Goal: Task Accomplishment & Management: Manage account settings

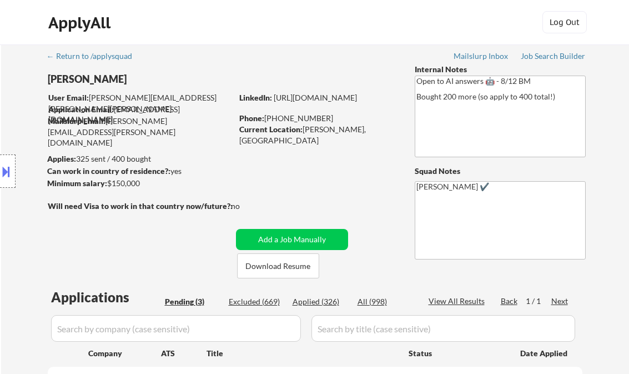
select select ""pending""
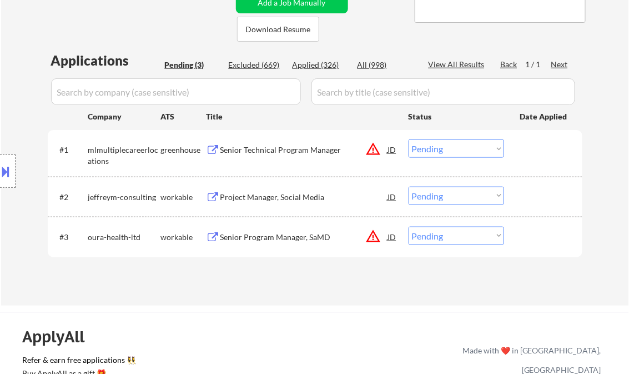
scroll to position [266, 0]
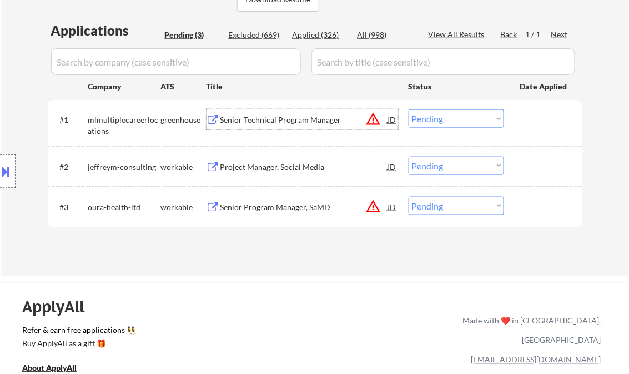
click at [280, 120] on div "Senior Technical Program Manager" at bounding box center [304, 119] width 168 height 11
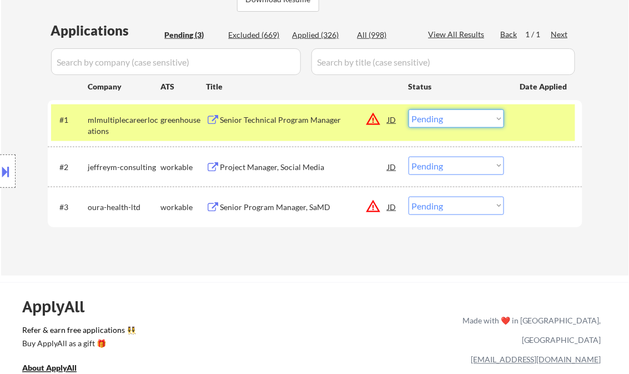
drag, startPoint x: 437, startPoint y: 117, endPoint x: 456, endPoint y: 127, distance: 21.6
click at [437, 117] on select "Choose an option... Pending Applied Excluded (Questions) Excluded (Expired) Exc…" at bounding box center [455, 118] width 95 height 18
click at [408, 109] on select "Choose an option... Pending Applied Excluded (Questions) Excluded (Expired) Exc…" at bounding box center [455, 118] width 95 height 18
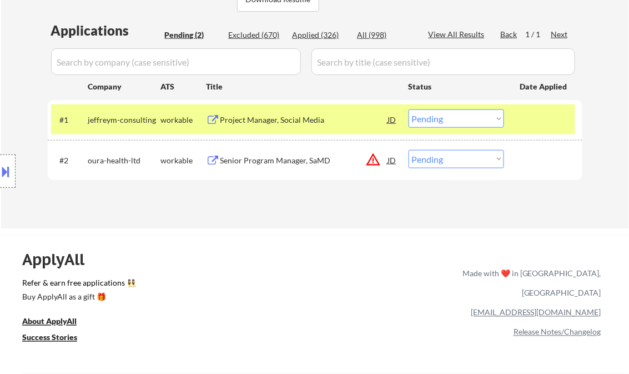
click at [284, 128] on div "Project Manager, Social Media" at bounding box center [304, 119] width 168 height 20
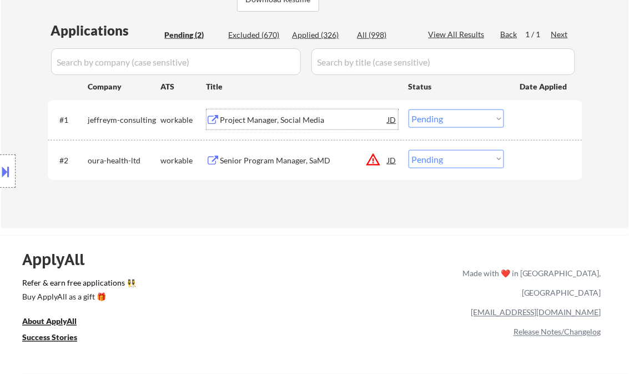
click at [457, 117] on select "Choose an option... Pending Applied Excluded (Questions) Excluded (Expired) Exc…" at bounding box center [455, 118] width 95 height 18
click at [408, 109] on select "Choose an option... Pending Applied Excluded (Questions) Excluded (Expired) Exc…" at bounding box center [455, 118] width 95 height 18
click at [274, 160] on div "Senior Program Manager, SaMD" at bounding box center [304, 160] width 168 height 11
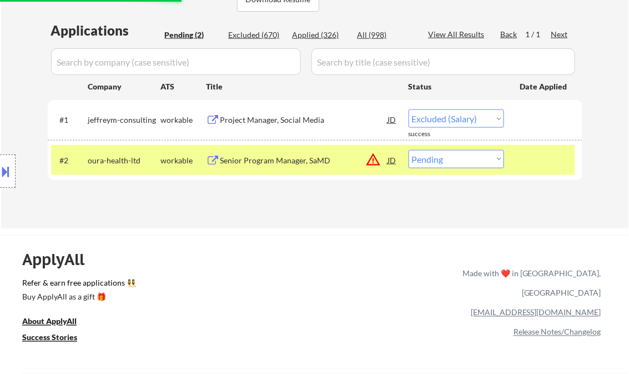
select select ""pending""
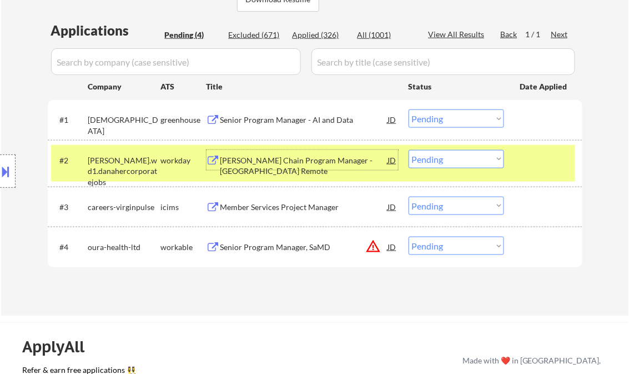
click at [460, 246] on select "Choose an option... Pending Applied Excluded (Questions) Excluded (Expired) Exc…" at bounding box center [455, 245] width 95 height 18
select select ""excluded__bad_match_""
click at [408, 236] on select "Choose an option... Pending Applied Excluded (Questions) Excluded (Expired) Exc…" at bounding box center [455, 245] width 95 height 18
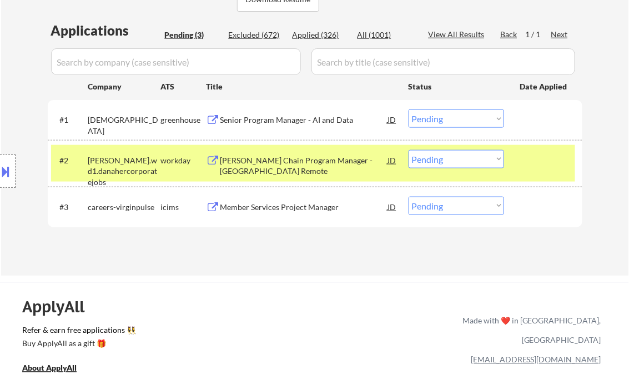
click at [293, 204] on div "Member Services Project Manager" at bounding box center [304, 206] width 168 height 11
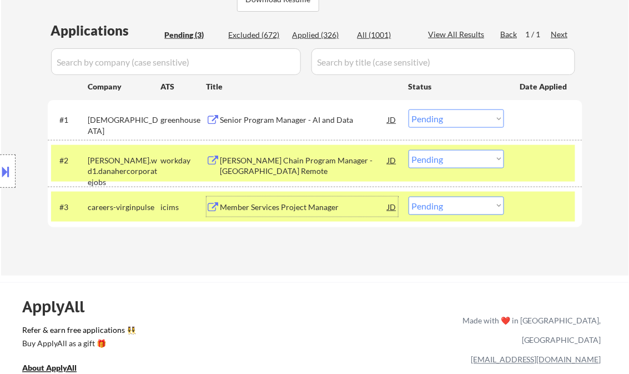
click at [458, 205] on select "Choose an option... Pending Applied Excluded (Questions) Excluded (Expired) Exc…" at bounding box center [455, 205] width 95 height 18
select select ""excluded__expired_""
click at [408, 196] on select "Choose an option... Pending Applied Excluded (Questions) Excluded (Expired) Exc…" at bounding box center [455, 205] width 95 height 18
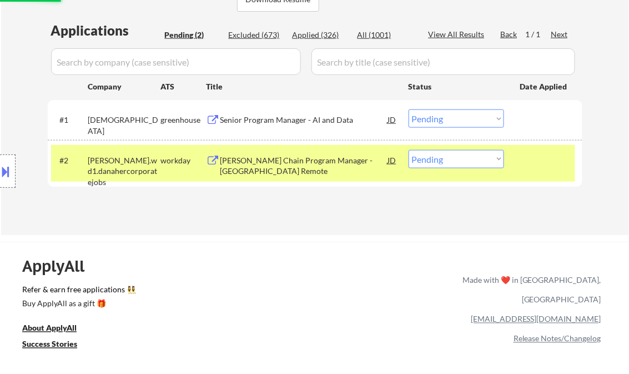
click at [323, 154] on div "AI Supply Chain Program Manager - USA Remote" at bounding box center [304, 160] width 168 height 20
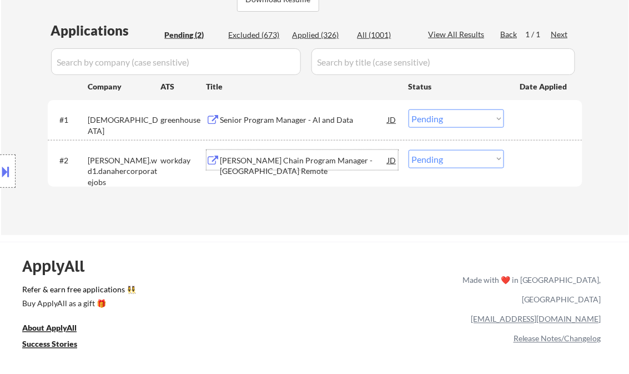
click at [289, 120] on div "Senior Program Manager - AI and Data" at bounding box center [304, 119] width 168 height 11
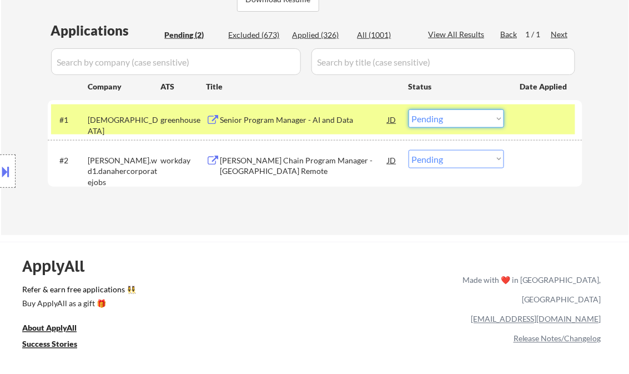
click at [481, 117] on select "Choose an option... Pending Applied Excluded (Questions) Excluded (Expired) Exc…" at bounding box center [455, 118] width 95 height 18
click at [408, 109] on select "Choose an option... Pending Applied Excluded (Questions) Excluded (Expired) Exc…" at bounding box center [455, 118] width 95 height 18
select select ""pending""
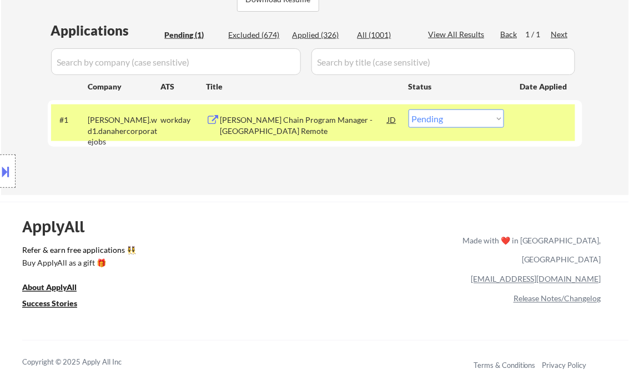
click at [286, 122] on div "AI Supply Chain Program Manager - USA Remote" at bounding box center [304, 125] width 168 height 22
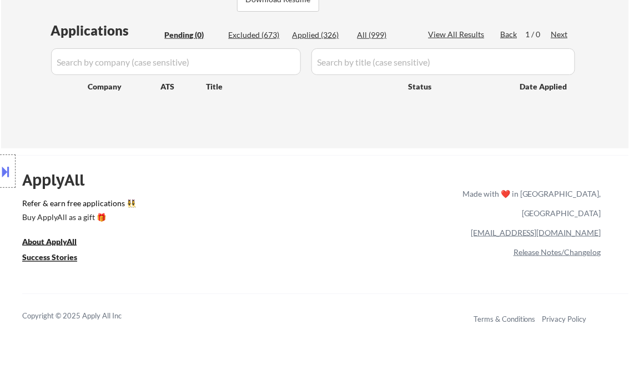
scroll to position [133, 0]
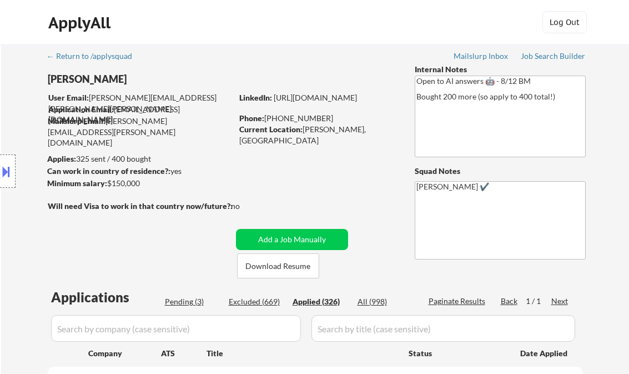
select select ""applied""
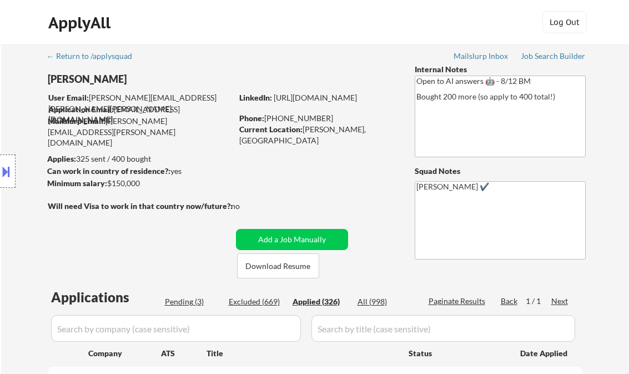
select select ""applied""
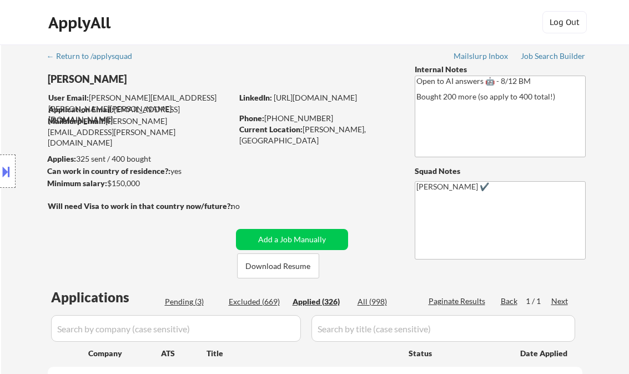
select select ""applied""
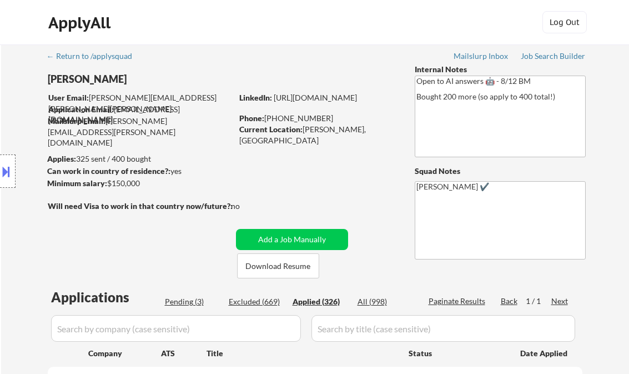
select select ""applied""
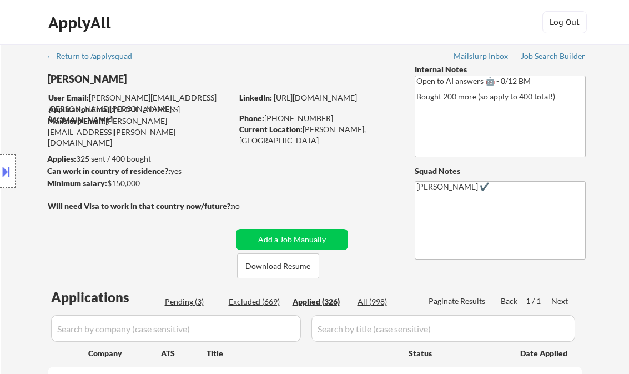
select select ""applied""
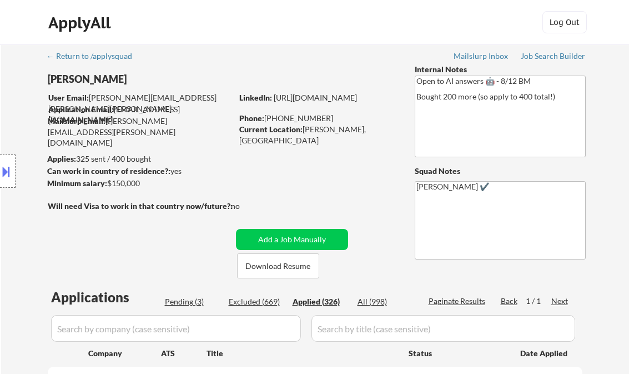
select select ""applied""
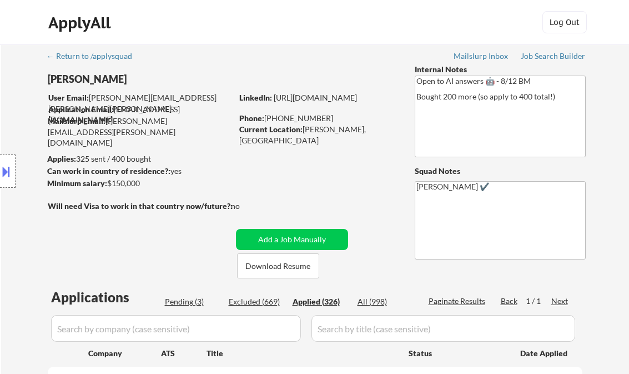
select select ""applied""
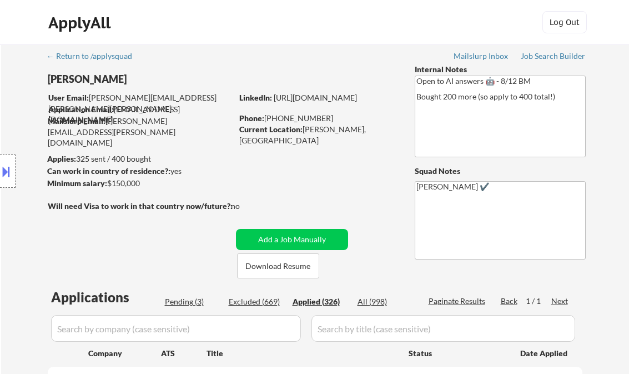
select select ""applied""
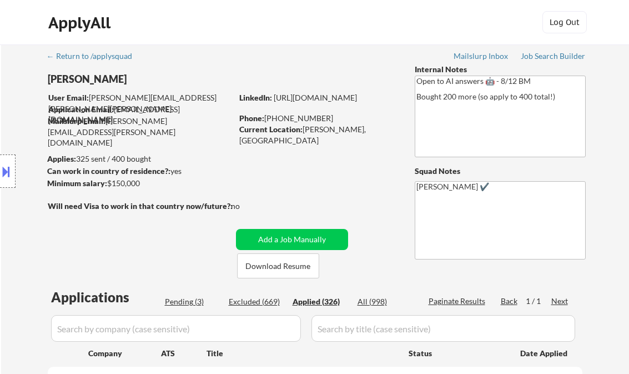
select select ""applied""
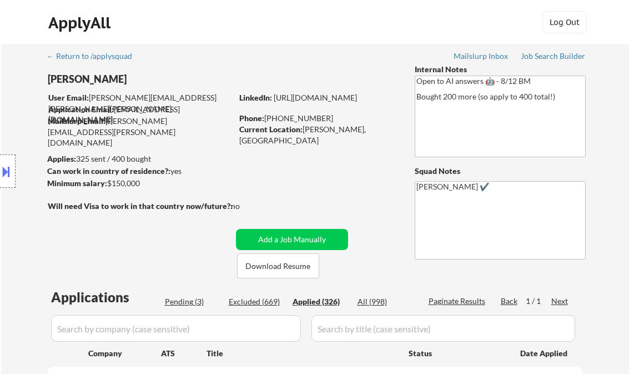
select select ""applied""
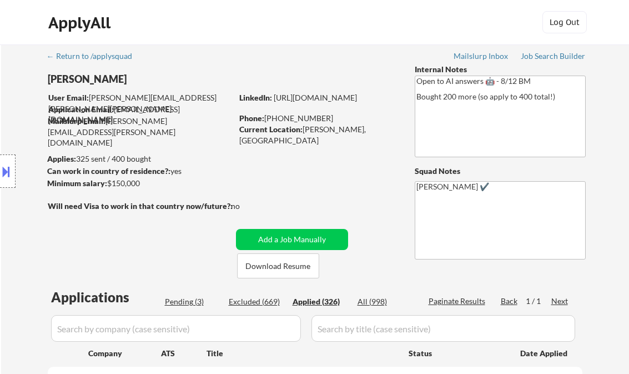
select select ""applied""
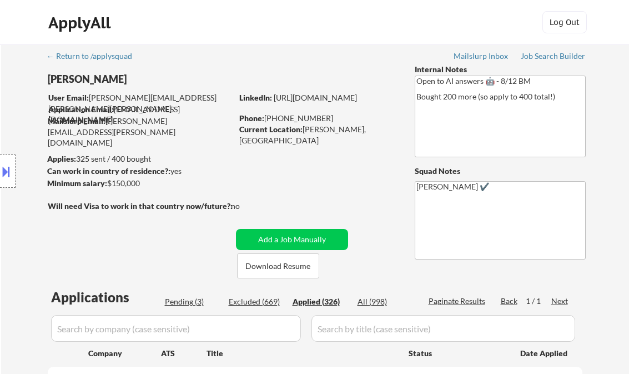
select select ""applied""
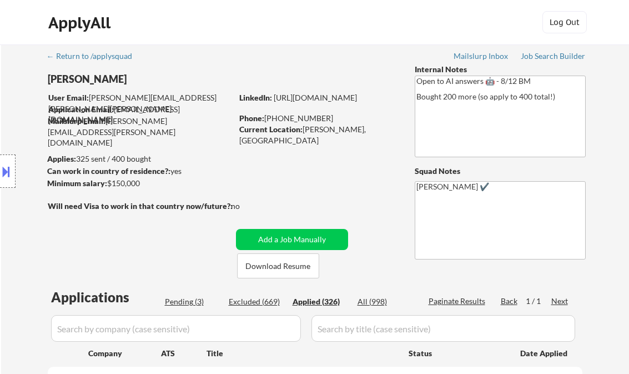
select select ""applied""
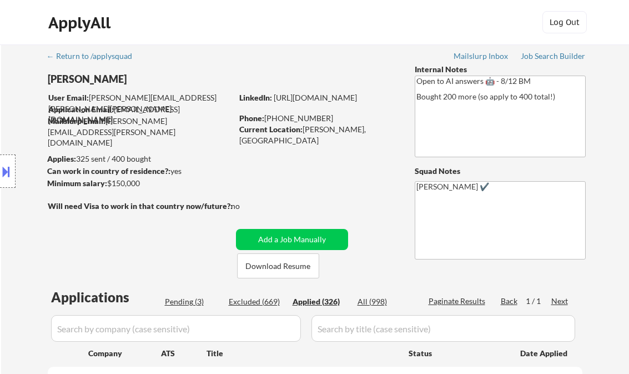
select select ""applied""
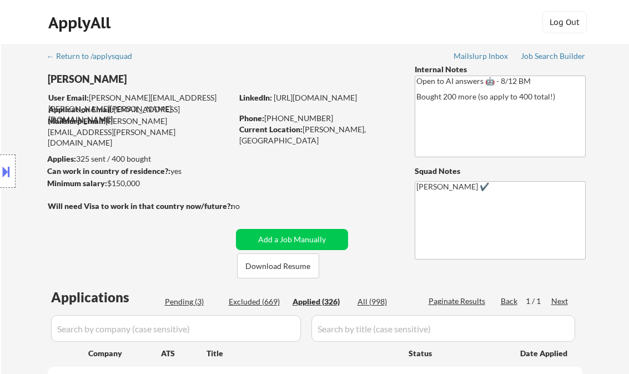
select select ""applied""
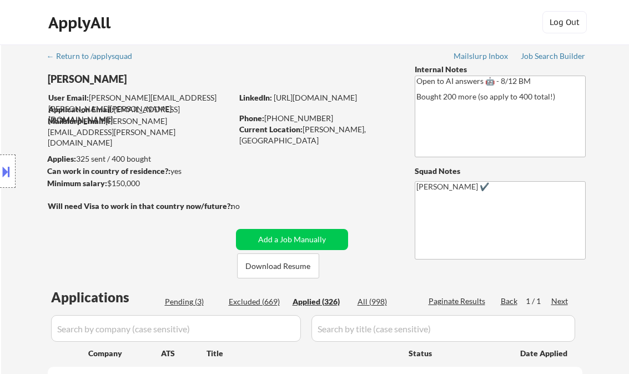
select select ""applied""
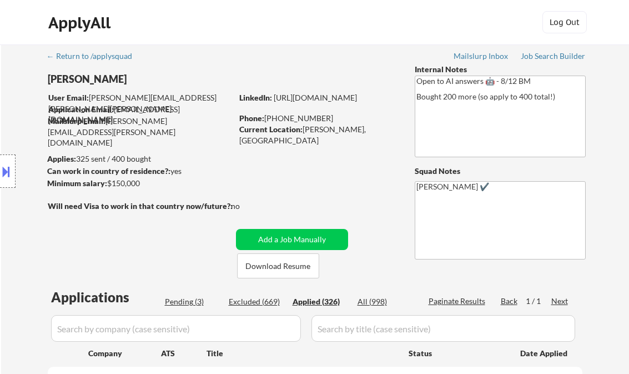
select select ""applied""
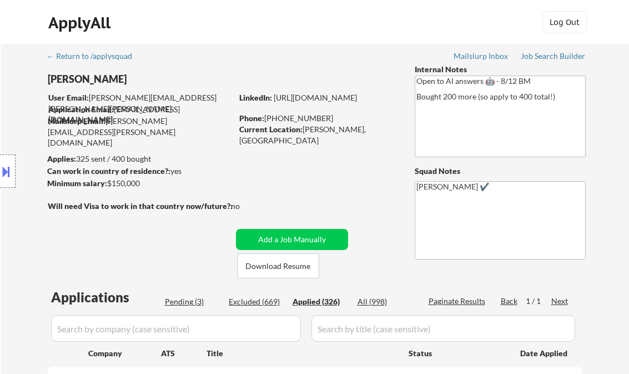
select select ""applied""
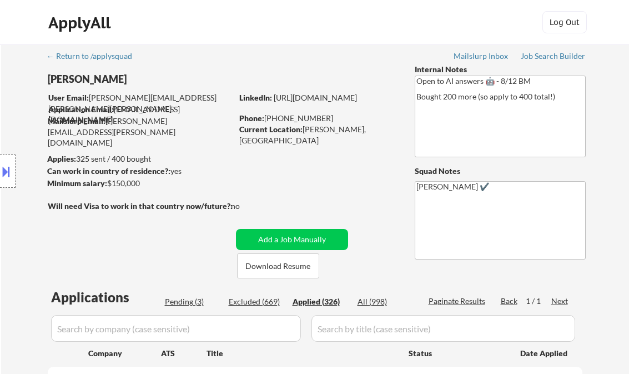
select select ""applied""
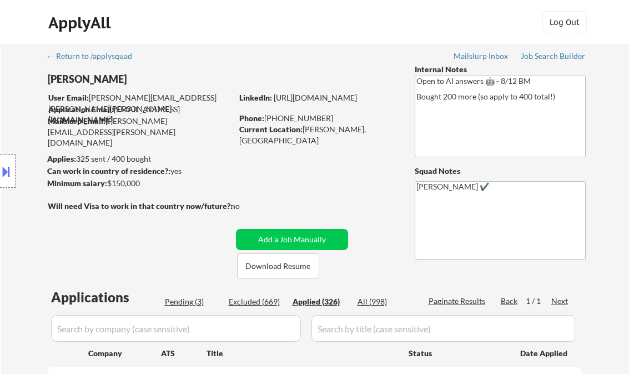
select select ""applied""
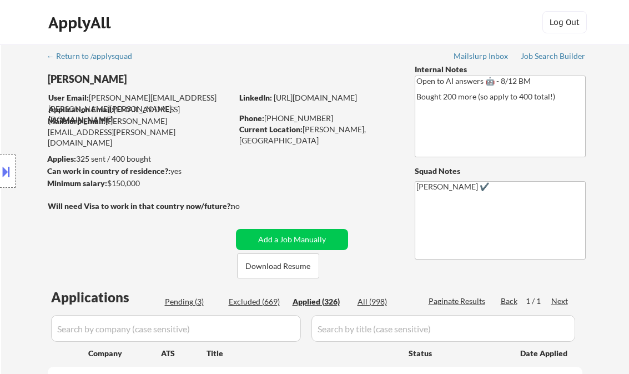
select select ""applied""
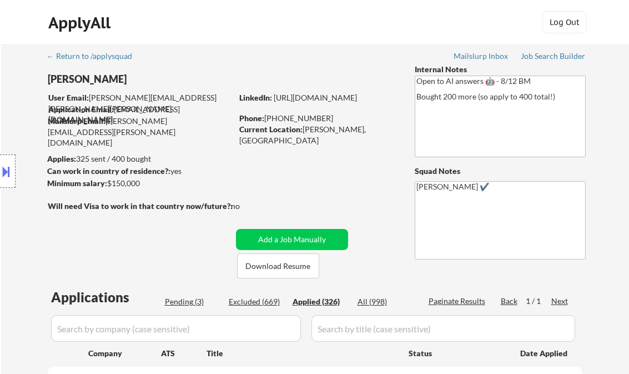
select select ""applied""
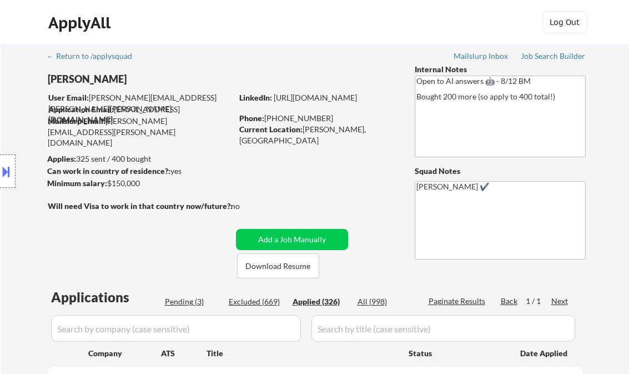
select select ""applied""
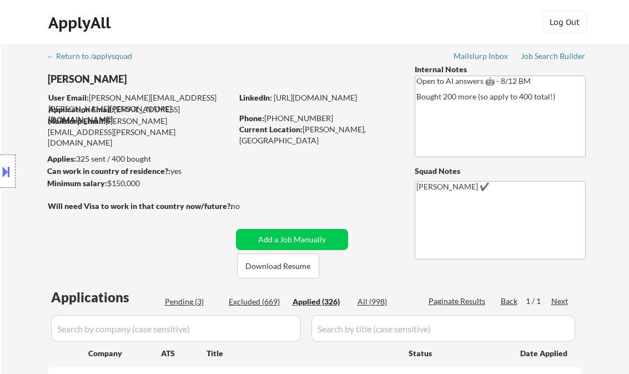
select select ""applied""
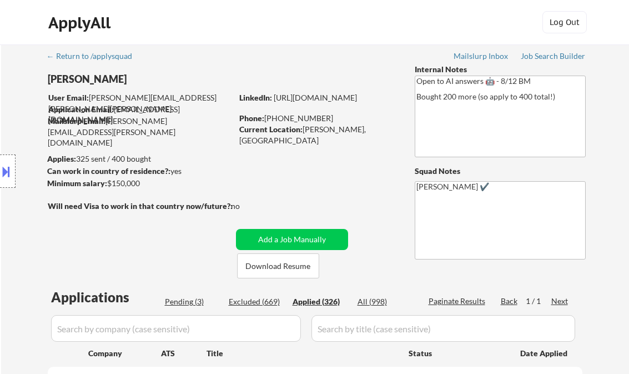
select select ""applied""
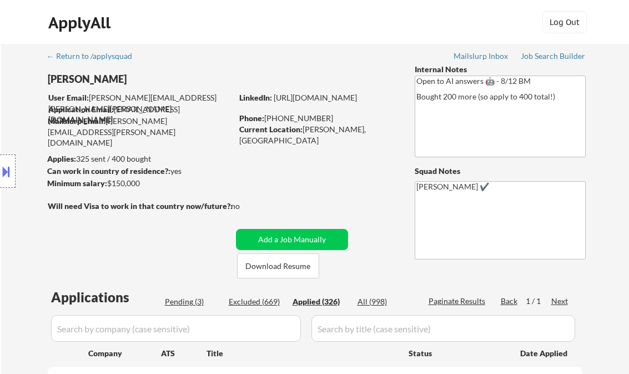
select select ""applied""
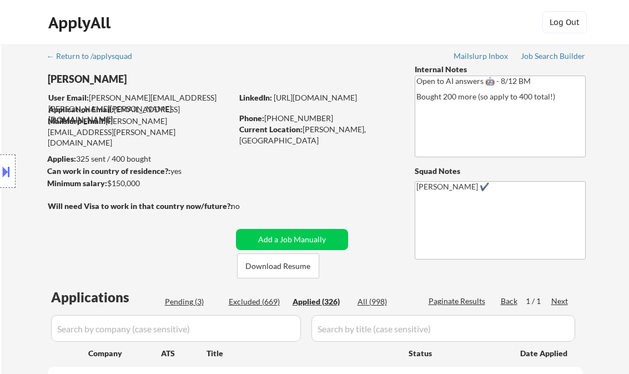
select select ""applied""
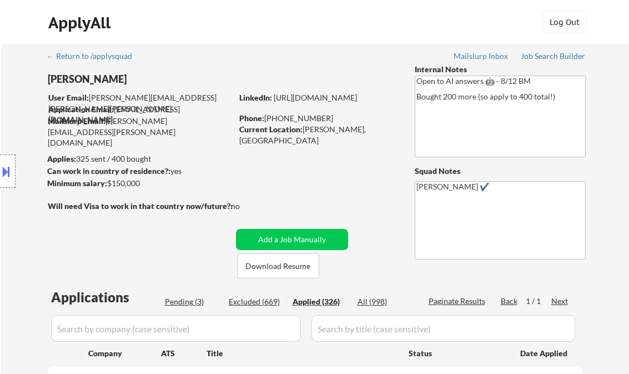
select select ""applied""
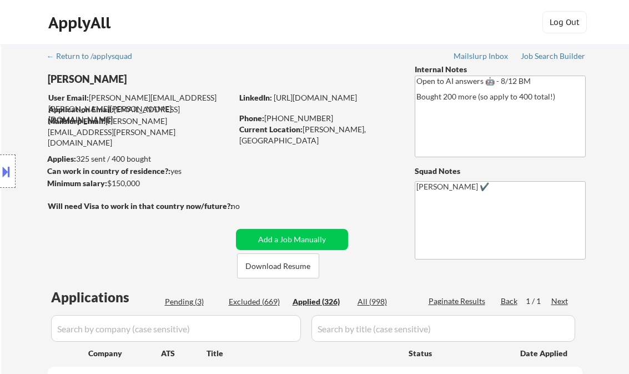
select select ""applied""
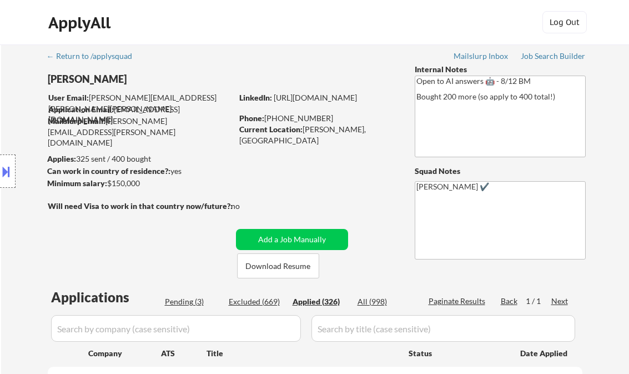
select select ""applied""
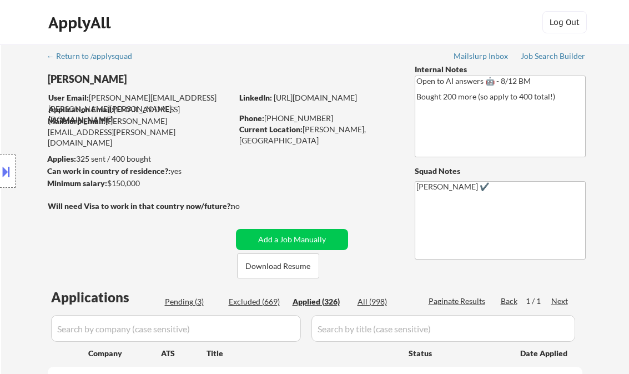
select select ""applied""
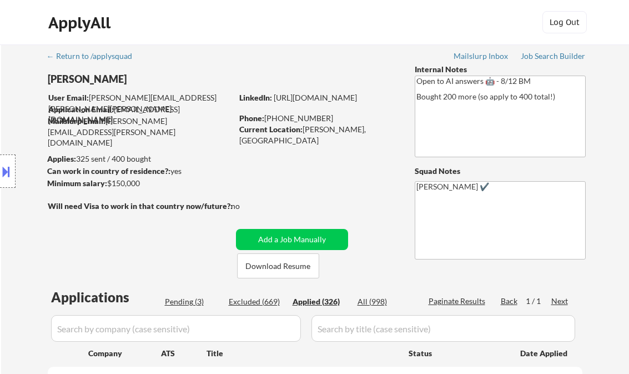
select select ""applied""
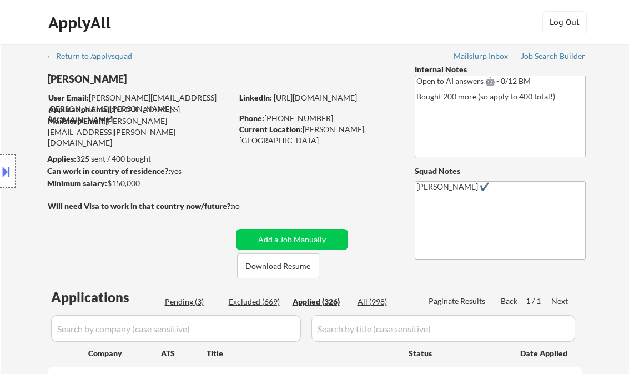
select select ""applied""
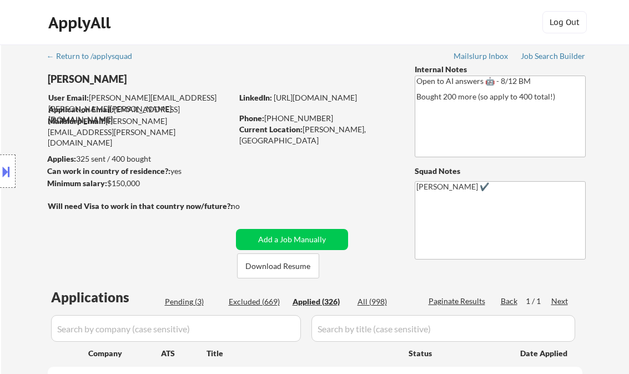
select select ""applied""
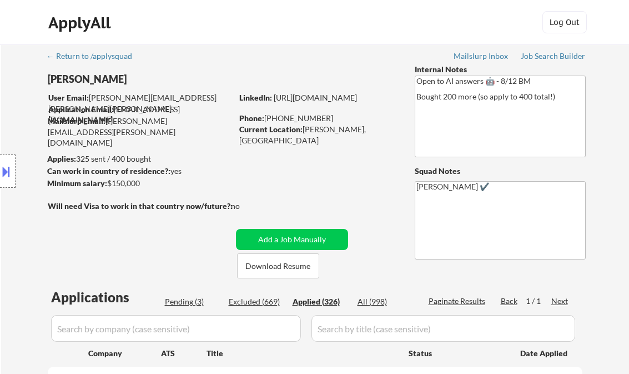
select select ""applied""
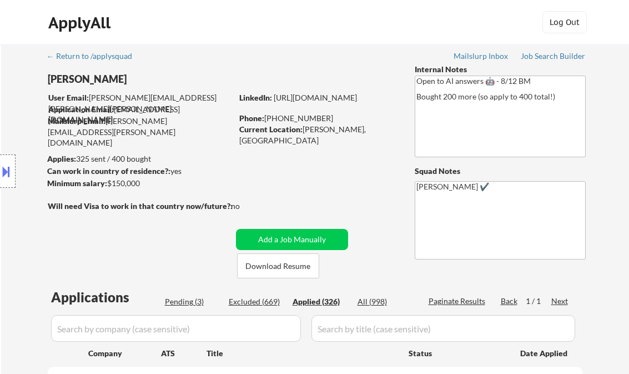
select select ""applied""
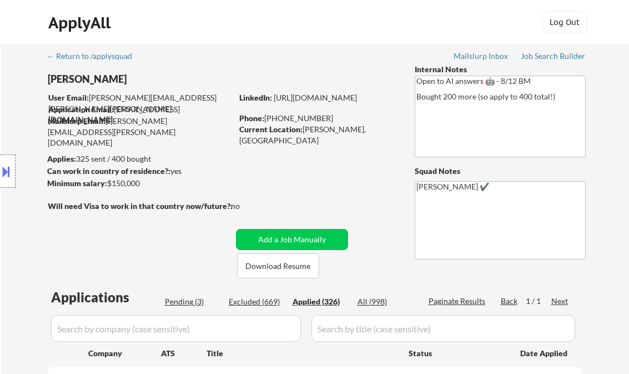
select select ""applied""
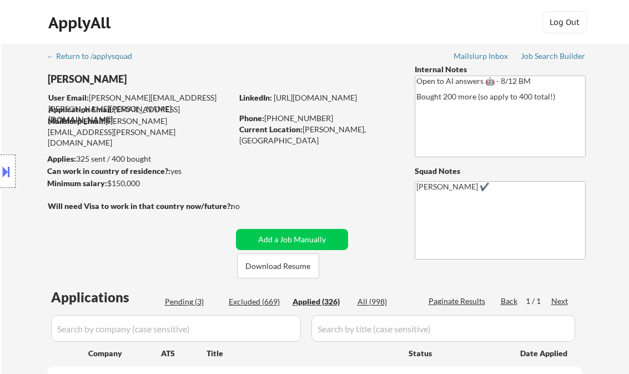
select select ""applied""
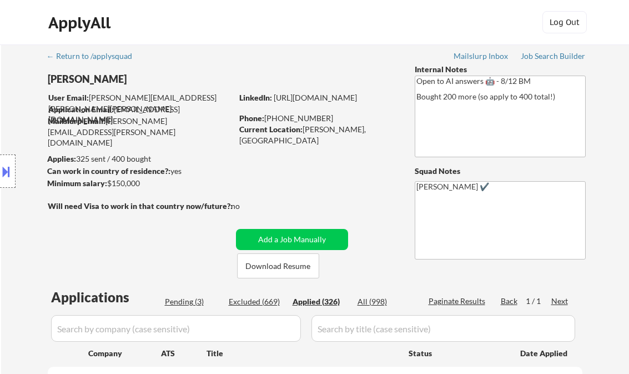
select select ""applied""
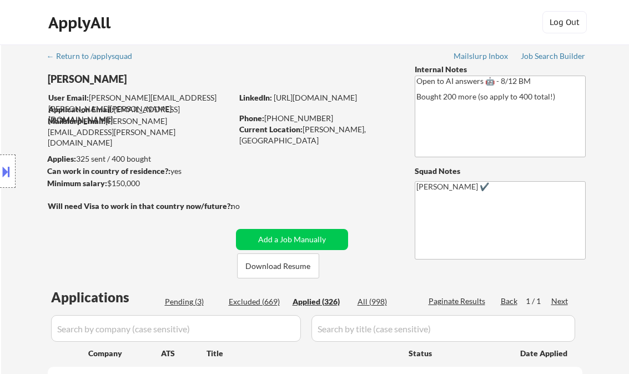
select select ""applied""
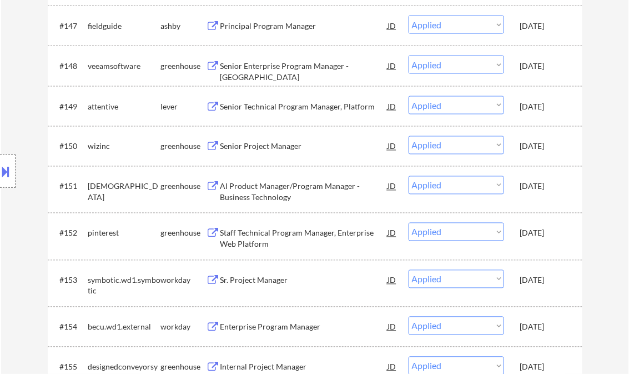
scroll to position [1747, 0]
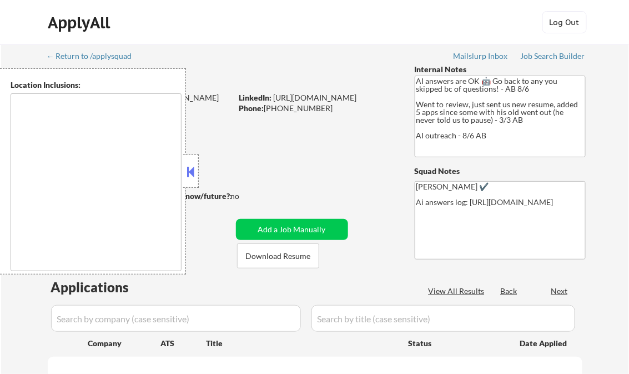
type textarea "Dallas, TX University Park, TX Highland Park, TX Irving, TX Mesquite, TX Garlan…"
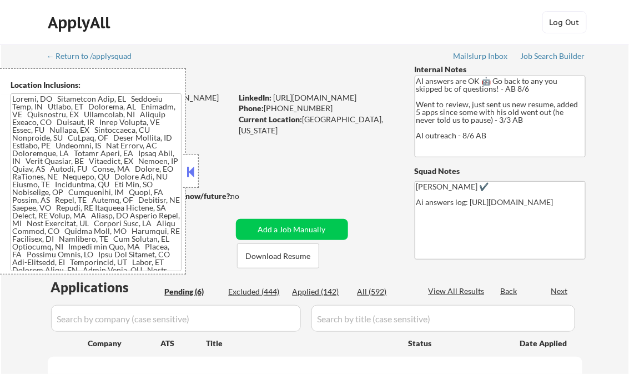
select select ""pending""
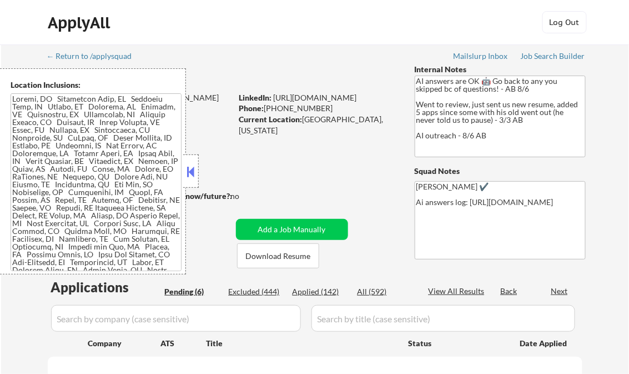
select select ""pending""
click at [189, 172] on button at bounding box center [191, 171] width 12 height 17
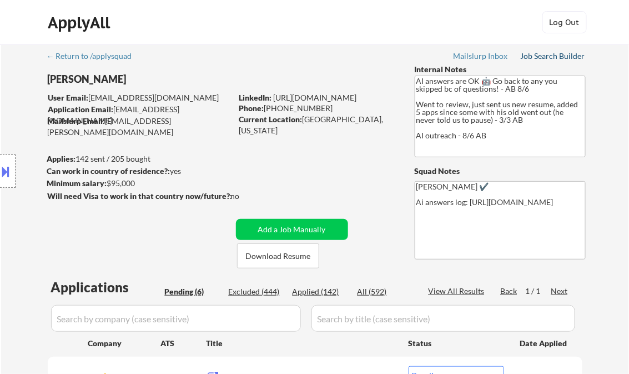
click at [529, 52] on div "Job Search Builder" at bounding box center [553, 56] width 65 height 8
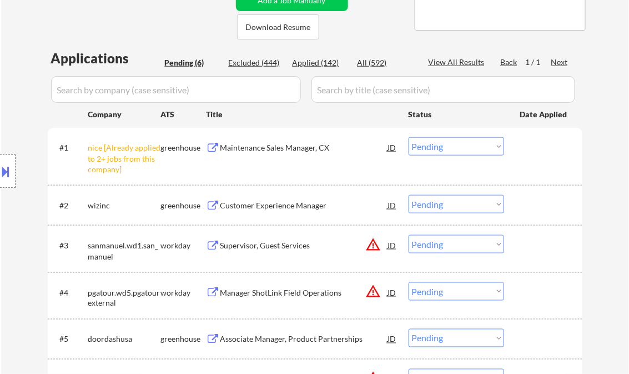
scroll to position [222, 0]
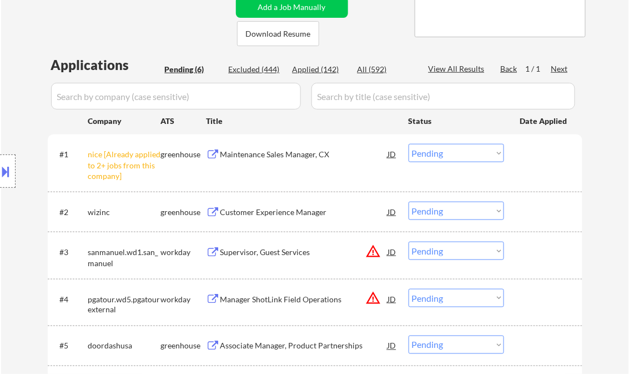
click at [462, 159] on select "Choose an option... Pending Applied Excluded (Questions) Excluded (Expired) Exc…" at bounding box center [455, 153] width 95 height 18
click at [408, 144] on select "Choose an option... Pending Applied Excluded (Questions) Excluded (Expired) Exc…" at bounding box center [455, 153] width 95 height 18
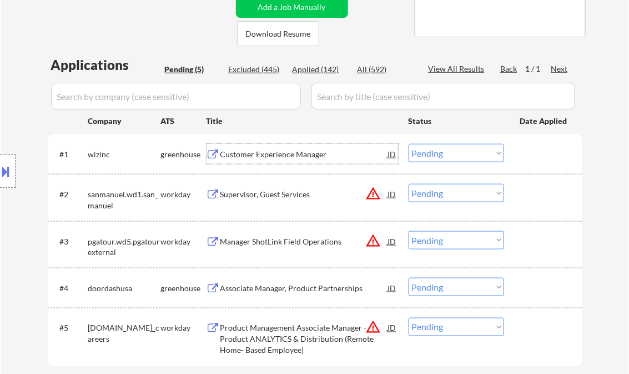
click at [258, 157] on div "Customer Experience Manager" at bounding box center [304, 154] width 168 height 11
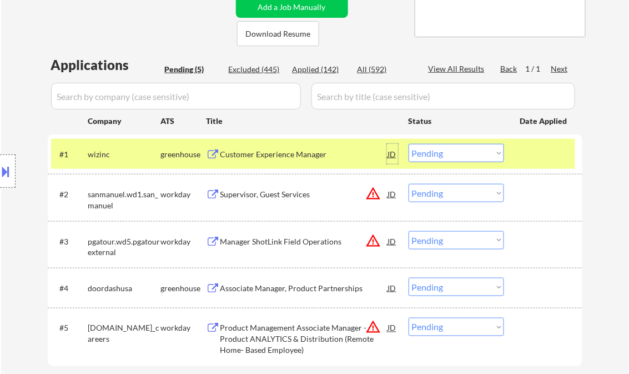
click at [392, 155] on div "JD" at bounding box center [392, 154] width 11 height 20
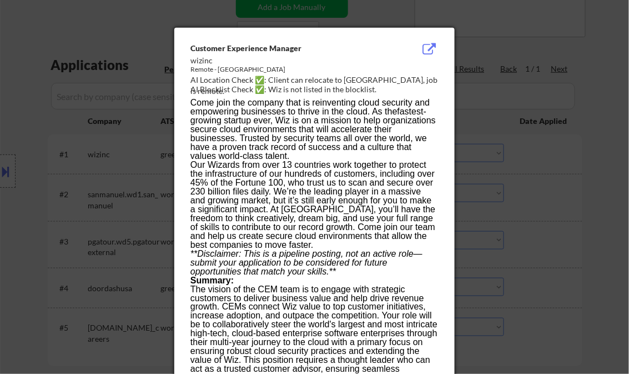
click at [601, 107] on div at bounding box center [314, 187] width 629 height 374
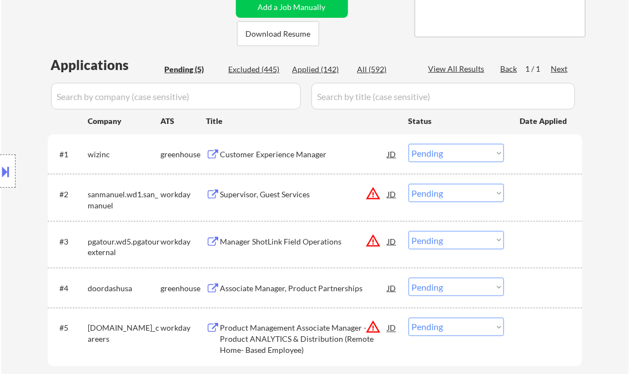
click at [454, 156] on select "Choose an option... Pending Applied Excluded (Questions) Excluded (Expired) Exc…" at bounding box center [455, 153] width 95 height 18
click at [408, 144] on select "Choose an option... Pending Applied Excluded (Questions) Excluded (Expired) Exc…" at bounding box center [455, 153] width 95 height 18
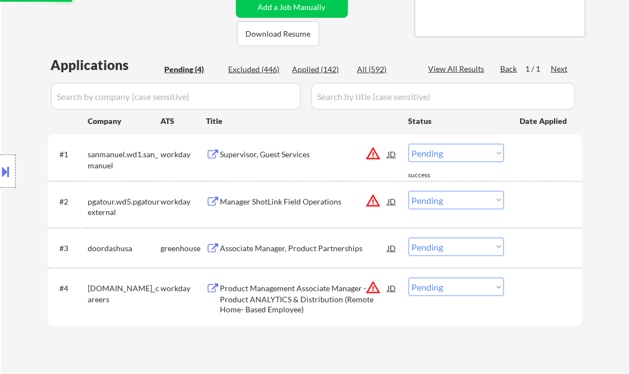
click at [266, 153] on div "Supervisor, Guest Services" at bounding box center [304, 154] width 168 height 11
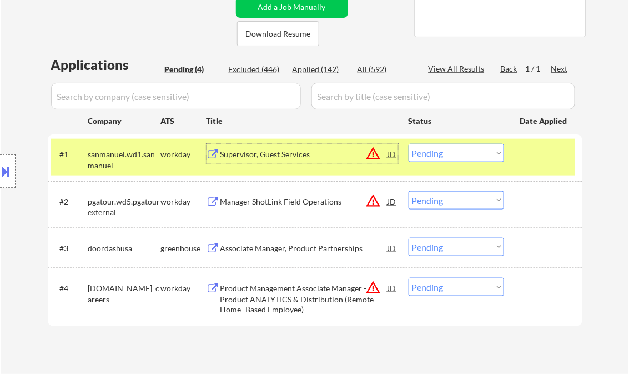
click at [443, 147] on select "Choose an option... Pending Applied Excluded (Questions) Excluded (Expired) Exc…" at bounding box center [455, 153] width 95 height 18
click at [408, 144] on select "Choose an option... Pending Applied Excluded (Questions) Excluded (Expired) Exc…" at bounding box center [455, 153] width 95 height 18
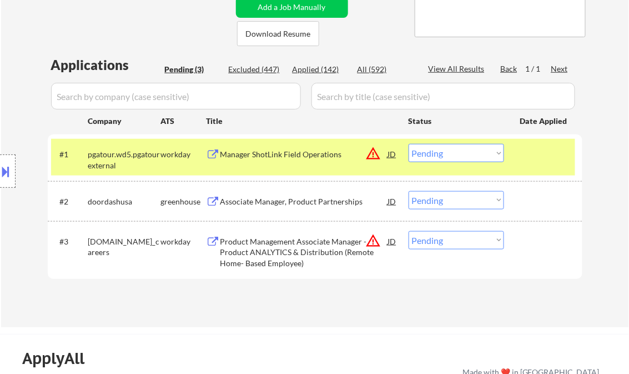
click at [280, 156] on div "Manager ShotLink Field Operations" at bounding box center [304, 154] width 168 height 11
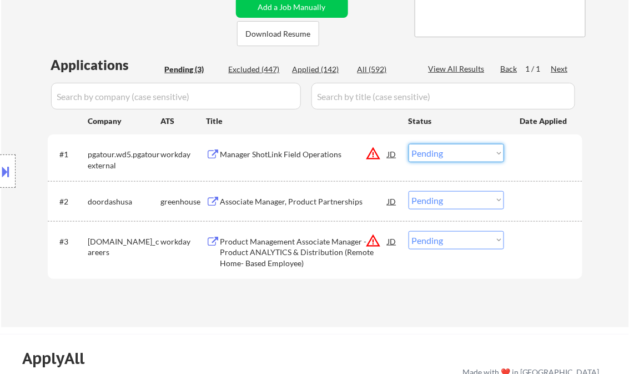
drag, startPoint x: 449, startPoint y: 152, endPoint x: 450, endPoint y: 161, distance: 9.5
click at [449, 152] on select "Choose an option... Pending Applied Excluded (Questions) Excluded (Expired) Exc…" at bounding box center [455, 153] width 95 height 18
click at [408, 144] on select "Choose an option... Pending Applied Excluded (Questions) Excluded (Expired) Exc…" at bounding box center [455, 153] width 95 height 18
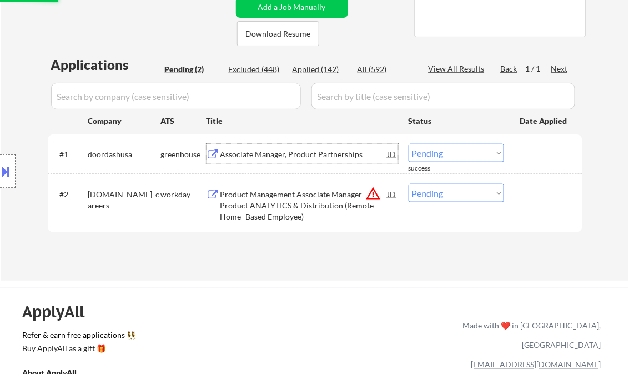
click at [272, 158] on div "Associate Manager, Product Partnerships" at bounding box center [304, 154] width 168 height 11
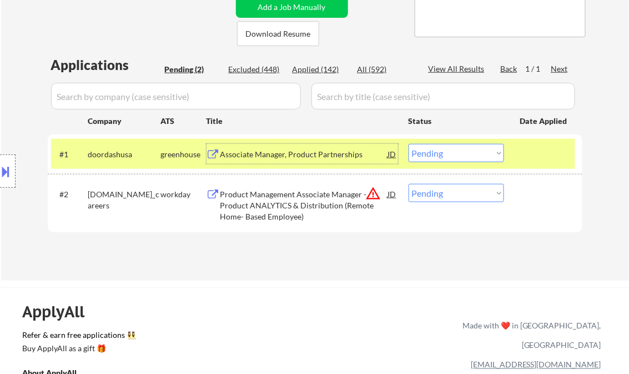
click at [455, 152] on select "Choose an option... Pending Applied Excluded (Questions) Excluded (Expired) Exc…" at bounding box center [455, 153] width 95 height 18
click at [408, 144] on select "Choose an option... Pending Applied Excluded (Questions) Excluded (Expired) Exc…" at bounding box center [455, 153] width 95 height 18
click at [256, 201] on div "Product Management Associate Manager - Product ANALYTICS & Distribution (Remote…" at bounding box center [304, 205] width 168 height 33
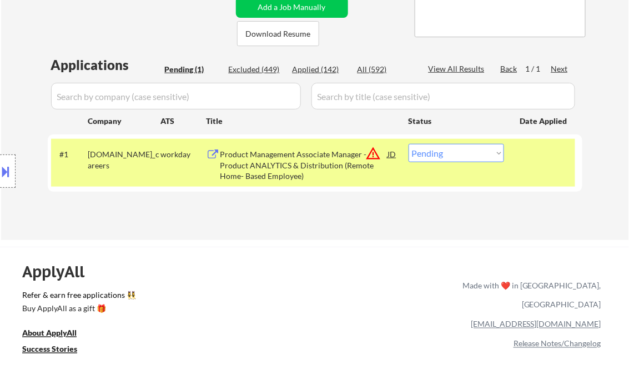
click at [463, 155] on select "Choose an option... Pending Applied Excluded (Questions) Excluded (Expired) Exc…" at bounding box center [455, 153] width 95 height 18
select select ""excluded__bad_match_""
click at [408, 144] on select "Choose an option... Pending Applied Excluded (Questions) Excluded (Expired) Exc…" at bounding box center [455, 153] width 95 height 18
click at [346, 235] on div "← Return to /applysquad Mailslurp Inbox Job Search Builder Ali Srour User Email…" at bounding box center [315, 30] width 628 height 417
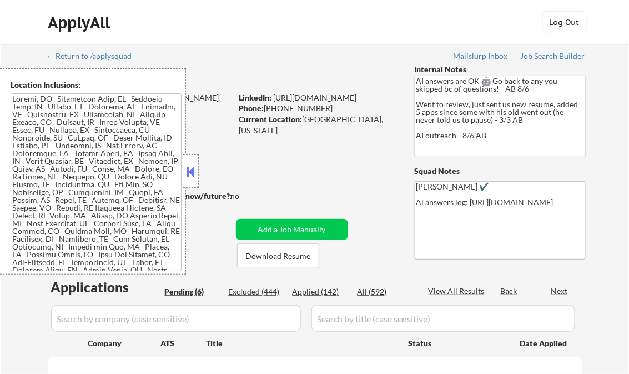
select select ""pending""
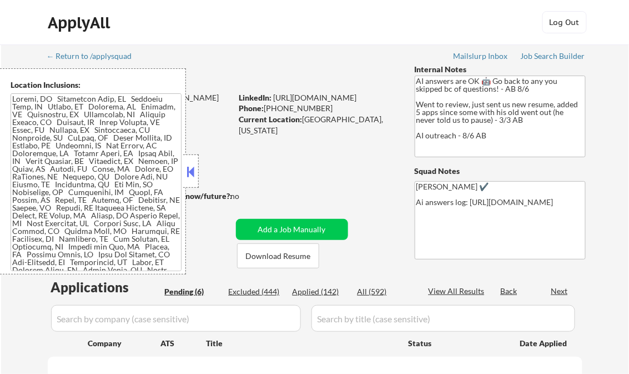
select select ""pending""
click at [186, 171] on button at bounding box center [191, 171] width 12 height 17
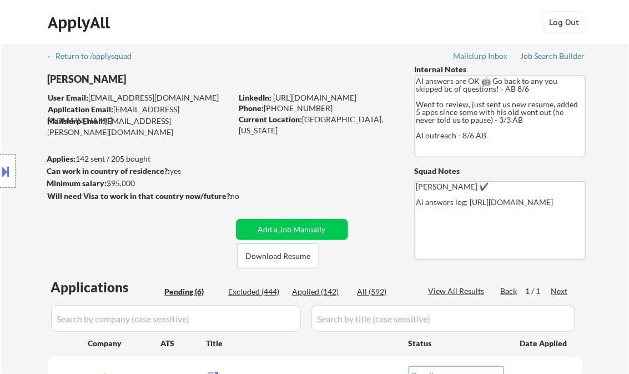
click at [321, 291] on div "Applied (142)" at bounding box center [320, 291] width 56 height 11
click at [446, 291] on div "View All Results" at bounding box center [457, 290] width 59 height 11
select select ""applied""
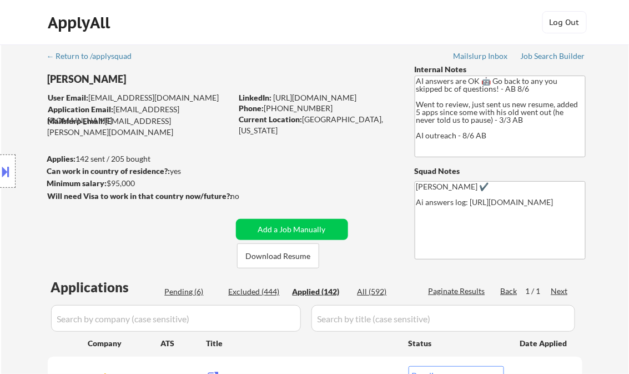
select select ""applied""
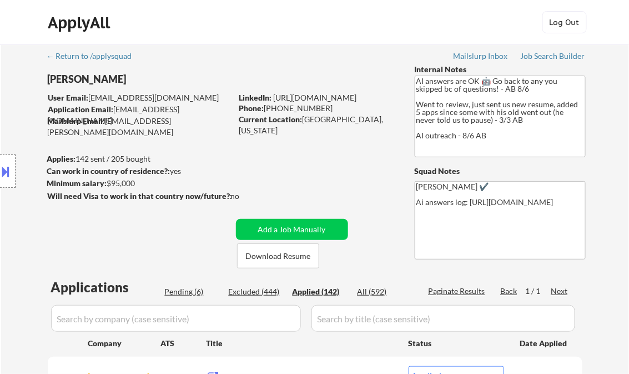
select select ""applied""
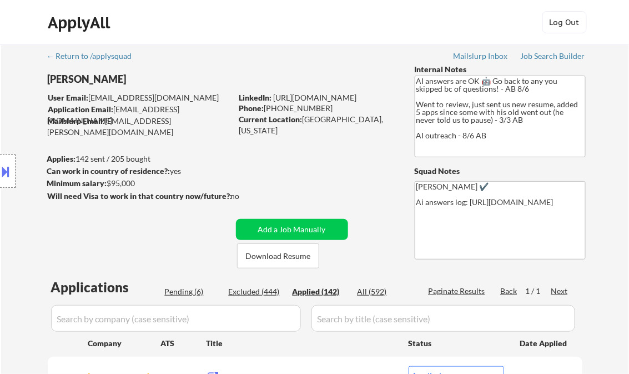
select select ""applied""
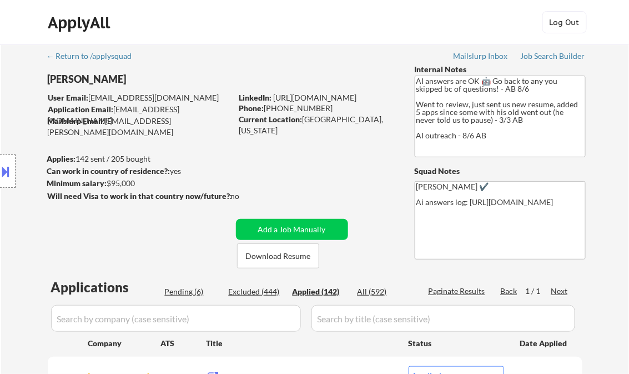
select select ""applied""
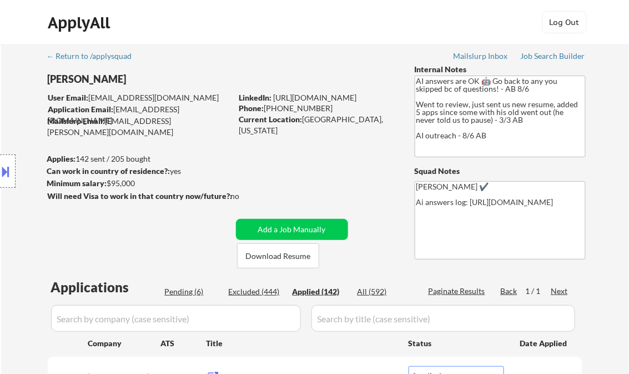
select select ""applied""
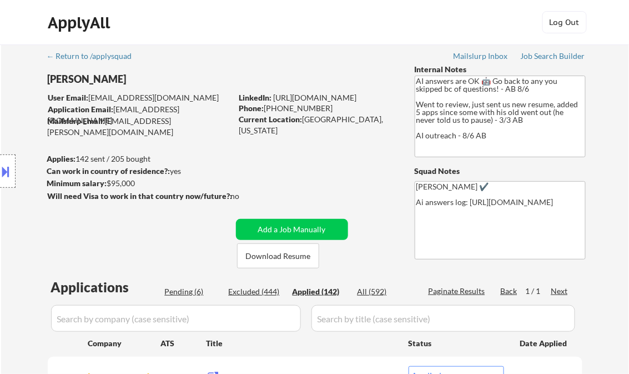
select select ""applied""
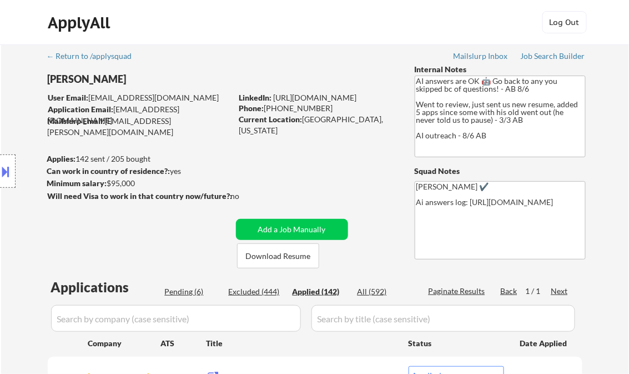
select select ""applied""
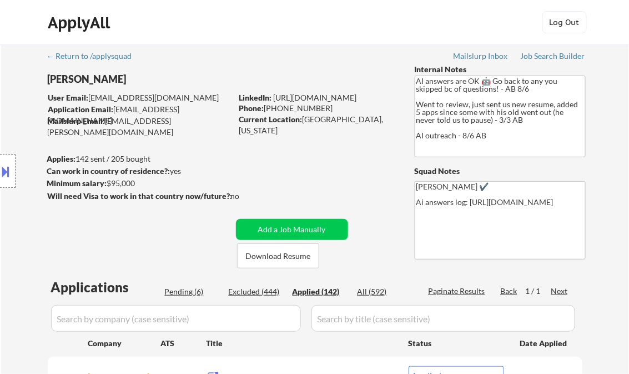
select select ""applied""
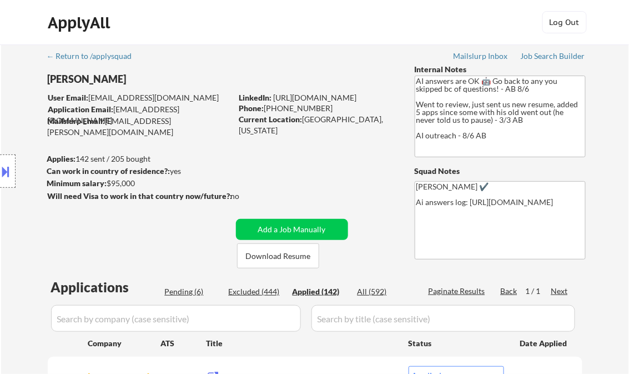
select select ""applied""
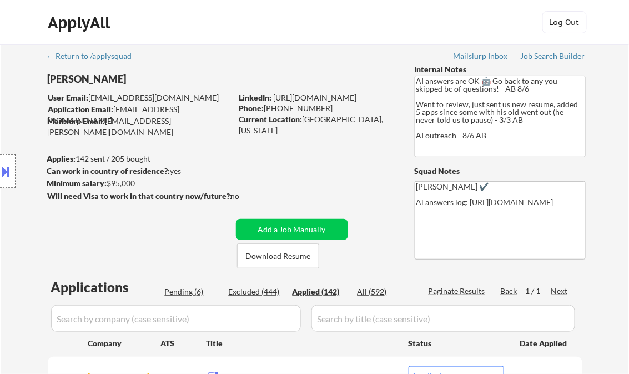
select select ""applied""
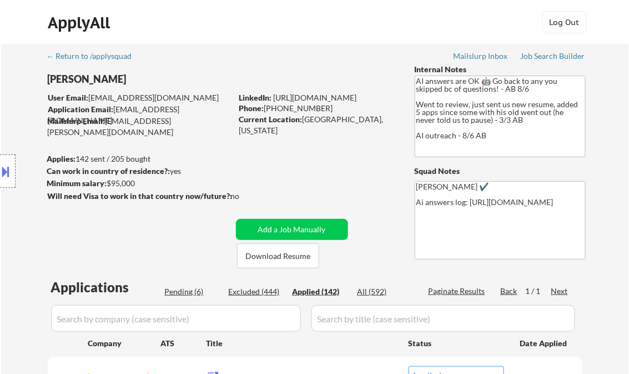
select select ""applied""
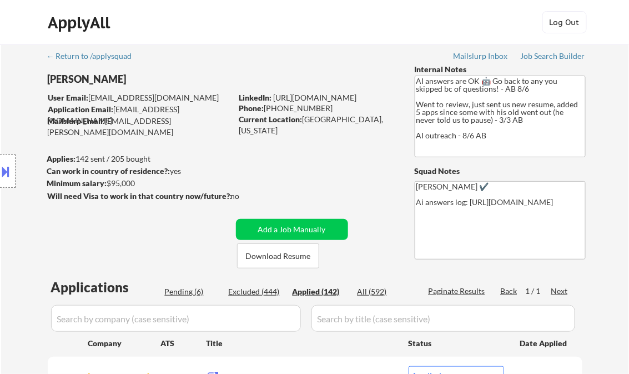
select select ""applied""
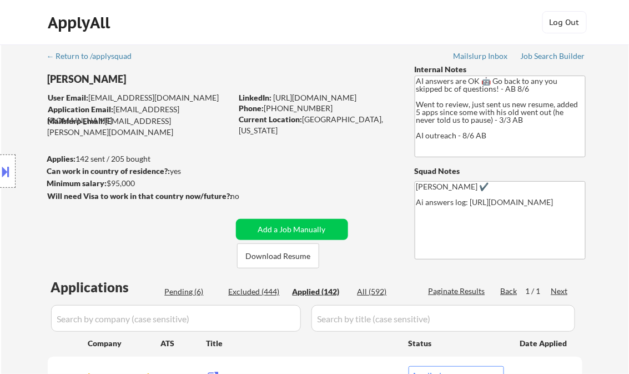
select select ""applied""
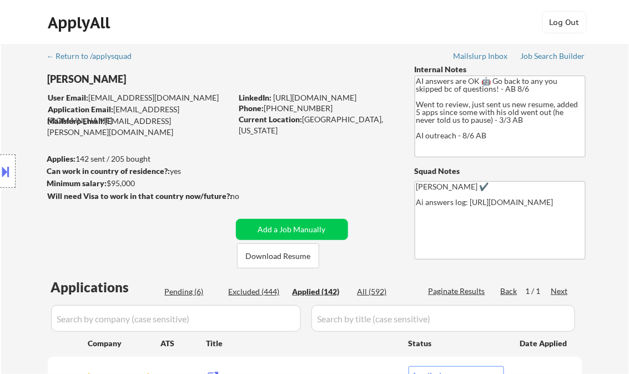
select select ""applied""
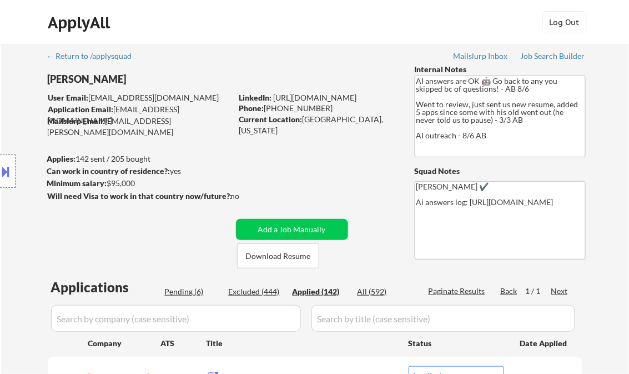
select select ""applied""
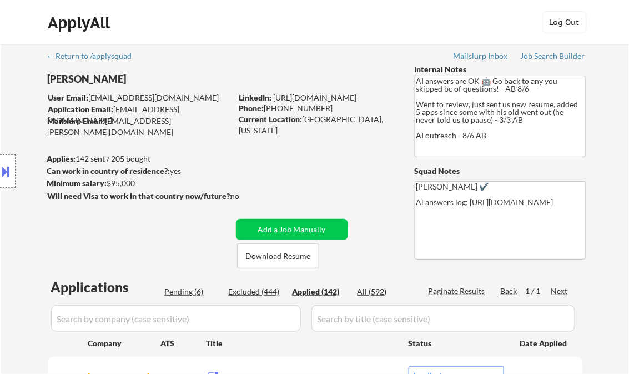
select select ""applied""
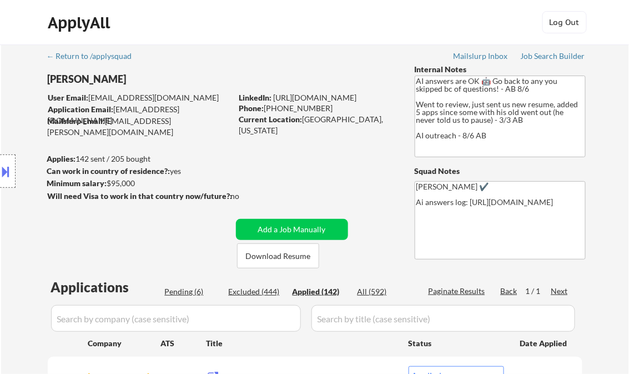
select select ""applied""
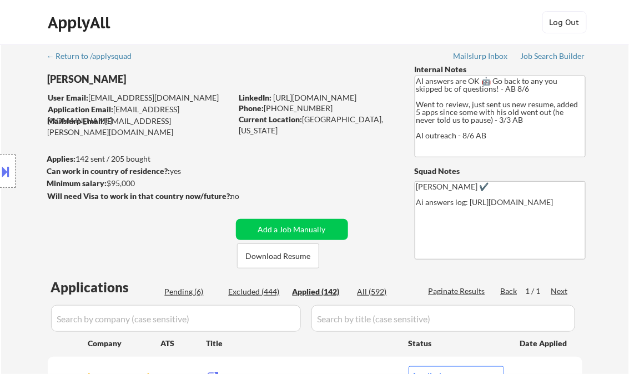
select select ""applied""
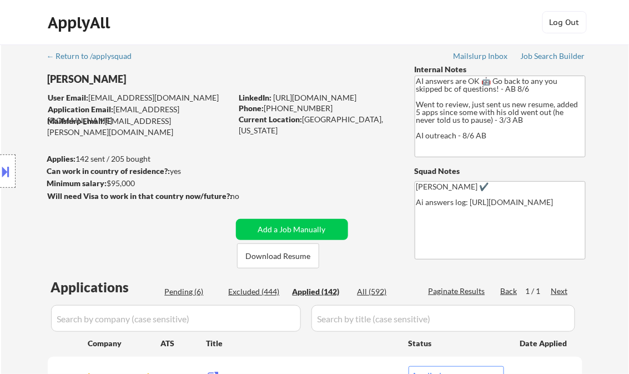
select select ""applied""
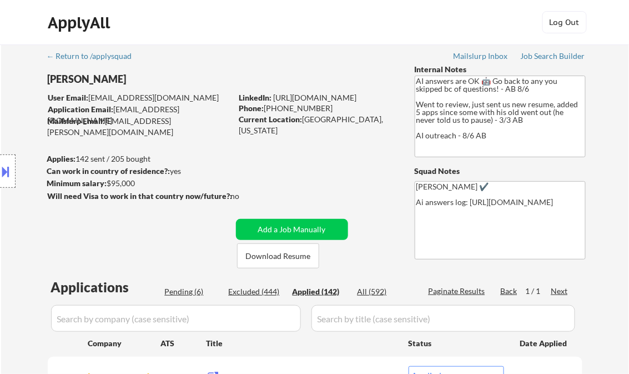
select select ""applied""
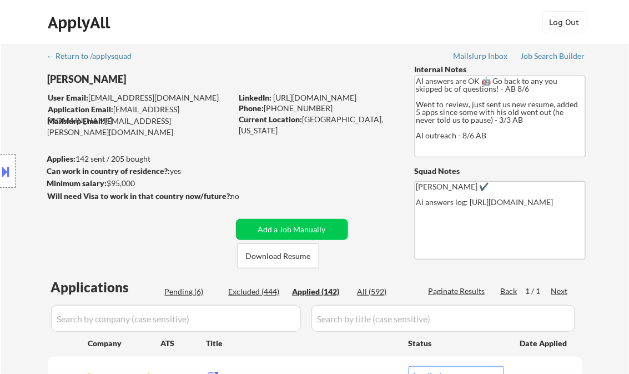
select select ""applied""
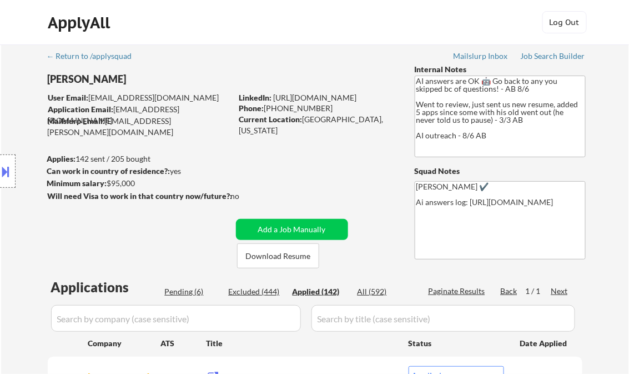
select select ""applied""
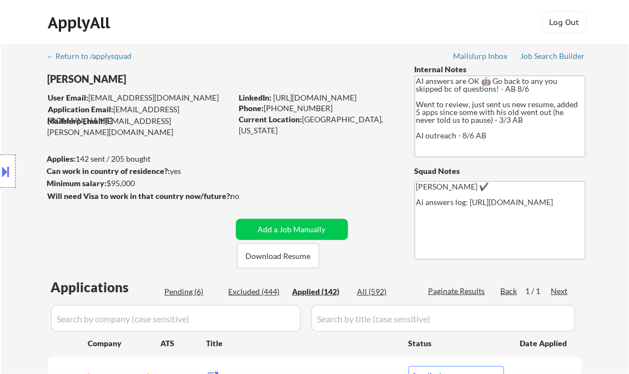
select select ""applied""
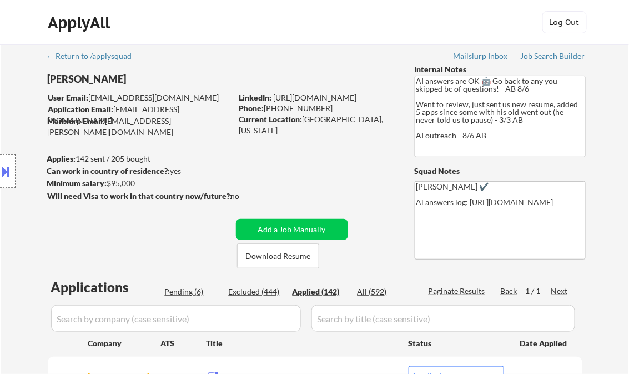
select select ""applied""
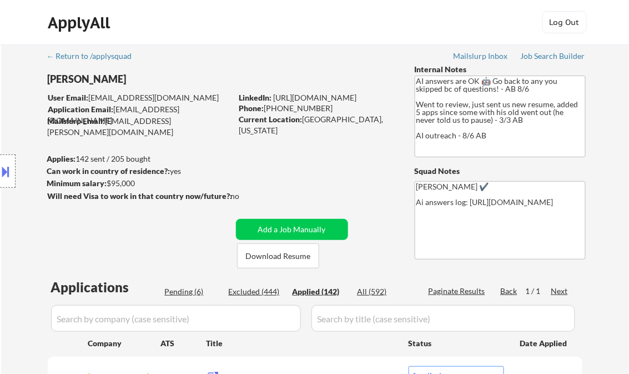
select select ""applied""
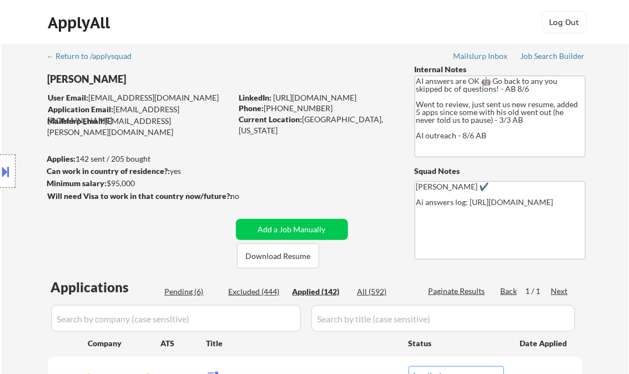
select select ""applied""
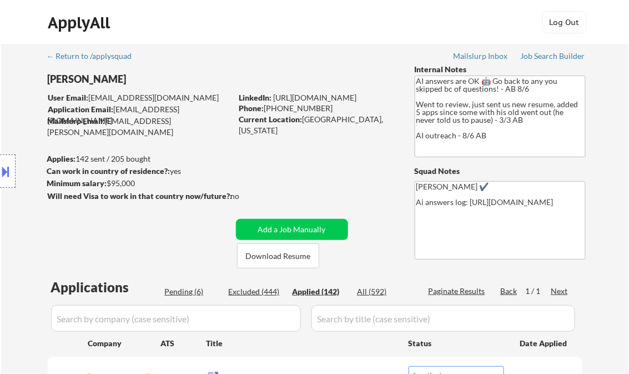
select select ""applied""
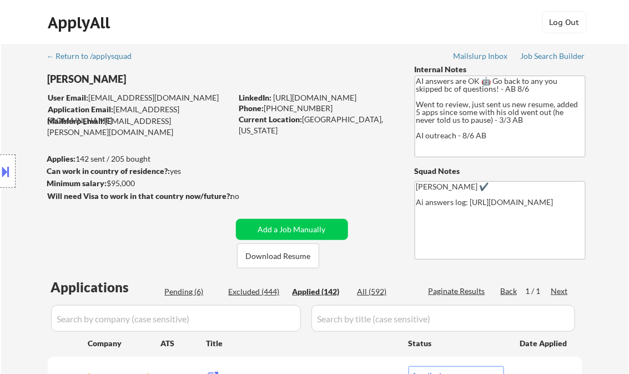
select select ""applied""
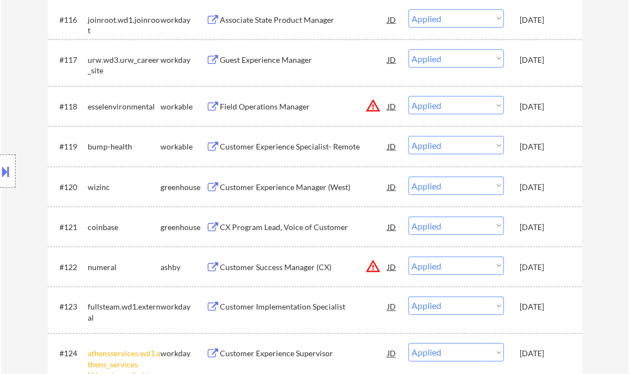
click at [303, 186] on div "Customer Experience Manager (West)" at bounding box center [304, 186] width 168 height 11
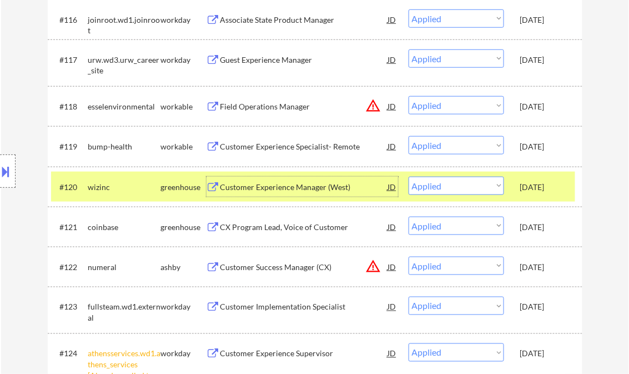
click at [309, 186] on div "Customer Experience Manager (West)" at bounding box center [304, 186] width 168 height 11
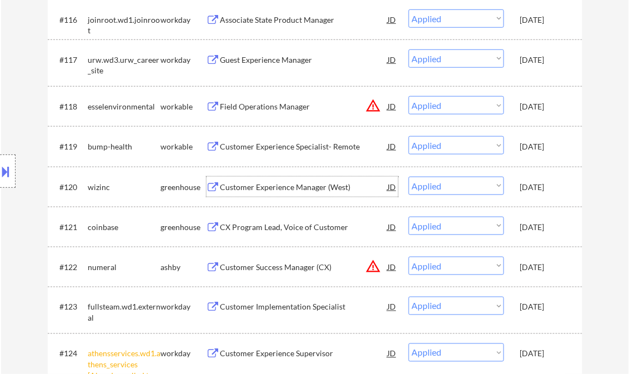
click at [393, 188] on div "JD" at bounding box center [392, 186] width 11 height 20
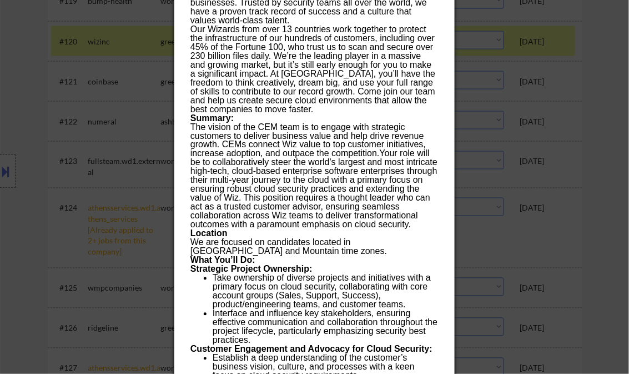
scroll to position [5614, 0]
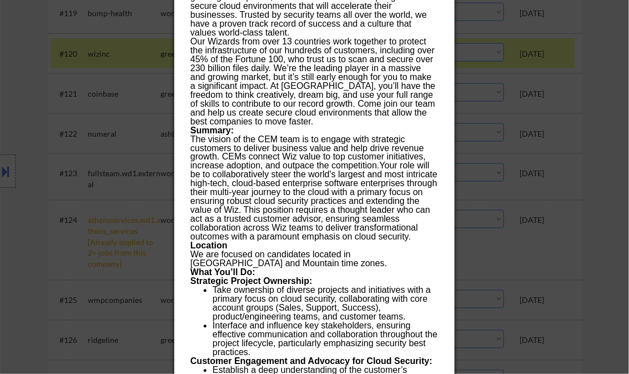
click at [605, 83] on div at bounding box center [314, 187] width 629 height 374
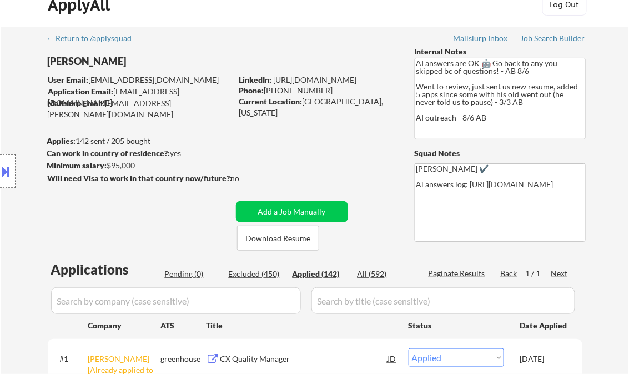
scroll to position [133, 0]
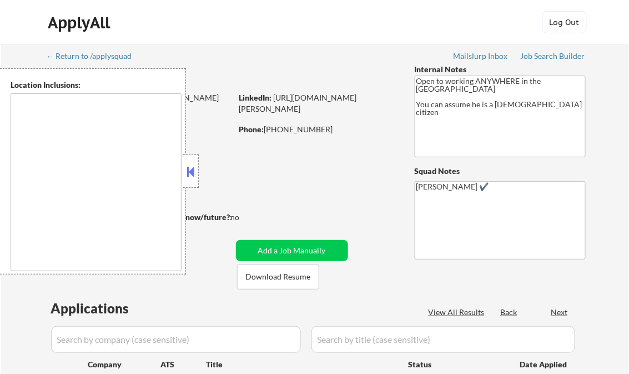
type textarea "[GEOGRAPHIC_DATA], [GEOGRAPHIC_DATA] [GEOGRAPHIC_DATA], [GEOGRAPHIC_DATA] [GEOG…"
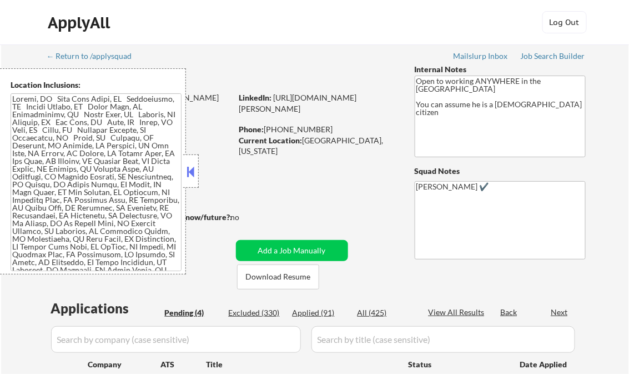
select select ""pending""
click at [193, 176] on button at bounding box center [191, 171] width 12 height 17
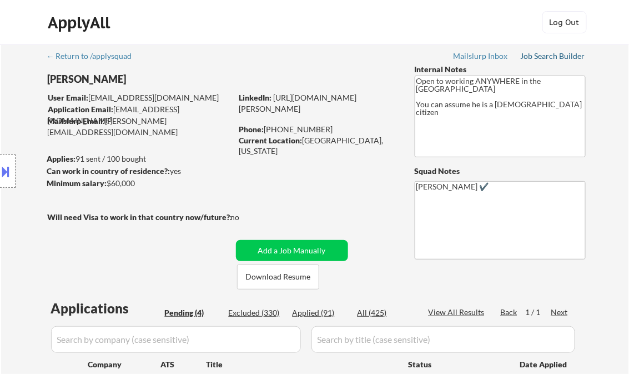
click at [558, 54] on div "Job Search Builder" at bounding box center [553, 56] width 65 height 8
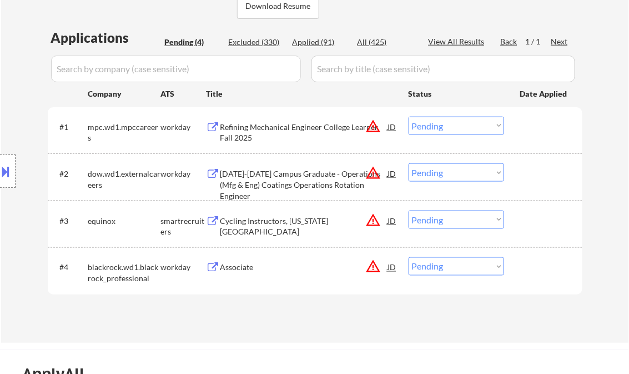
scroll to position [222, 0]
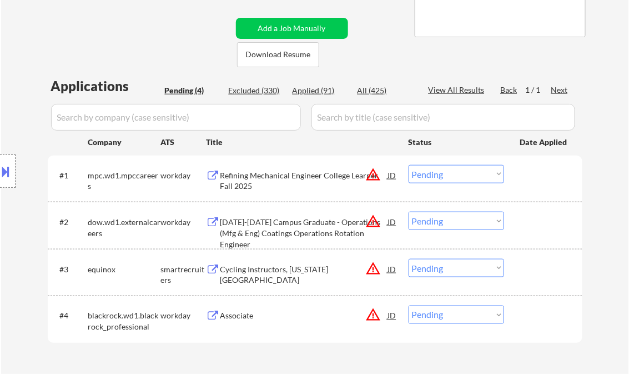
click at [268, 179] on div "Refining Mechanical Engineer College Learner Fall 2025" at bounding box center [304, 181] width 168 height 22
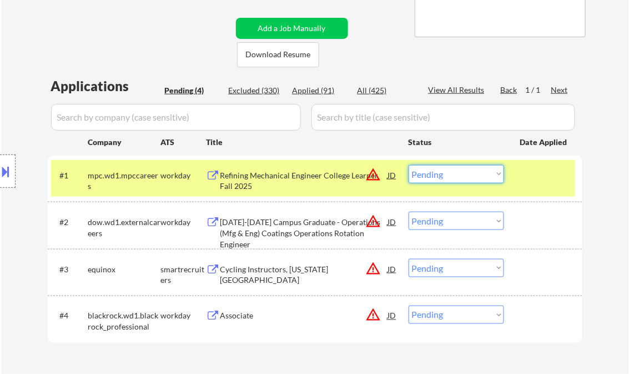
drag, startPoint x: 455, startPoint y: 176, endPoint x: 456, endPoint y: 184, distance: 8.3
click at [455, 176] on select "Choose an option... Pending Applied Excluded (Questions) Excluded (Expired) Exc…" at bounding box center [455, 174] width 95 height 18
click at [408, 165] on select "Choose an option... Pending Applied Excluded (Questions) Excluded (Expired) Exc…" at bounding box center [455, 174] width 95 height 18
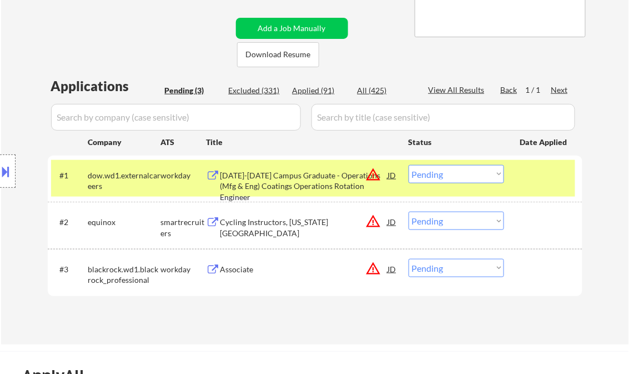
click at [266, 186] on div "[DATE]-[DATE] Campus Graduate - Operations (Mfg & Eng) Coatings Operations Rota…" at bounding box center [304, 186] width 168 height 33
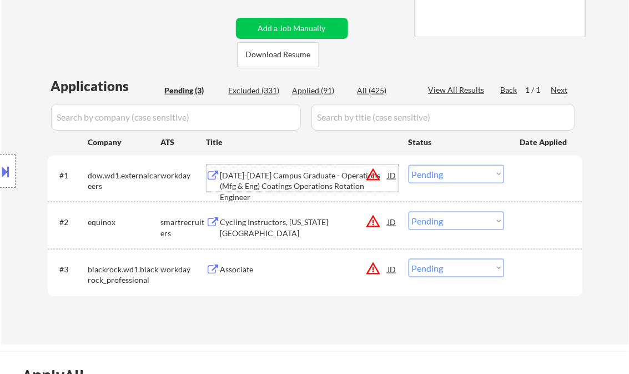
click at [304, 176] on div "[DATE]-[DATE] Campus Graduate - Operations (Mfg & Eng) Coatings Operations Rota…" at bounding box center [304, 186] width 168 height 33
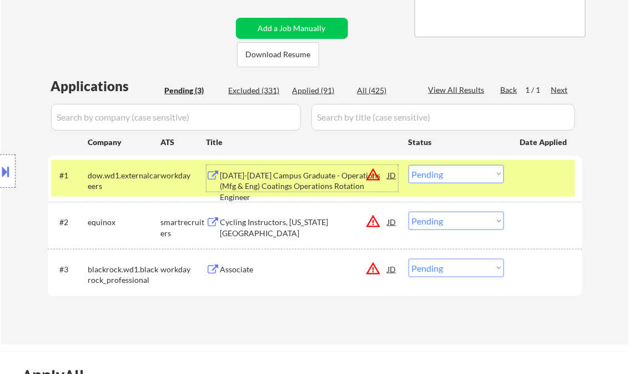
drag, startPoint x: 455, startPoint y: 174, endPoint x: 466, endPoint y: 184, distance: 14.9
click at [455, 174] on select "Choose an option... Pending Applied Excluded (Questions) Excluded (Expired) Exc…" at bounding box center [455, 174] width 95 height 18
click at [408, 165] on select "Choose an option... Pending Applied Excluded (Questions) Excluded (Expired) Exc…" at bounding box center [455, 174] width 95 height 18
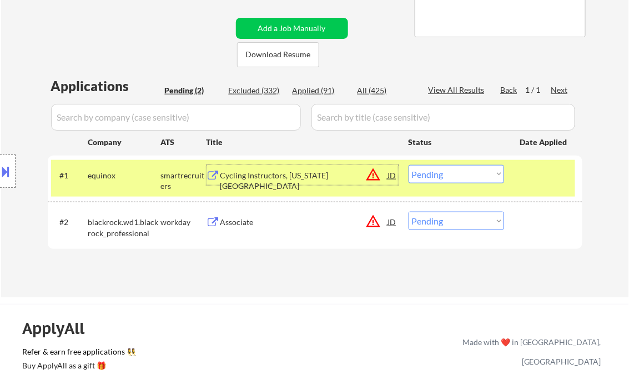
click at [271, 178] on div "Cycling Instructors, [US_STATE][GEOGRAPHIC_DATA]" at bounding box center [304, 181] width 168 height 22
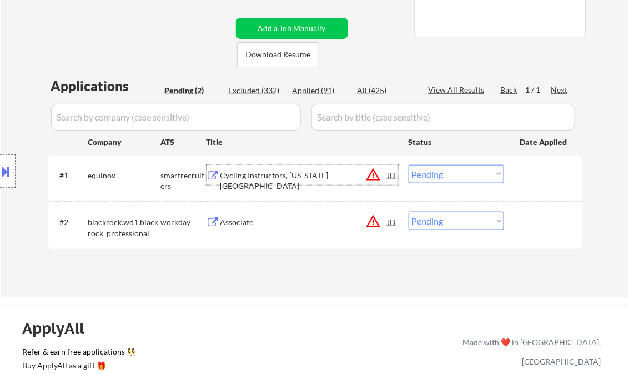
click at [438, 178] on select "Choose an option... Pending Applied Excluded (Questions) Excluded (Expired) Exc…" at bounding box center [455, 174] width 95 height 18
click at [408, 165] on select "Choose an option... Pending Applied Excluded (Questions) Excluded (Expired) Exc…" at bounding box center [455, 174] width 95 height 18
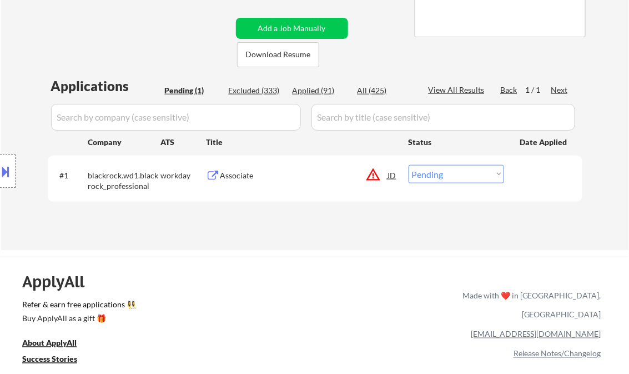
click at [238, 176] on div "Associate" at bounding box center [304, 175] width 168 height 11
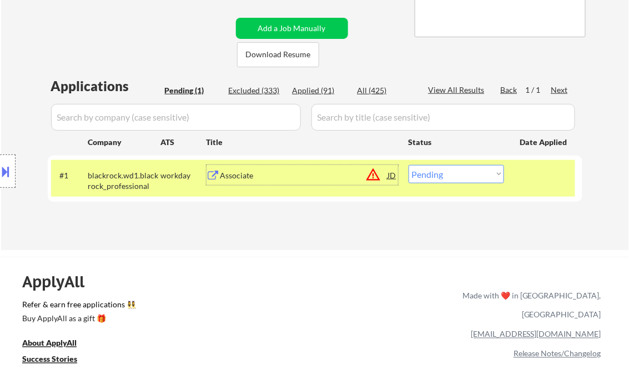
drag, startPoint x: 467, startPoint y: 175, endPoint x: 478, endPoint y: 184, distance: 14.7
click at [466, 175] on select "Choose an option... Pending Applied Excluded (Questions) Excluded (Expired) Exc…" at bounding box center [455, 174] width 95 height 18
select select ""excluded__bad_match_""
click at [408, 165] on select "Choose an option... Pending Applied Excluded (Questions) Excluded (Expired) Exc…" at bounding box center [455, 174] width 95 height 18
click at [303, 254] on div "← Return to /applysquad Mailslurp Inbox Job Search Builder [PERSON_NAME] User E…" at bounding box center [314, 298] width 629 height 1041
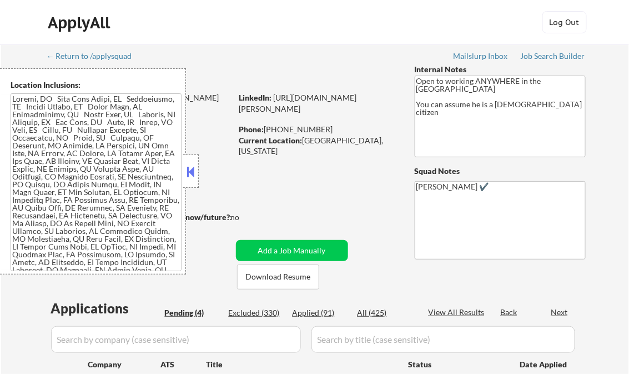
select select ""pending""
click at [189, 171] on button at bounding box center [191, 171] width 12 height 17
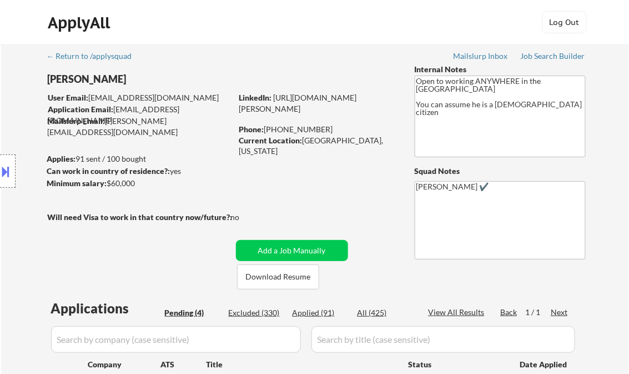
click at [329, 310] on div "Applied (91)" at bounding box center [320, 312] width 56 height 11
select select ""applied""
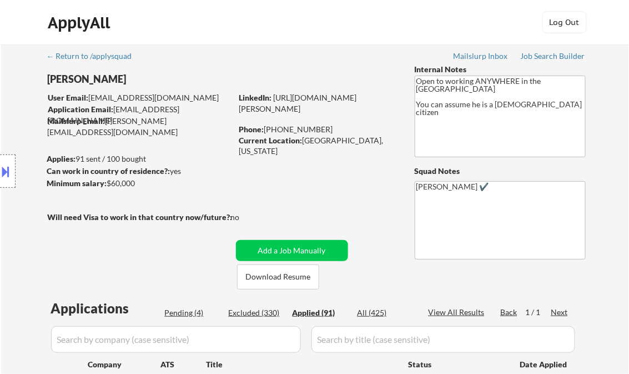
select select ""applied""
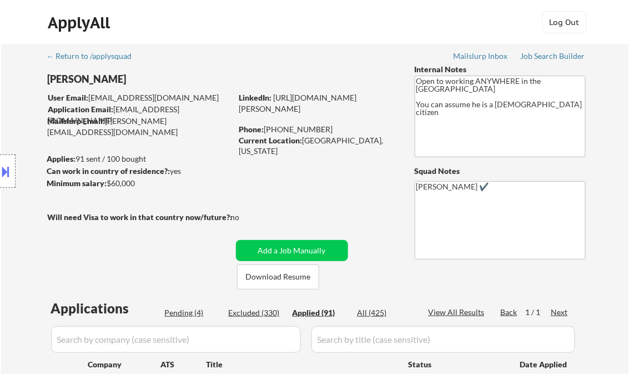
select select ""applied""
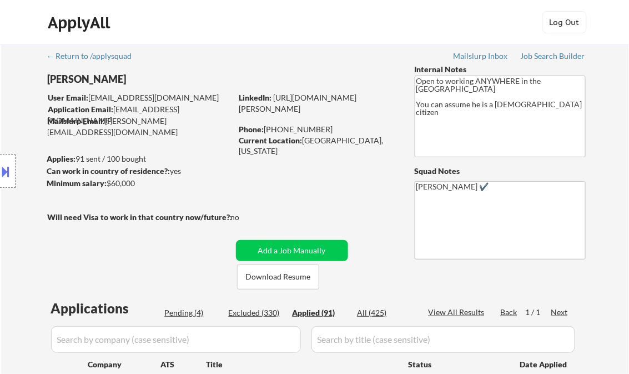
select select ""applied""
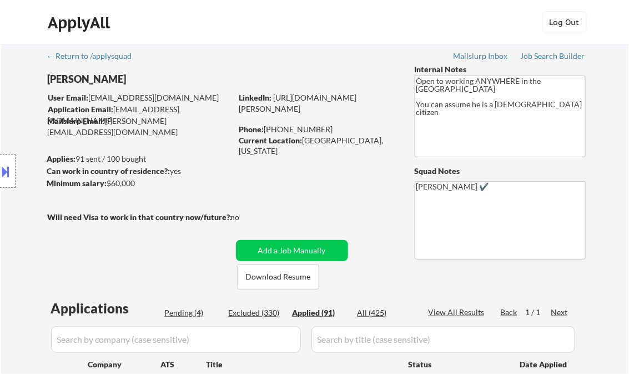
select select ""applied""
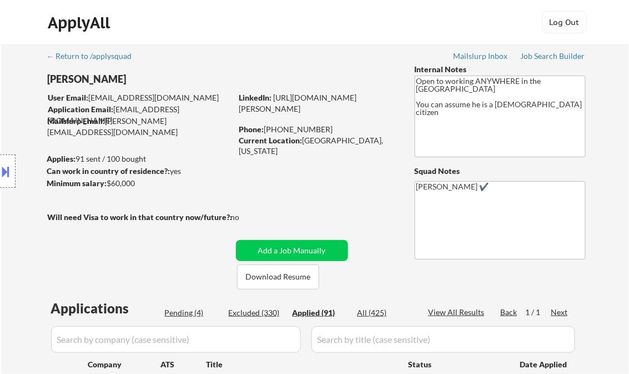
select select ""applied""
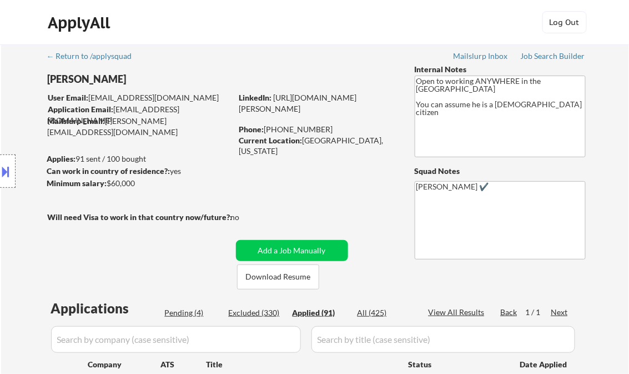
select select ""applied""
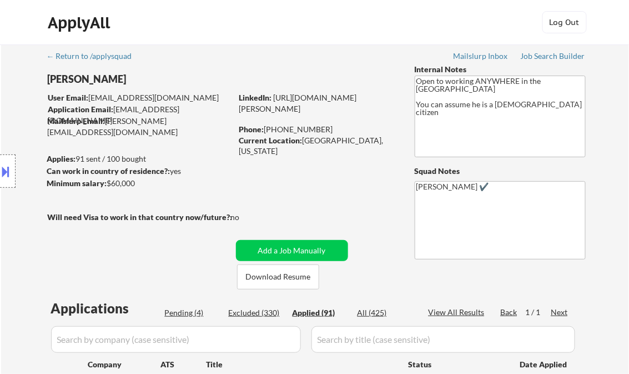
select select ""applied""
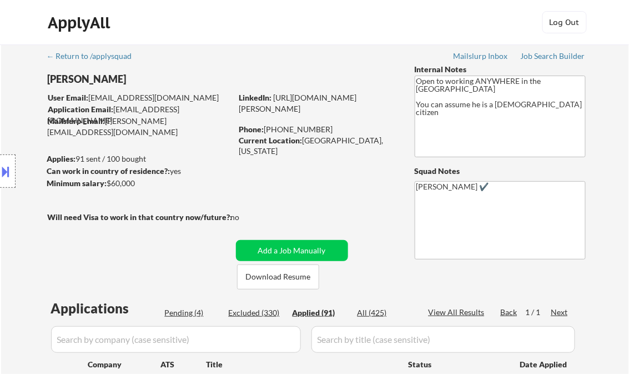
select select ""applied""
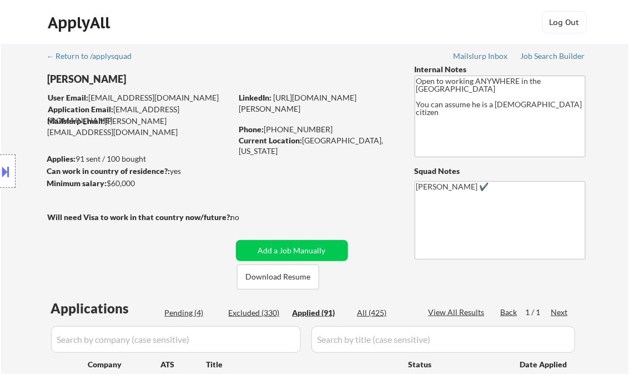
select select ""applied""
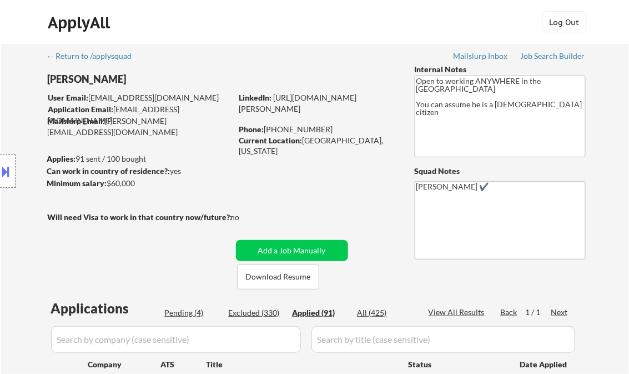
select select ""applied""
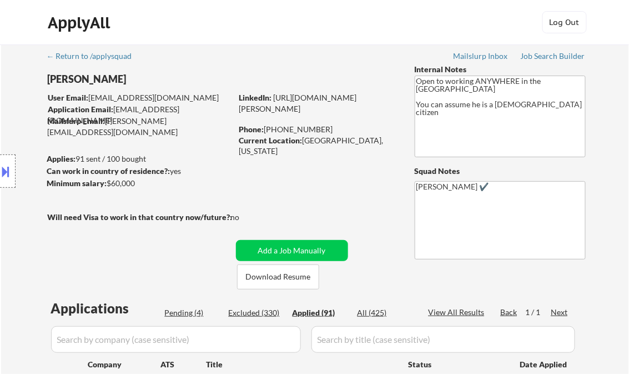
select select ""applied""
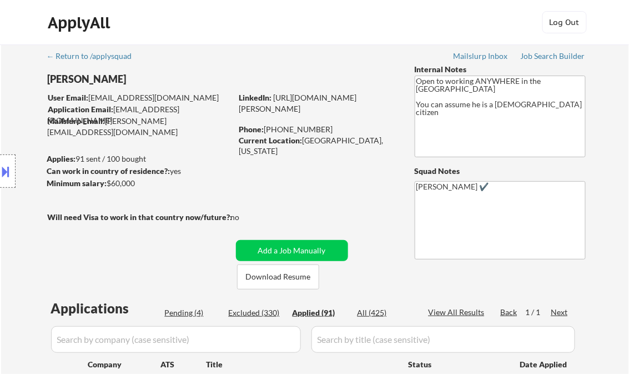
select select ""applied""
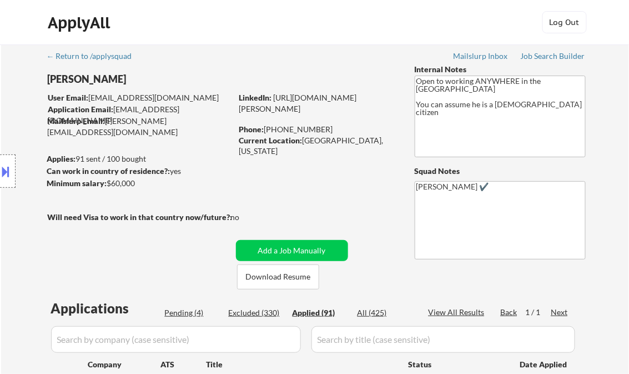
select select ""applied""
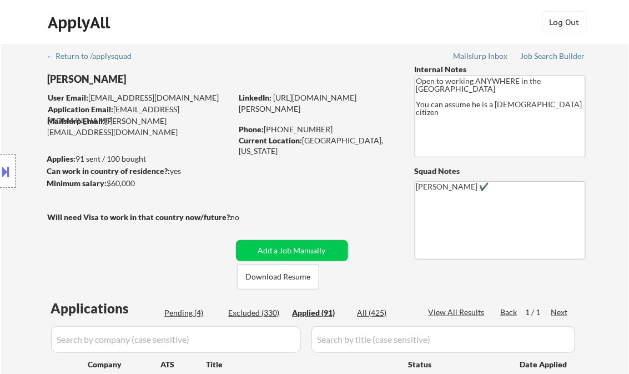
select select ""applied""
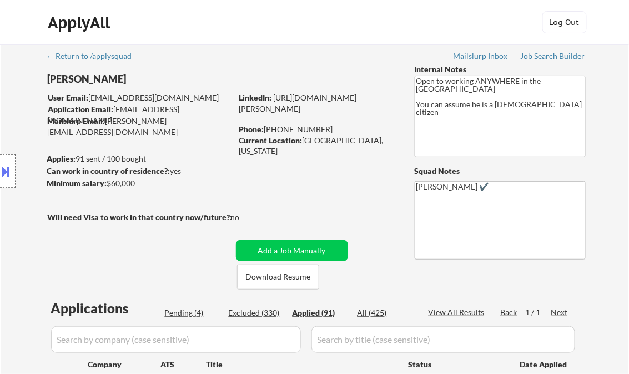
select select ""applied""
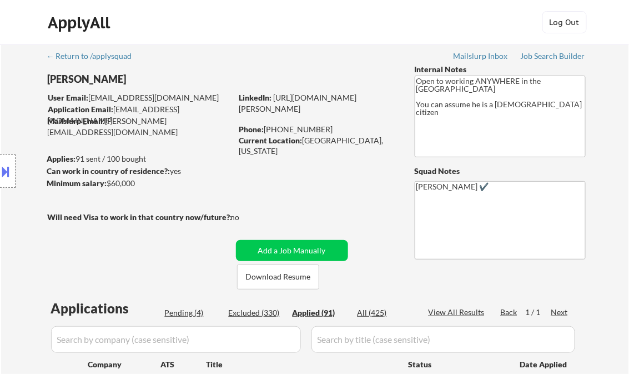
select select ""applied""
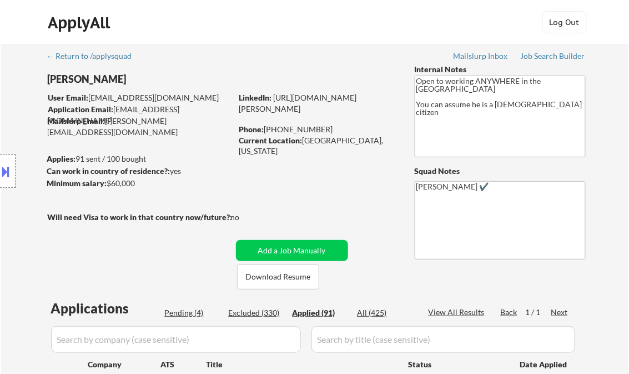
select select ""applied""
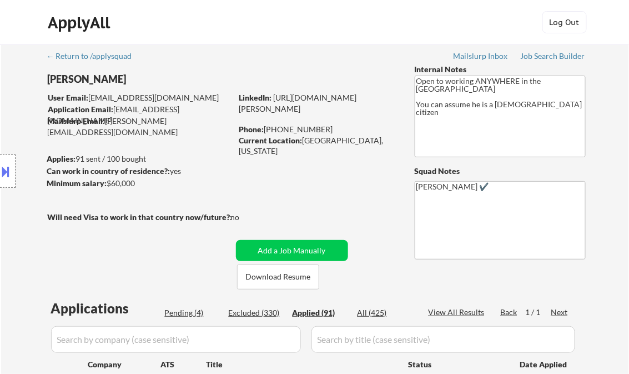
select select ""applied""
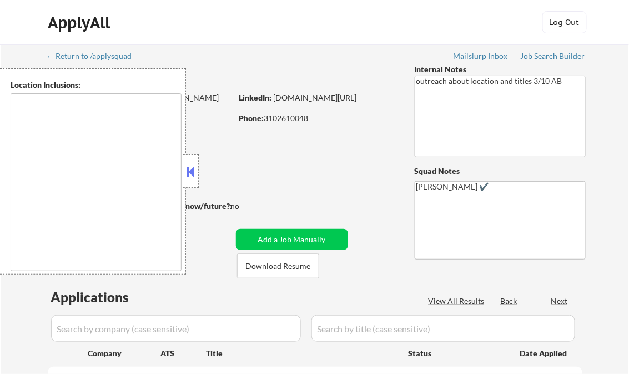
type textarea "[GEOGRAPHIC_DATA], [GEOGRAPHIC_DATA] [GEOGRAPHIC_DATA], [GEOGRAPHIC_DATA] [GEOG…"
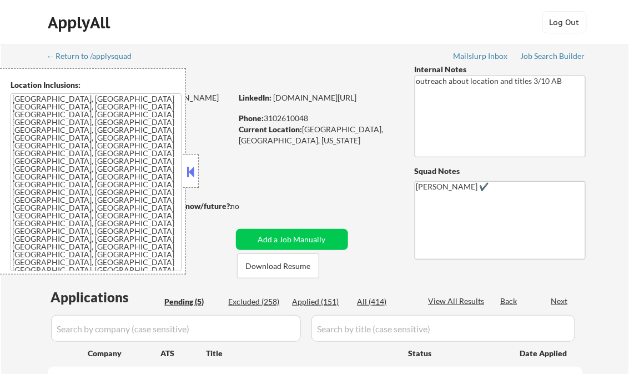
select select ""pending""
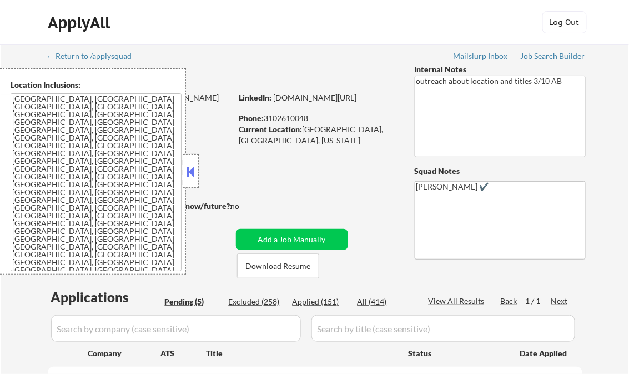
click at [197, 168] on div at bounding box center [191, 170] width 16 height 33
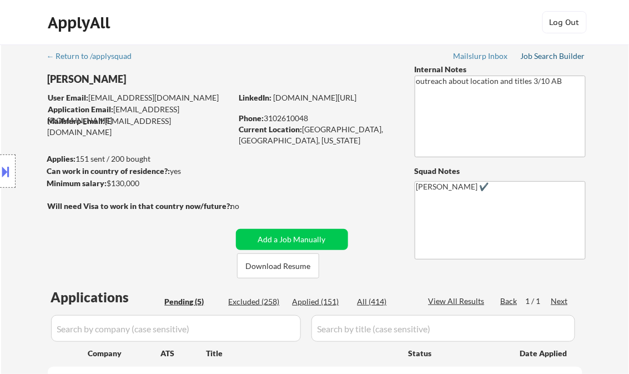
click at [546, 54] on div "Job Search Builder" at bounding box center [553, 56] width 65 height 8
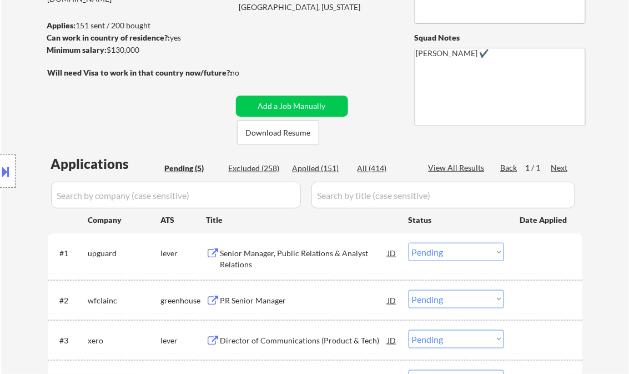
scroll to position [178, 0]
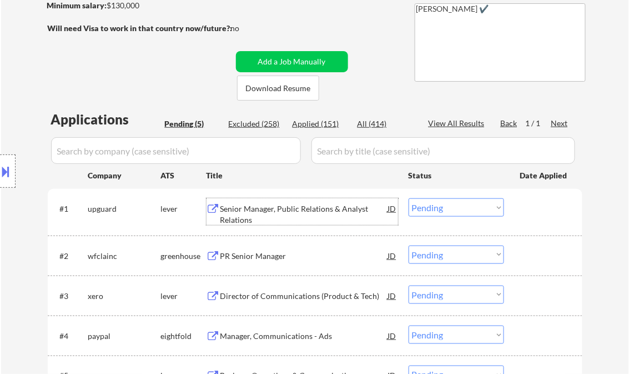
click at [275, 213] on div "Senior Manager, Public Relations & Analyst Relations" at bounding box center [304, 214] width 168 height 22
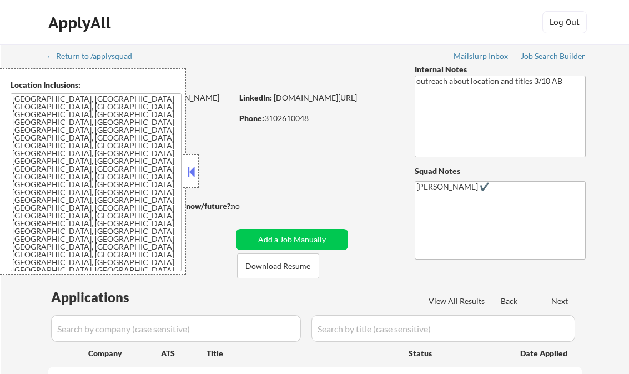
scroll to position [133, 0]
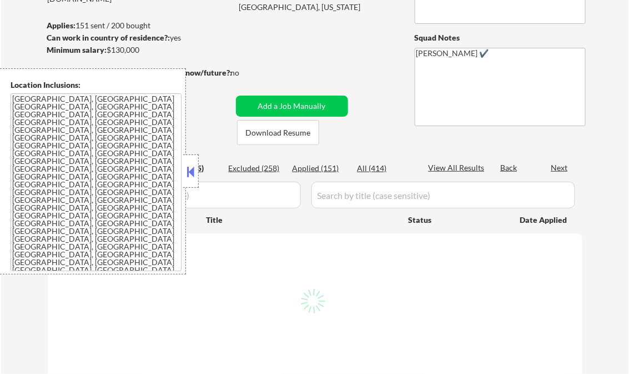
select select ""pending""
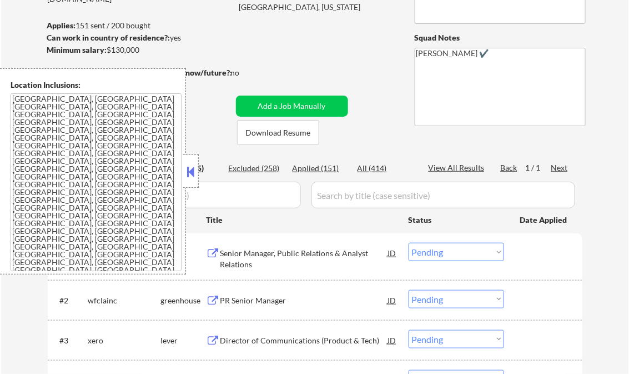
click at [190, 172] on button at bounding box center [191, 171] width 12 height 17
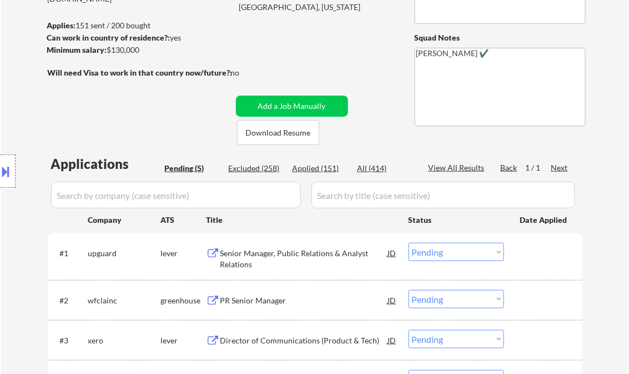
click at [316, 167] on div "Applied (151)" at bounding box center [320, 168] width 56 height 11
click at [449, 169] on div "View All Results" at bounding box center [457, 167] width 59 height 11
select select ""applied""
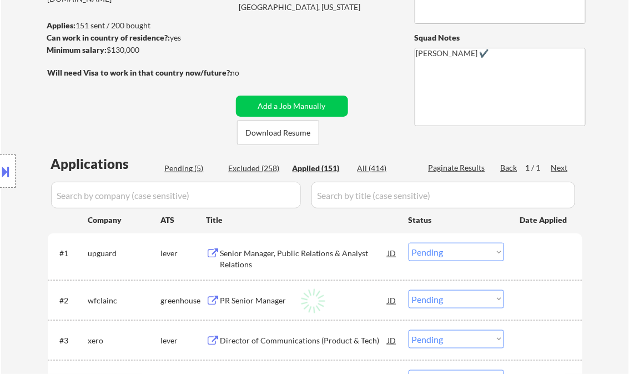
select select ""applied""
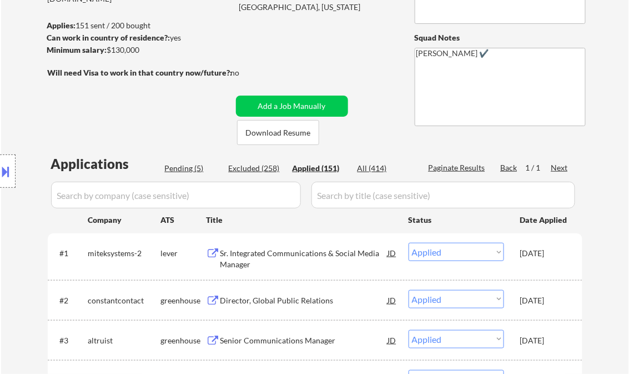
select select ""applied""
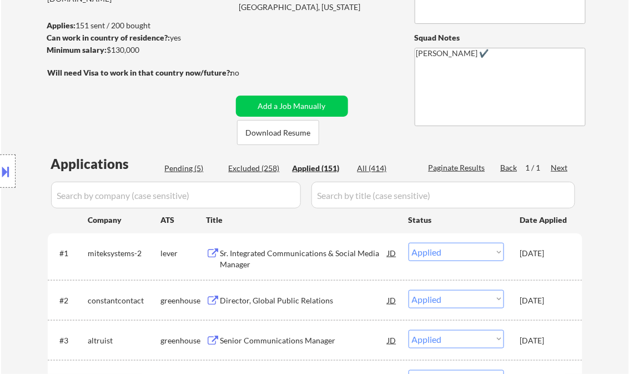
select select ""applied""
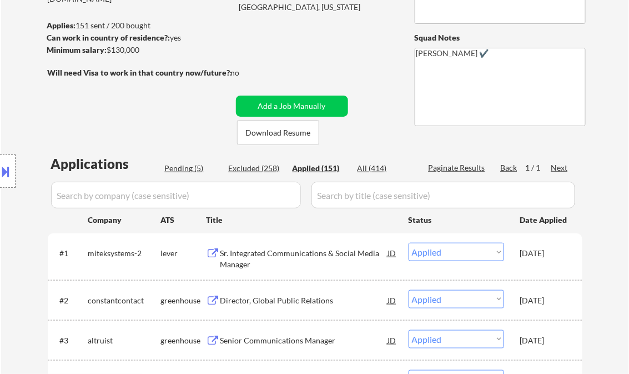
select select ""applied""
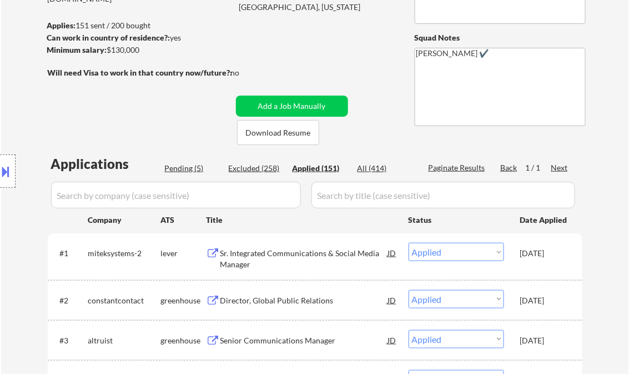
select select ""applied""
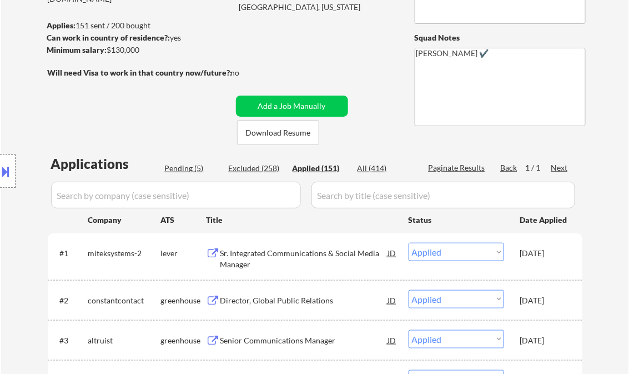
select select ""applied""
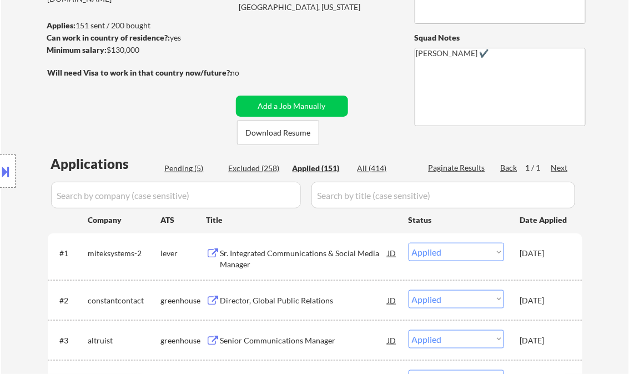
select select ""applied""
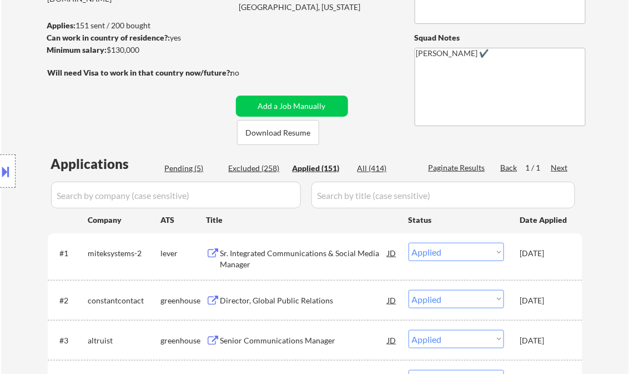
select select ""applied""
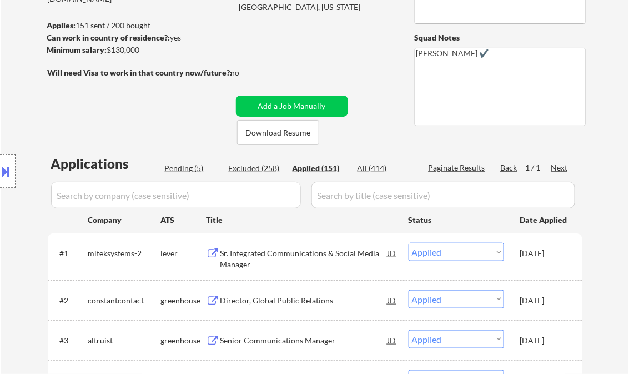
select select ""applied""
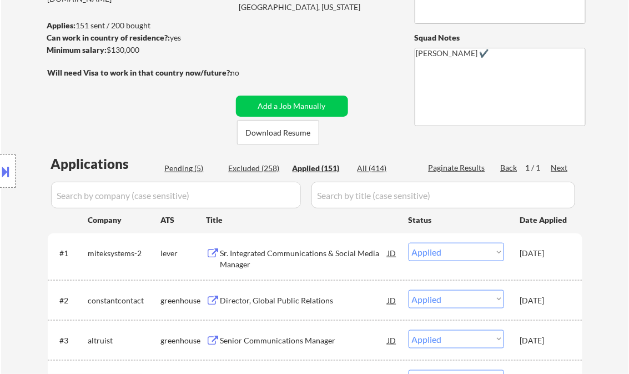
select select ""applied""
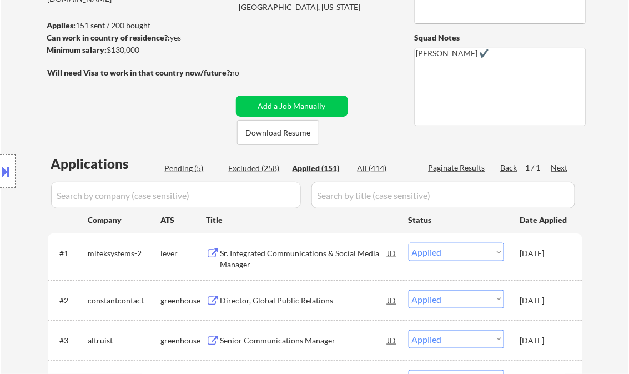
select select ""applied""
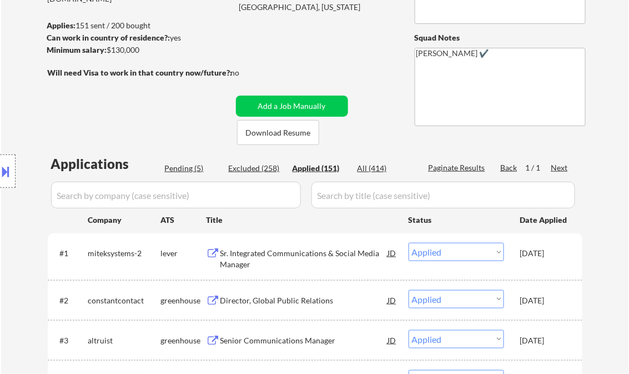
select select ""applied""
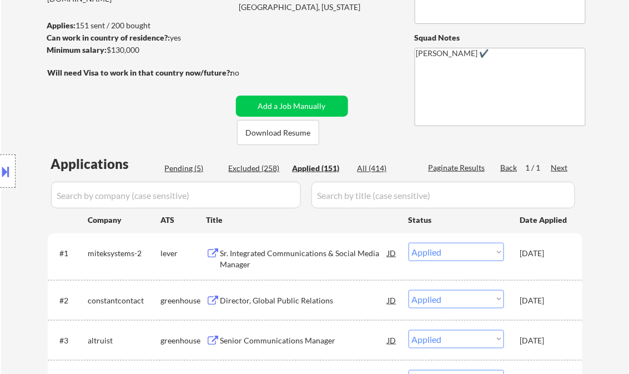
select select ""applied""
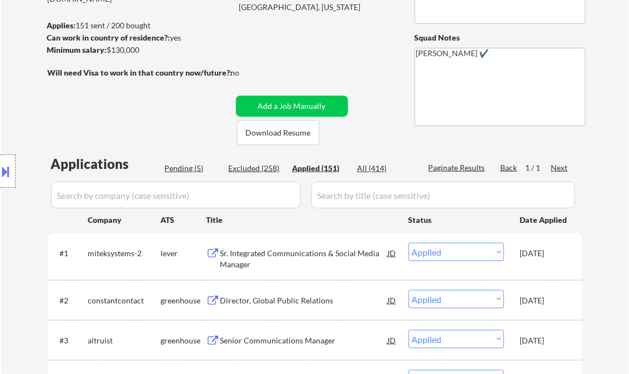
select select ""applied""
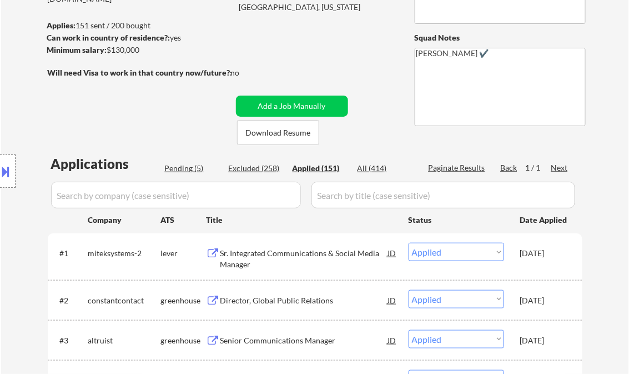
select select ""applied""
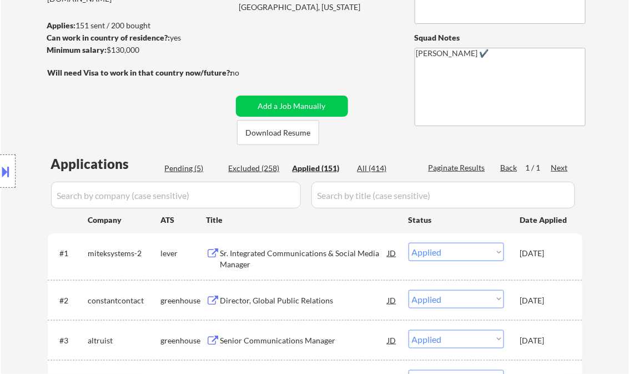
select select ""applied""
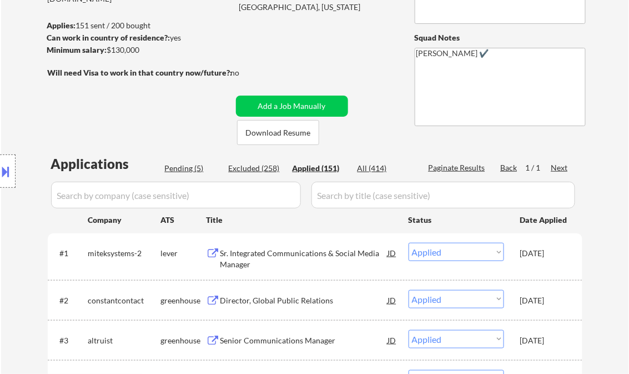
select select ""applied""
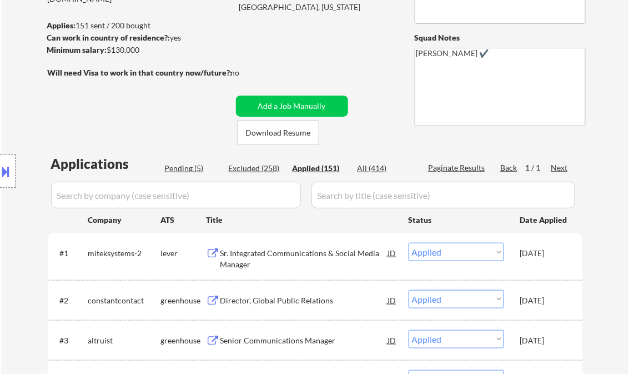
select select ""applied""
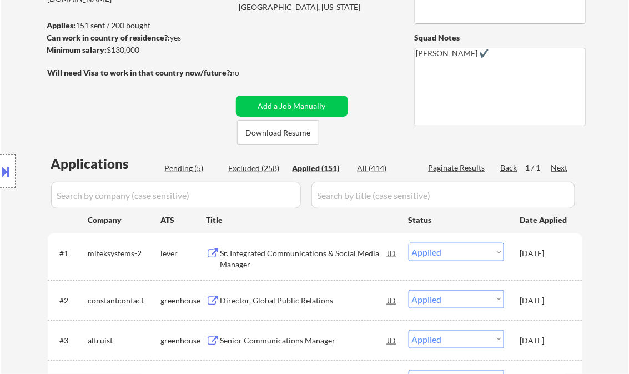
select select ""applied""
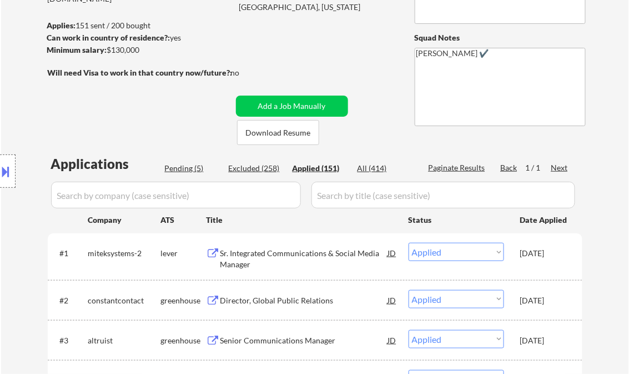
select select ""applied""
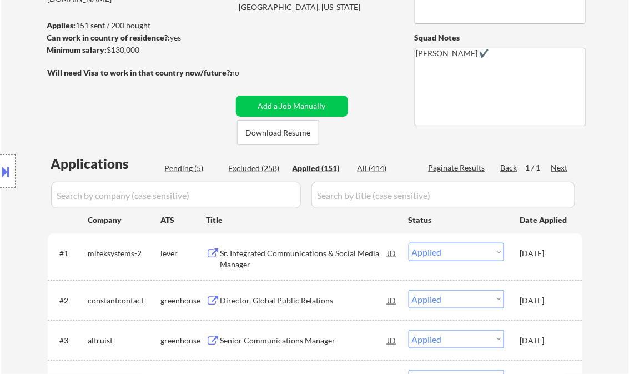
select select ""applied""
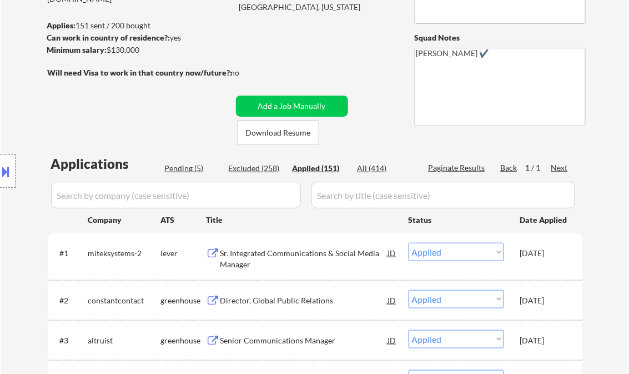
select select ""applied""
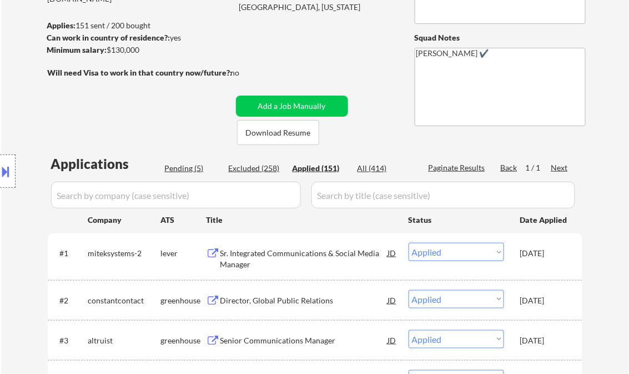
select select ""applied""
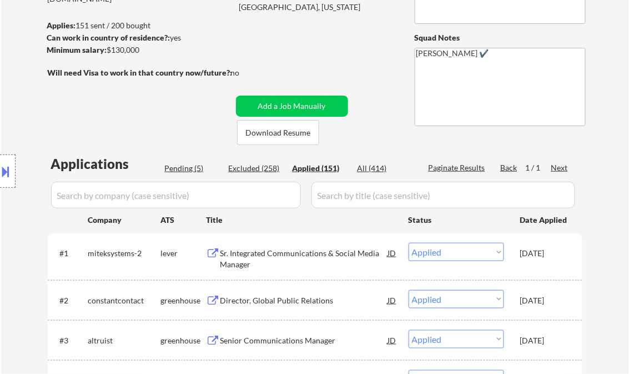
select select ""applied""
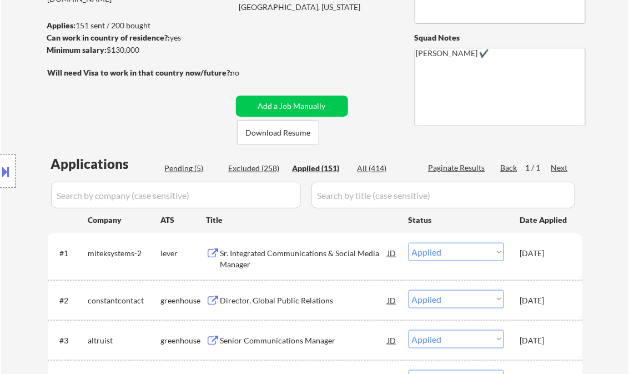
select select ""applied""
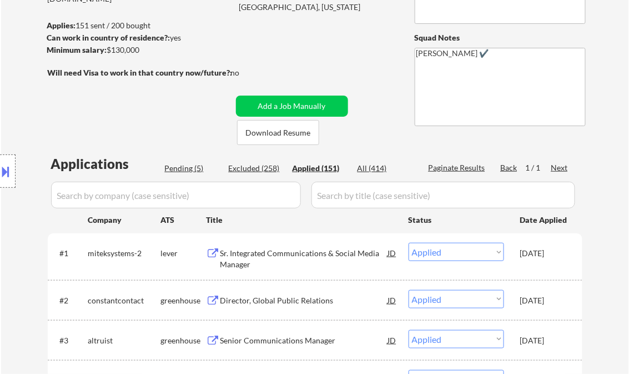
select select ""applied""
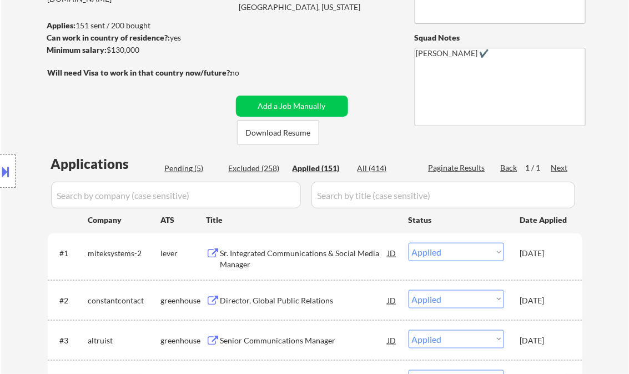
select select ""applied""
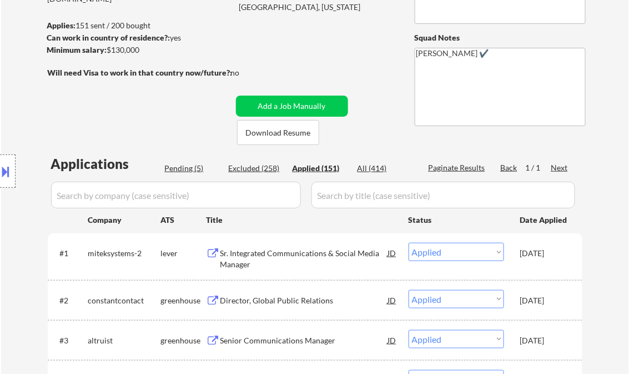
select select ""applied""
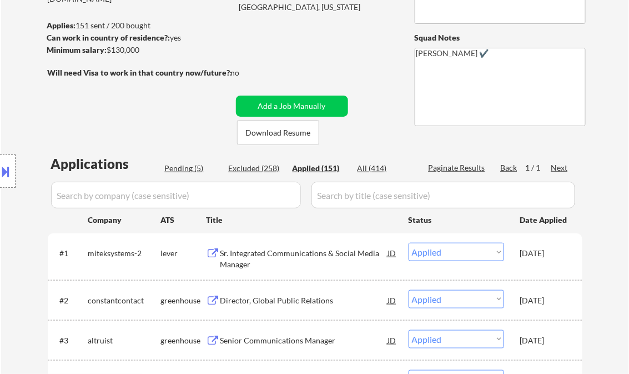
select select ""applied""
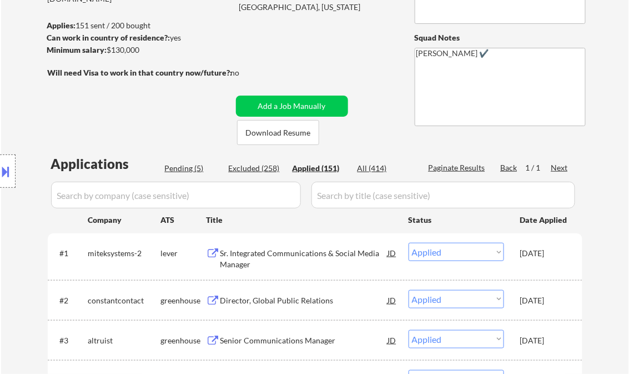
select select ""applied""
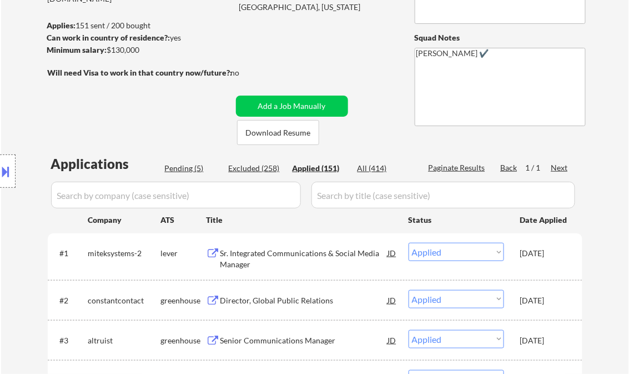
select select ""applied""
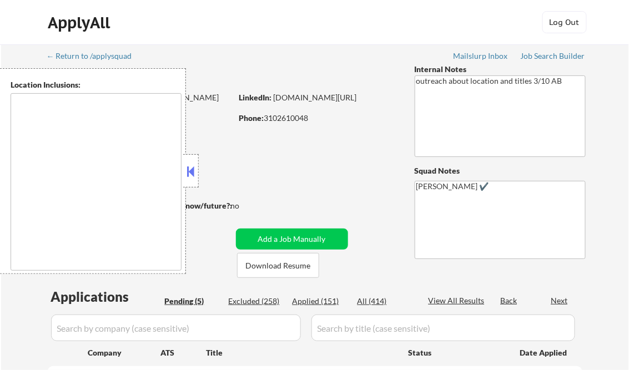
select select ""pending""
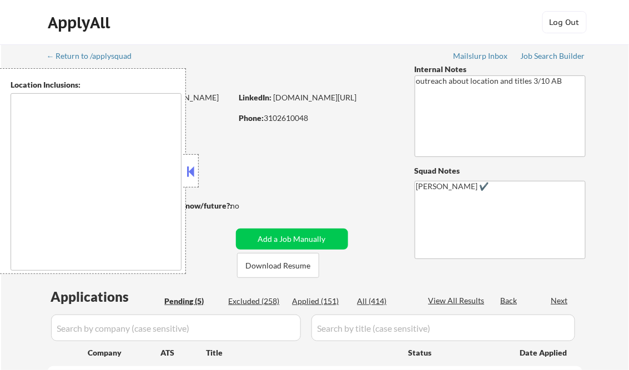
type textarea "[GEOGRAPHIC_DATA], [GEOGRAPHIC_DATA] [GEOGRAPHIC_DATA], [GEOGRAPHIC_DATA] [GEOG…"
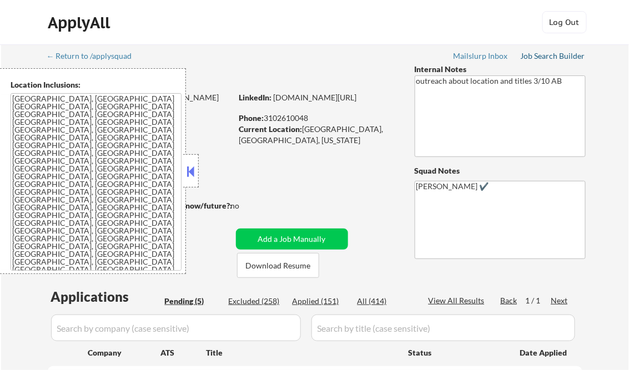
click at [551, 59] on div "Job Search Builder" at bounding box center [553, 56] width 65 height 8
click at [191, 165] on button at bounding box center [191, 171] width 12 height 17
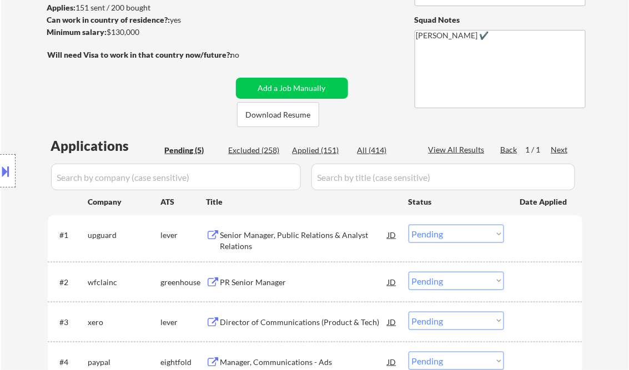
scroll to position [178, 0]
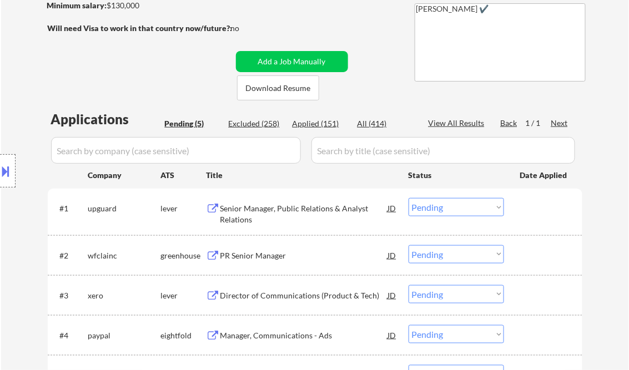
click at [282, 206] on div "Senior Manager, Public Relations & Analyst Relations" at bounding box center [304, 214] width 168 height 22
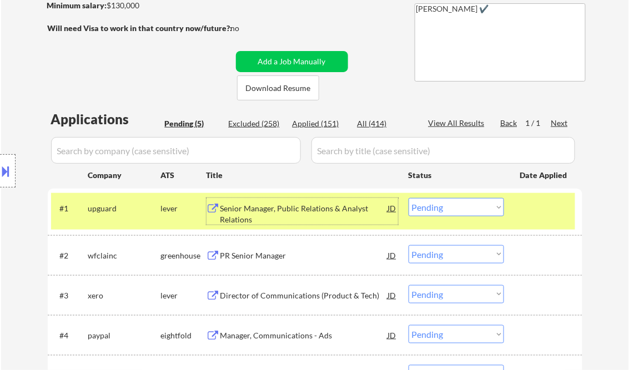
click at [439, 211] on select "Choose an option... Pending Applied Excluded (Questions) Excluded (Expired) Exc…" at bounding box center [455, 207] width 95 height 18
click at [408, 198] on select "Choose an option... Pending Applied Excluded (Questions) Excluded (Expired) Exc…" at bounding box center [455, 207] width 95 height 18
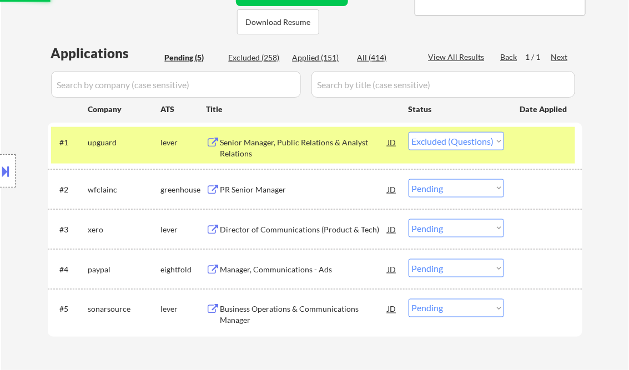
scroll to position [266, 0]
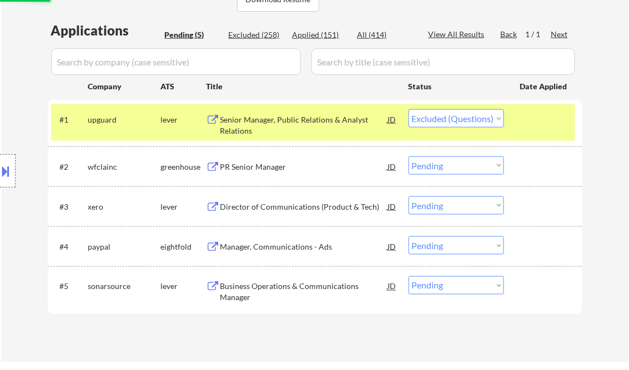
click at [262, 172] on div "PR Senior Manager" at bounding box center [304, 167] width 168 height 20
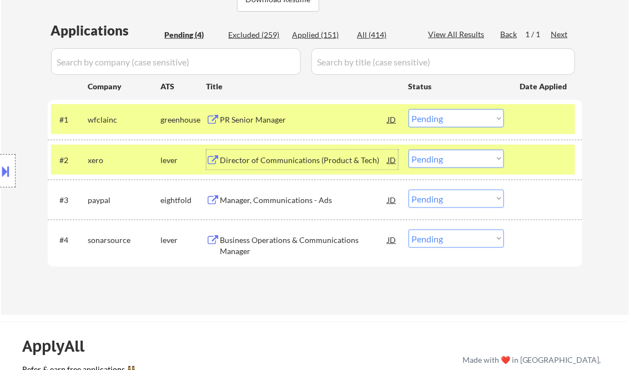
drag, startPoint x: 460, startPoint y: 120, endPoint x: 467, endPoint y: 123, distance: 7.9
click at [460, 119] on select "Choose an option... Pending Applied Excluded (Questions) Excluded (Expired) Exc…" at bounding box center [455, 118] width 95 height 18
click at [408, 109] on select "Choose an option... Pending Applied Excluded (Questions) Excluded (Expired) Exc…" at bounding box center [455, 118] width 95 height 18
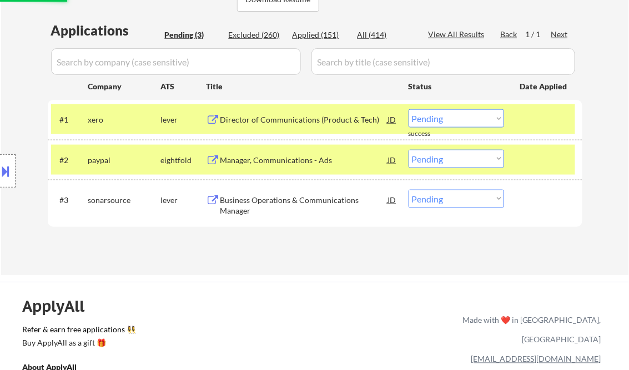
click at [281, 119] on div "Director of Communications (Product & Tech)" at bounding box center [304, 119] width 168 height 11
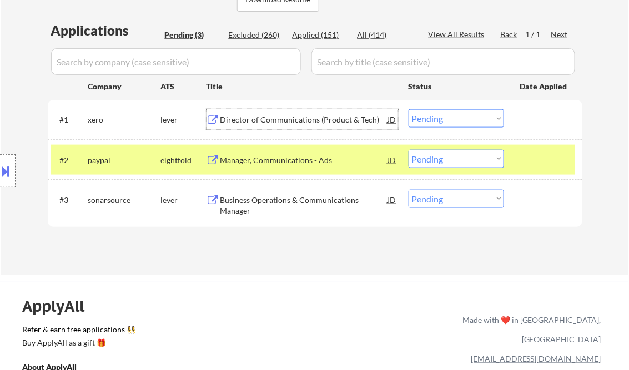
drag, startPoint x: 438, startPoint y: 121, endPoint x: 441, endPoint y: 129, distance: 8.3
click at [438, 121] on select "Choose an option... Pending Applied Excluded (Questions) Excluded (Expired) Exc…" at bounding box center [455, 118] width 95 height 18
click at [408, 109] on select "Choose an option... Pending Applied Excluded (Questions) Excluded (Expired) Exc…" at bounding box center [455, 118] width 95 height 18
click at [300, 162] on div "Manager, Communications - Ads" at bounding box center [304, 160] width 168 height 11
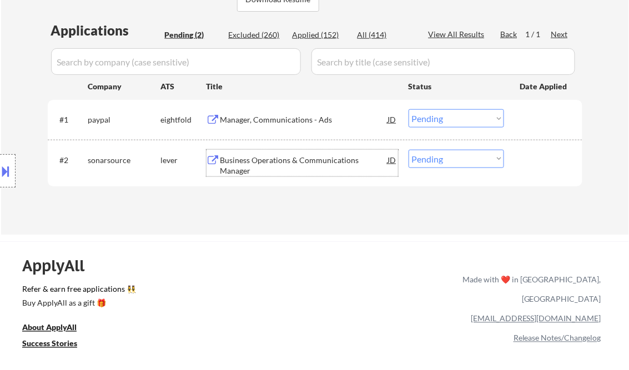
drag, startPoint x: 8, startPoint y: 176, endPoint x: 51, endPoint y: 208, distance: 52.4
click at [8, 176] on button at bounding box center [6, 171] width 12 height 18
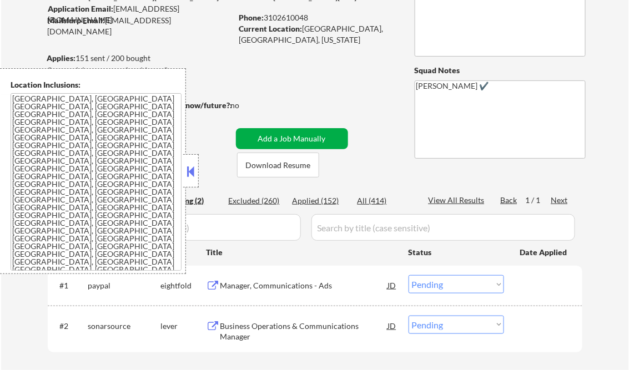
scroll to position [133, 0]
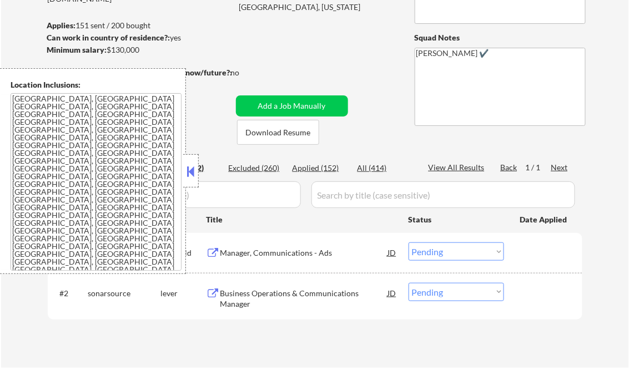
click at [189, 165] on button at bounding box center [191, 171] width 12 height 17
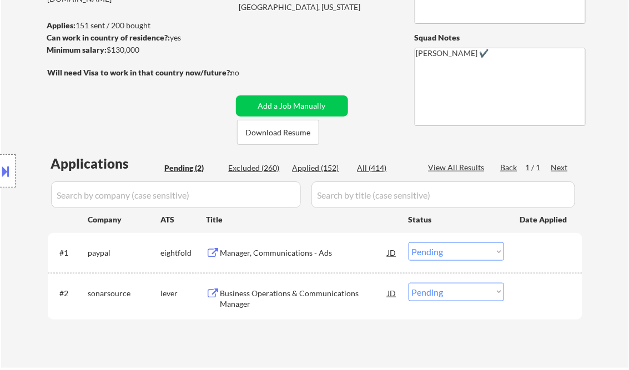
click at [445, 250] on select "Choose an option... Pending Applied Excluded (Questions) Excluded (Expired) Exc…" at bounding box center [455, 252] width 95 height 18
click at [408, 243] on select "Choose an option... Pending Applied Excluded (Questions) Excluded (Expired) Exc…" at bounding box center [455, 252] width 95 height 18
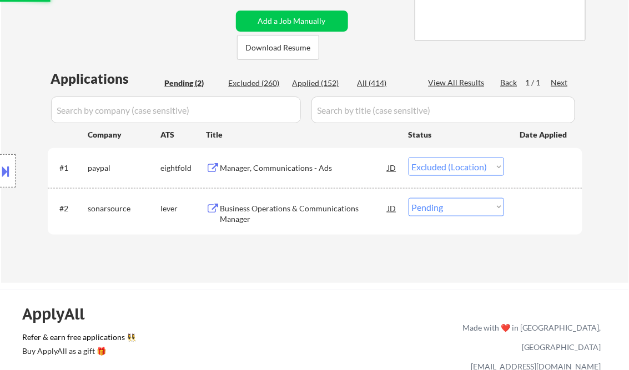
scroll to position [266, 0]
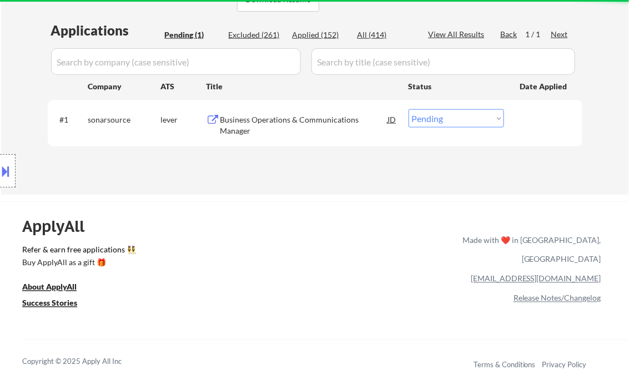
click at [271, 126] on div "Business Operations & Communications Manager" at bounding box center [304, 125] width 168 height 22
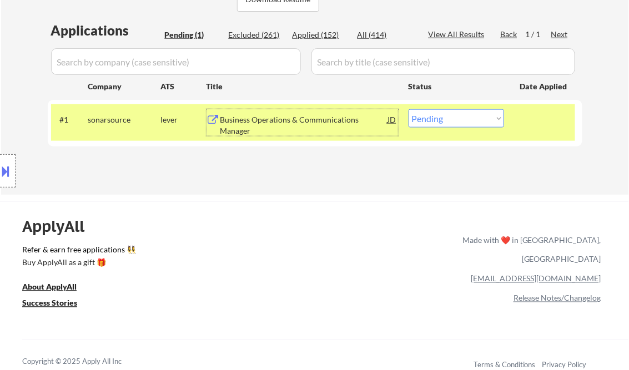
click at [14, 169] on div at bounding box center [8, 170] width 16 height 33
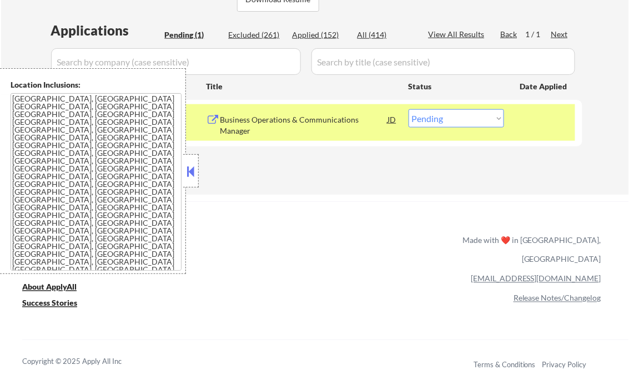
click at [192, 168] on button at bounding box center [191, 171] width 12 height 17
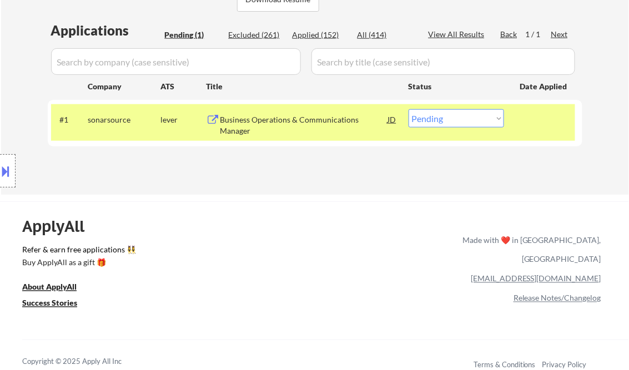
click at [261, 123] on div "Business Operations & Communications Manager" at bounding box center [304, 125] width 168 height 22
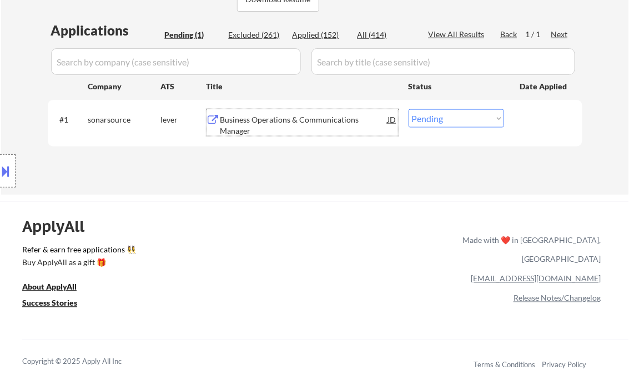
click at [461, 122] on select "Choose an option... Pending Applied Excluded (Questions) Excluded (Expired) Exc…" at bounding box center [455, 118] width 95 height 18
select select ""excluded__bad_match_""
click at [408, 109] on select "Choose an option... Pending Applied Excluded (Questions) Excluded (Expired) Exc…" at bounding box center [455, 118] width 95 height 18
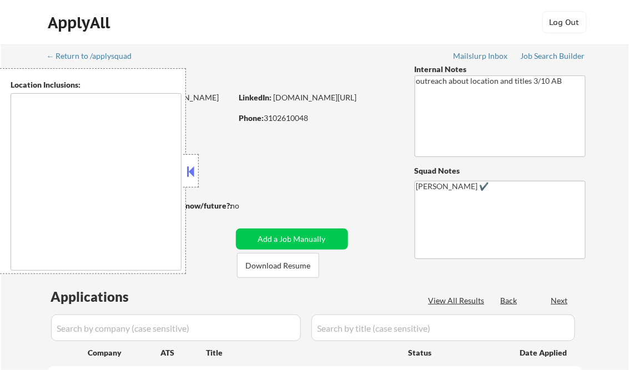
type textarea "[GEOGRAPHIC_DATA], [GEOGRAPHIC_DATA] [GEOGRAPHIC_DATA], [GEOGRAPHIC_DATA] [GEOG…"
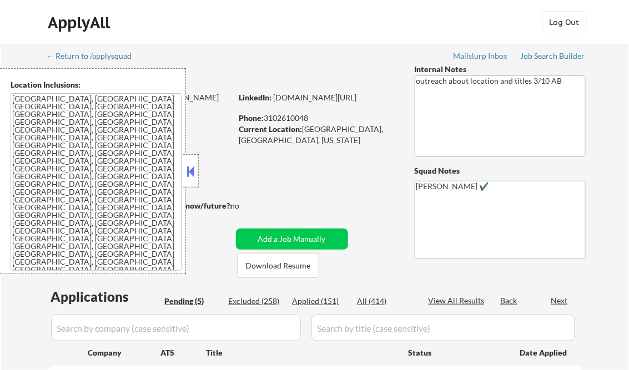
select select ""pending""
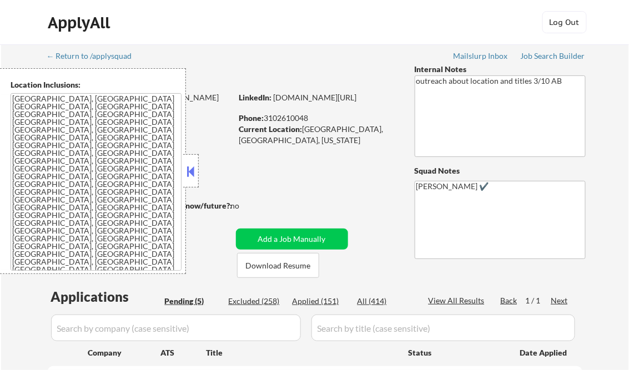
click at [187, 175] on button at bounding box center [191, 171] width 12 height 17
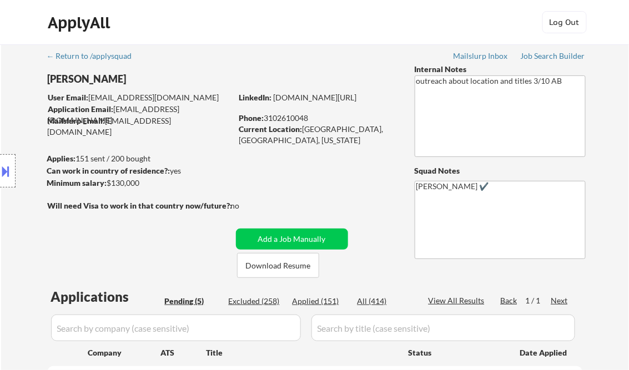
click at [324, 299] on div "Applied (151)" at bounding box center [320, 301] width 56 height 11
click at [433, 297] on div "View All Results" at bounding box center [457, 300] width 59 height 11
select select ""applied""
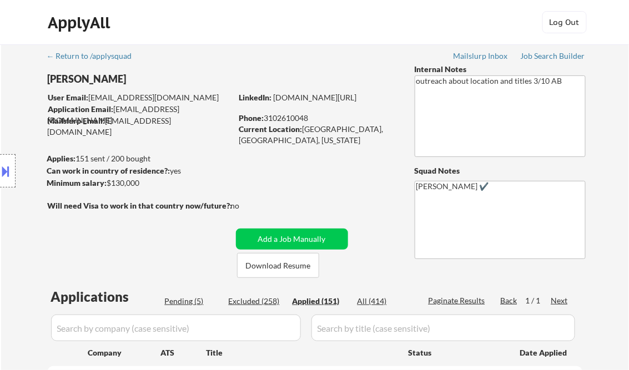
select select ""applied""
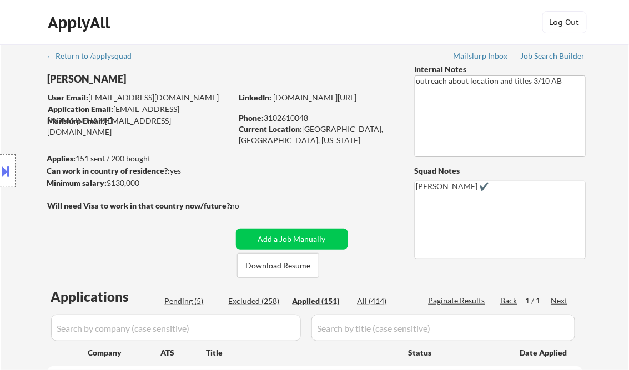
select select ""applied""
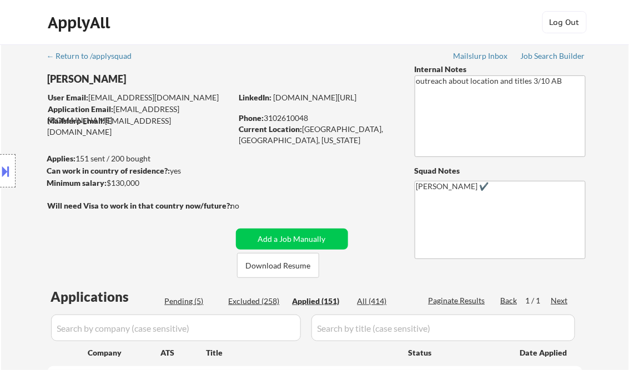
select select ""applied""
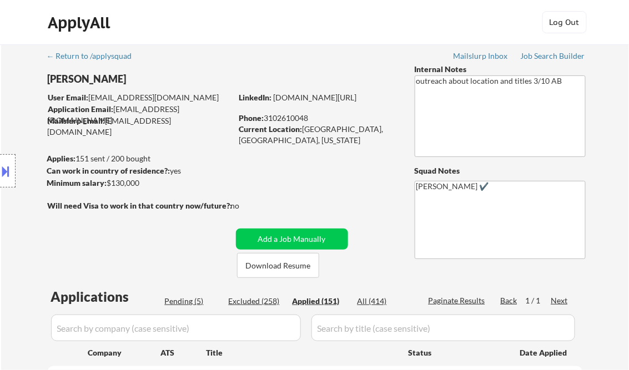
select select ""applied""
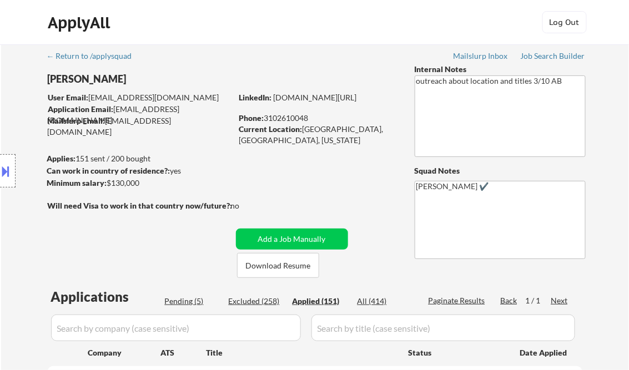
select select ""applied""
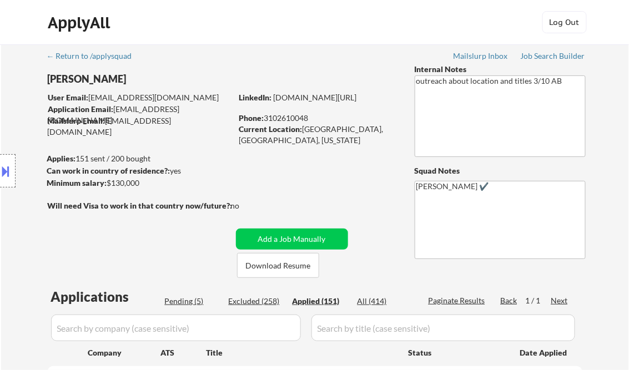
select select ""applied""
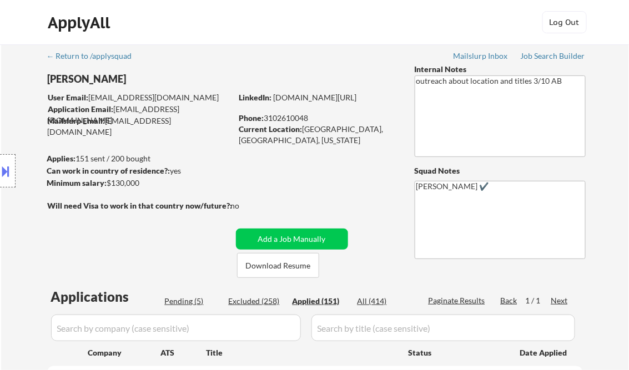
select select ""applied""
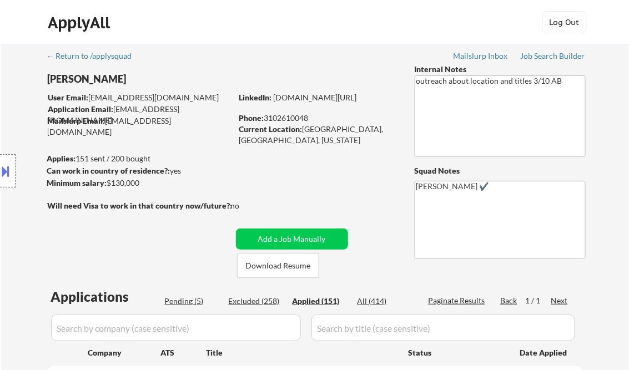
select select ""applied""
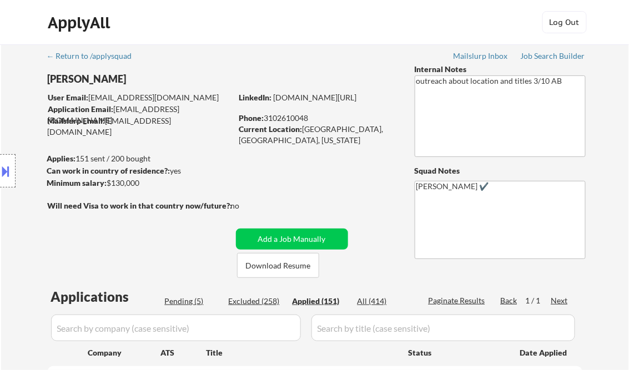
select select ""applied""
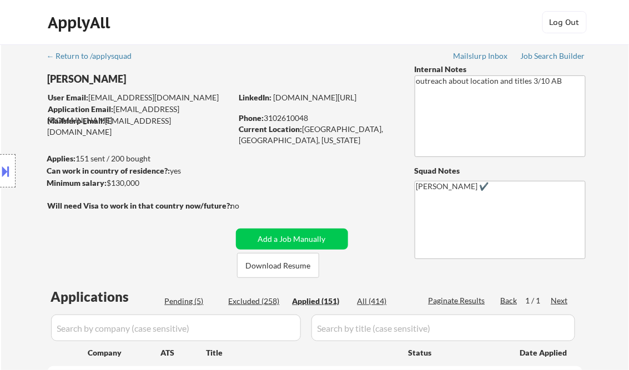
select select ""applied""
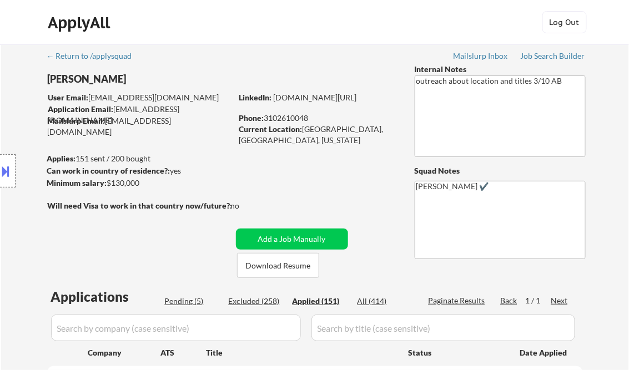
select select ""applied""
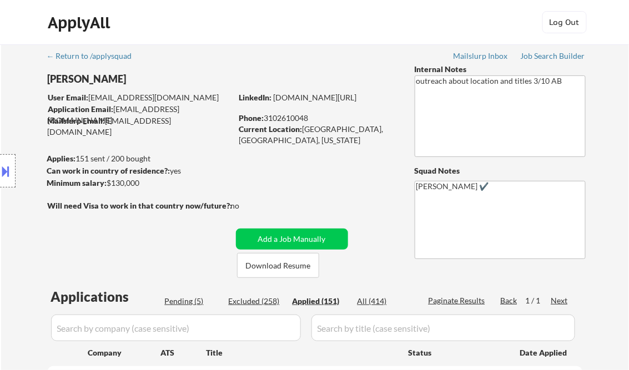
select select ""applied""
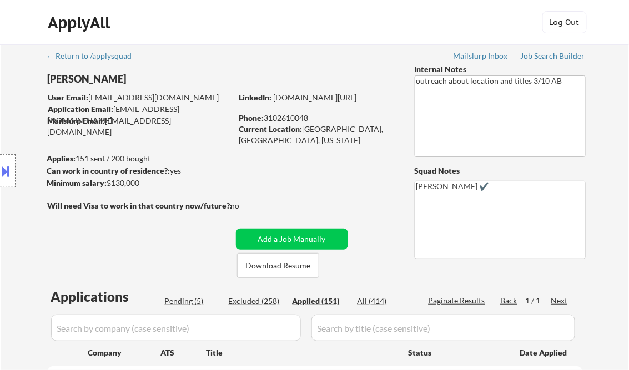
select select ""applied""
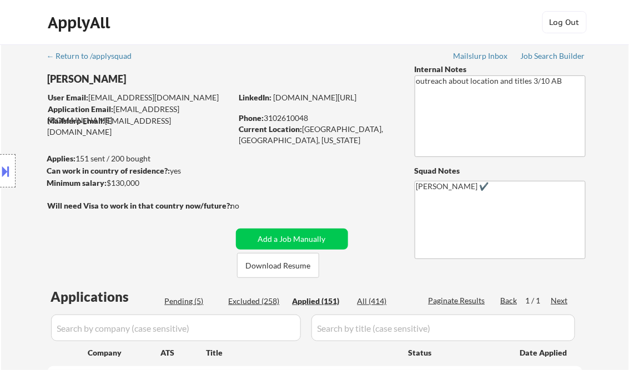
select select ""applied""
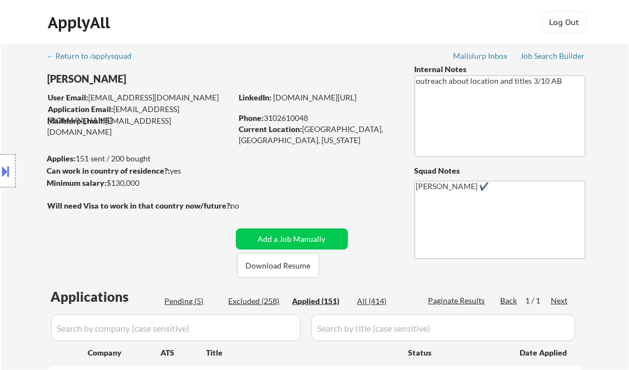
select select ""applied""
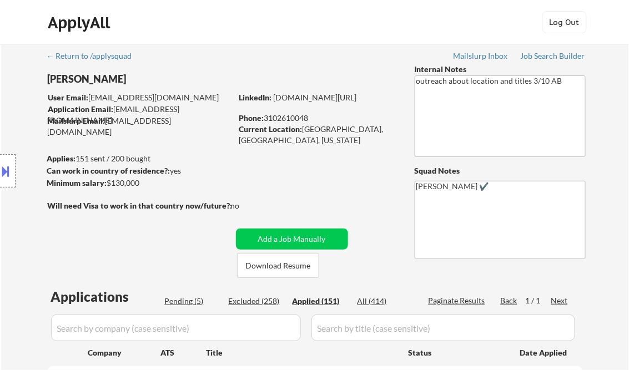
select select ""applied""
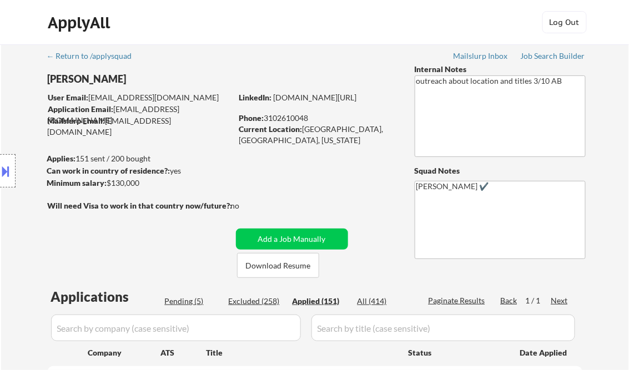
select select ""applied""
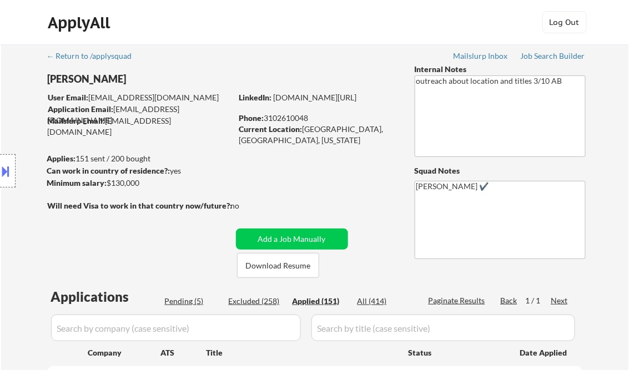
select select ""applied""
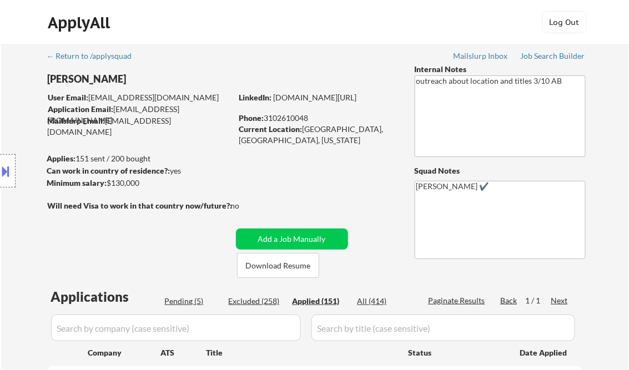
select select ""applied""
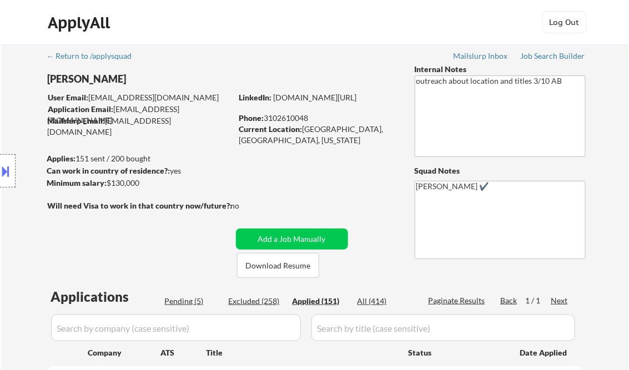
select select ""applied""
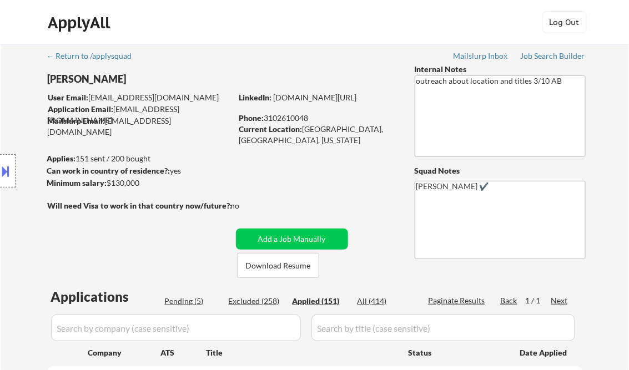
select select ""applied""
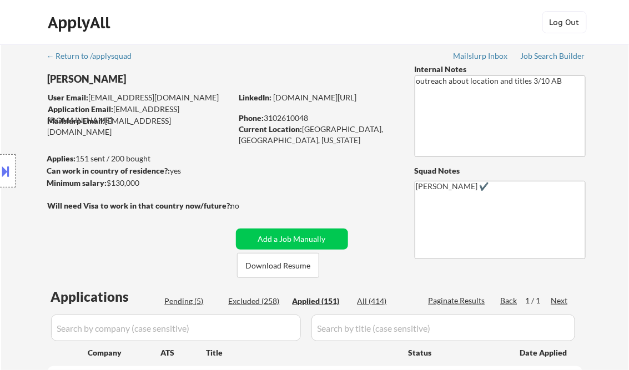
select select ""applied""
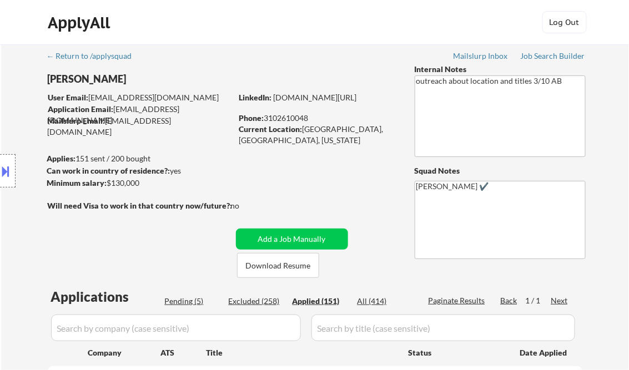
select select ""applied""
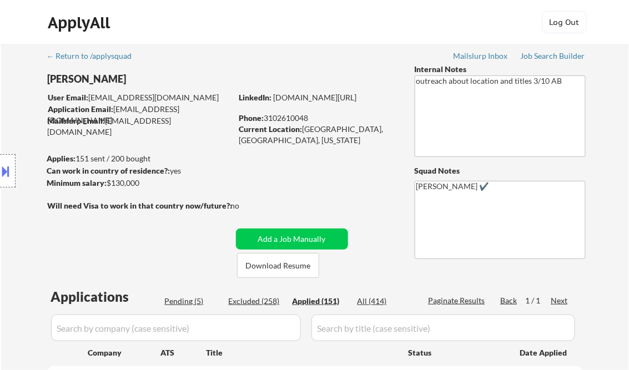
select select ""applied""
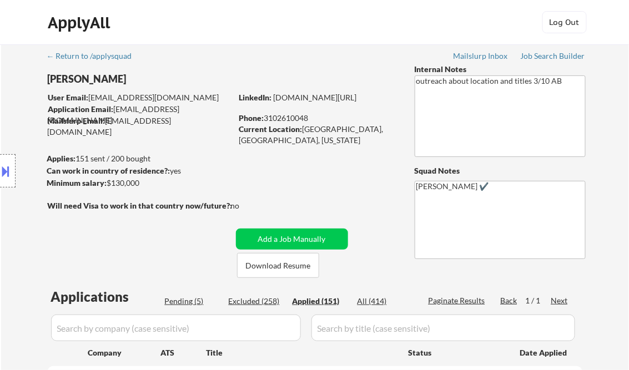
select select ""applied""
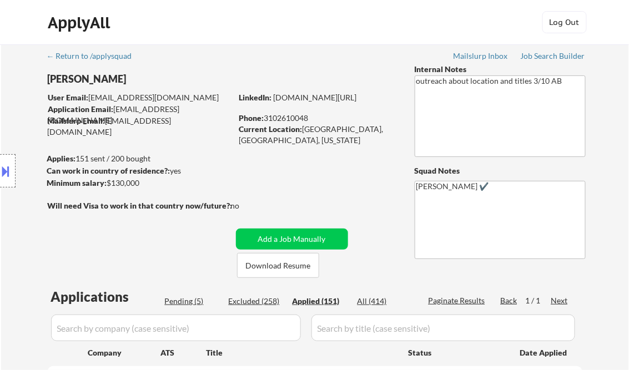
select select ""applied""
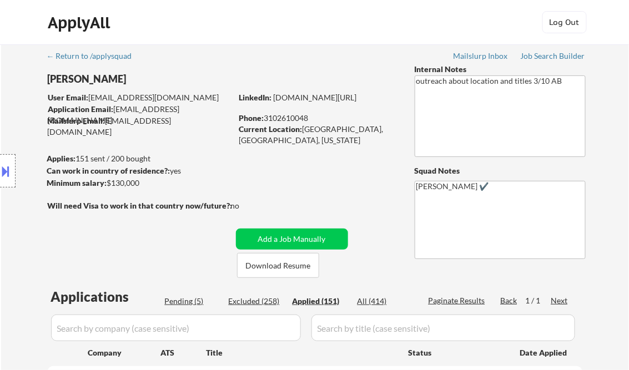
select select ""applied""
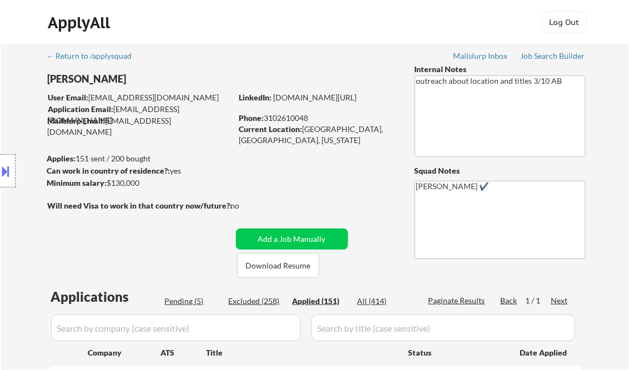
select select ""applied""
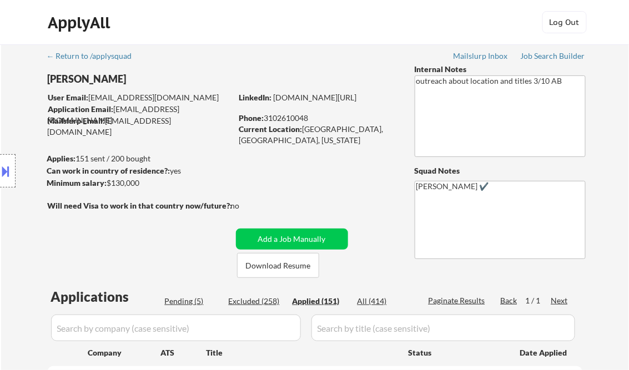
select select ""applied""
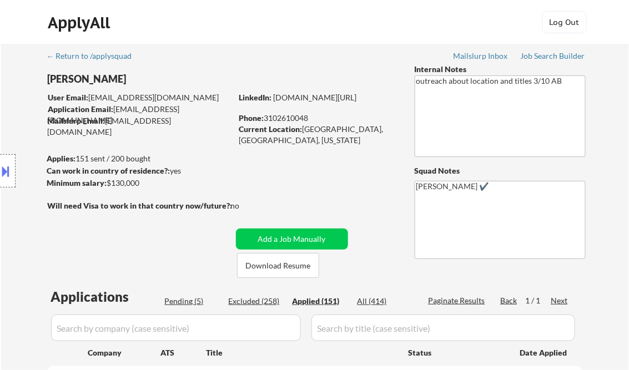
select select ""applied""
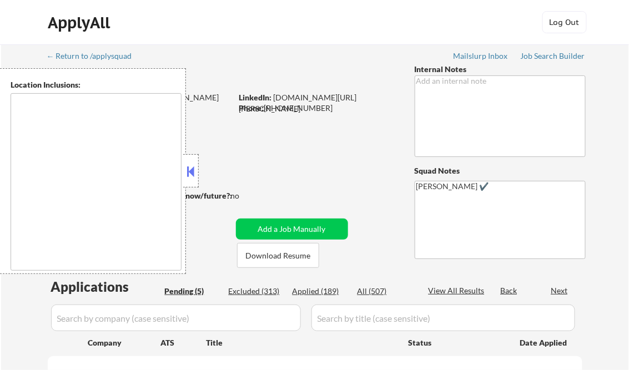
type textarea "Loremips, DO Sitamet, CO Adipisci, EL Seddoeius, TE Incid Utlabo, ET Dolorem Al…"
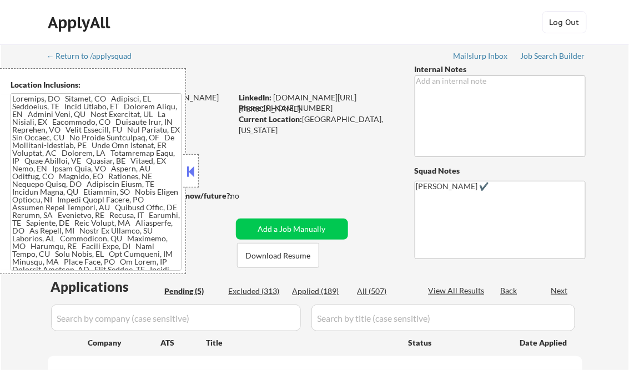
select select ""pending""
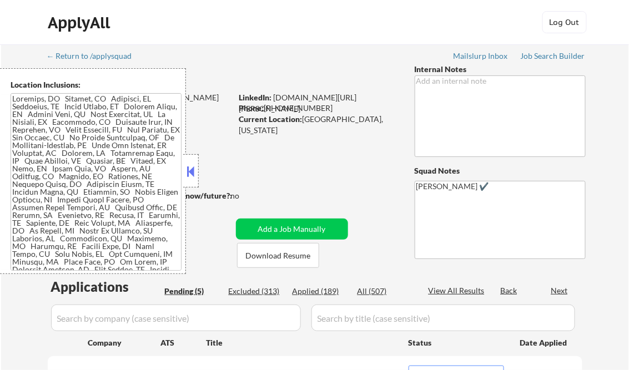
click at [194, 167] on button at bounding box center [191, 171] width 12 height 17
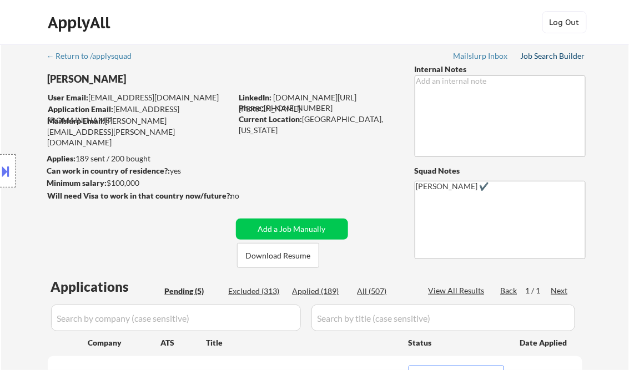
click at [543, 59] on div "Job Search Builder" at bounding box center [553, 56] width 65 height 8
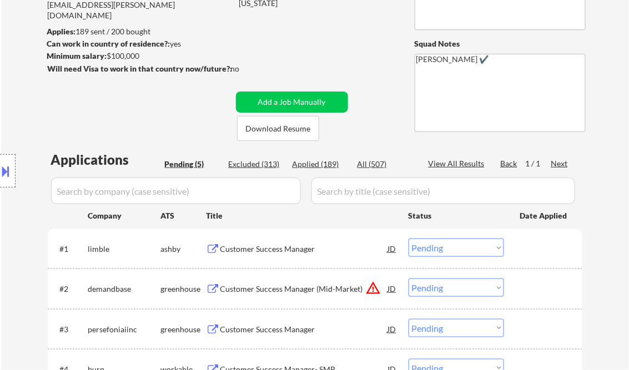
scroll to position [133, 0]
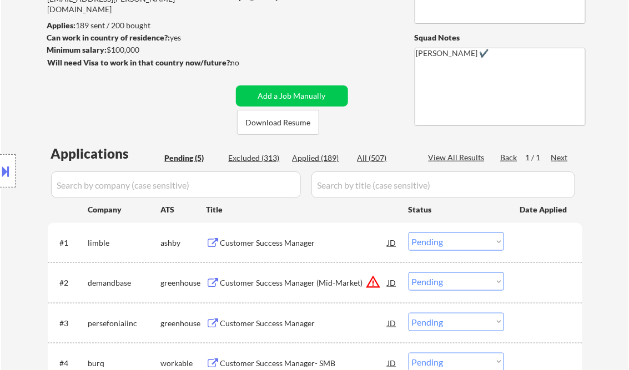
click at [265, 240] on div "Customer Success Manager" at bounding box center [304, 243] width 168 height 11
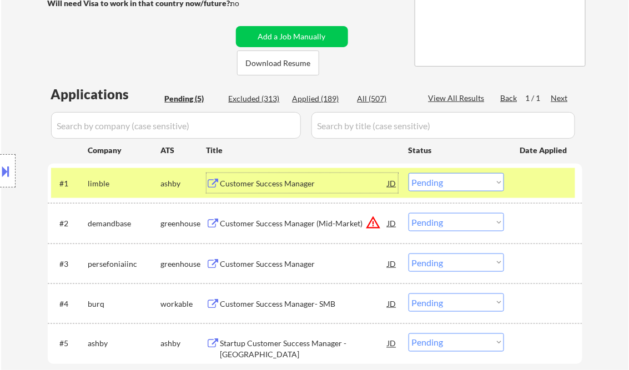
scroll to position [222, 0]
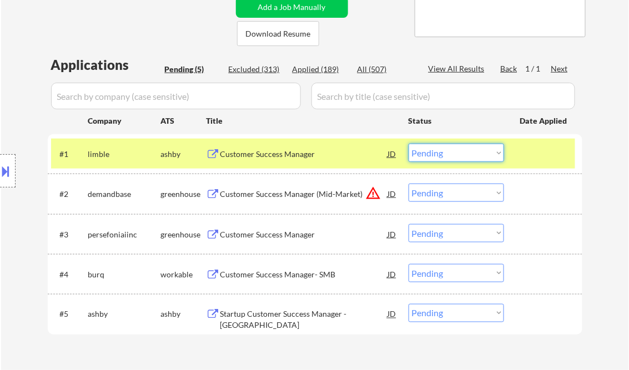
click at [460, 158] on select "Choose an option... Pending Applied Excluded (Questions) Excluded (Expired) Exc…" at bounding box center [455, 153] width 95 height 18
click at [408, 144] on select "Choose an option... Pending Applied Excluded (Questions) Excluded (Expired) Exc…" at bounding box center [455, 153] width 95 height 18
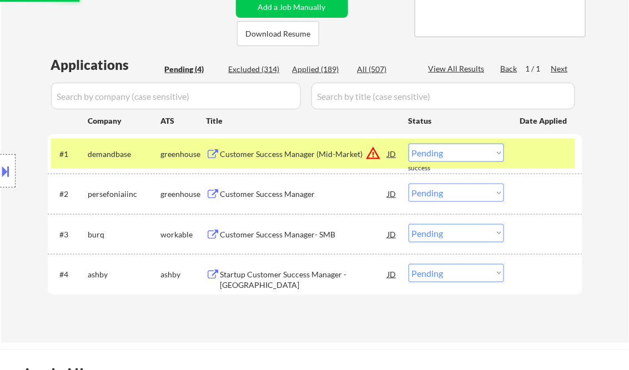
click at [288, 157] on div "Customer Success Manager (Mid-Market)" at bounding box center [304, 154] width 168 height 11
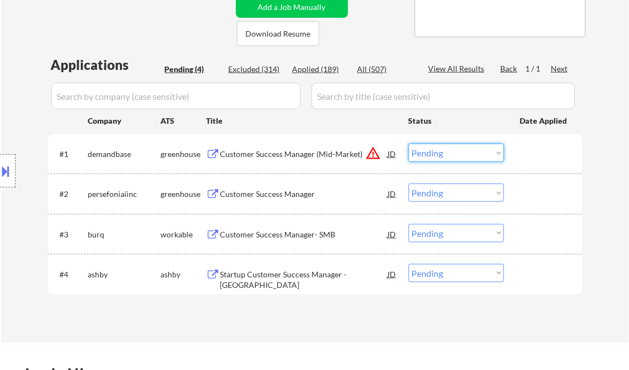
click at [428, 152] on select "Choose an option... Pending Applied Excluded (Questions) Excluded (Expired) Exc…" at bounding box center [455, 153] width 95 height 18
click at [408, 144] on select "Choose an option... Pending Applied Excluded (Questions) Excluded (Expired) Exc…" at bounding box center [455, 153] width 95 height 18
click at [282, 197] on div "Customer Success Manager" at bounding box center [304, 194] width 168 height 11
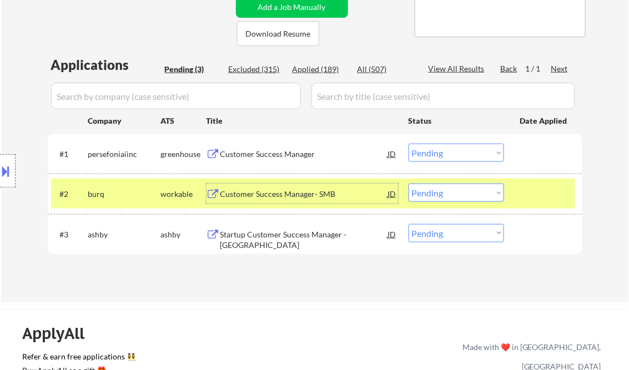
drag, startPoint x: 437, startPoint y: 153, endPoint x: 444, endPoint y: 162, distance: 11.1
click at [437, 153] on select "Choose an option... Pending Applied Excluded (Questions) Excluded (Expired) Exc…" at bounding box center [455, 153] width 95 height 18
click at [408, 144] on select "Choose an option... Pending Applied Excluded (Questions) Excluded (Expired) Exc…" at bounding box center [455, 153] width 95 height 18
click at [282, 193] on div "Customer Success Manager- SMB" at bounding box center [304, 194] width 168 height 11
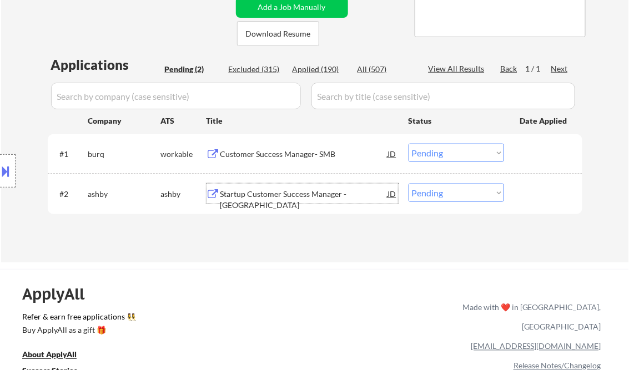
click at [416, 149] on select "Choose an option... Pending Applied Excluded (Questions) Excluded (Expired) Exc…" at bounding box center [455, 153] width 95 height 18
click at [408, 144] on select "Choose an option... Pending Applied Excluded (Questions) Excluded (Expired) Exc…" at bounding box center [455, 153] width 95 height 18
click at [314, 195] on div "Startup Customer Success Manager - [GEOGRAPHIC_DATA]" at bounding box center [304, 200] width 168 height 22
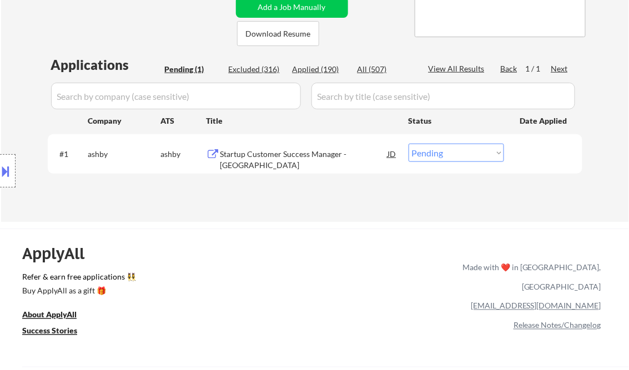
click at [441, 150] on select "Choose an option... Pending Applied Excluded (Questions) Excluded (Expired) Exc…" at bounding box center [455, 153] width 95 height 18
select select ""excluded""
click at [408, 144] on select "Choose an option... Pending Applied Excluded (Questions) Excluded (Expired) Exc…" at bounding box center [455, 153] width 95 height 18
click at [314, 195] on div "Applications Pending (1) Excluded (316) Applied (190) All (507) View All Result…" at bounding box center [315, 128] width 534 height 145
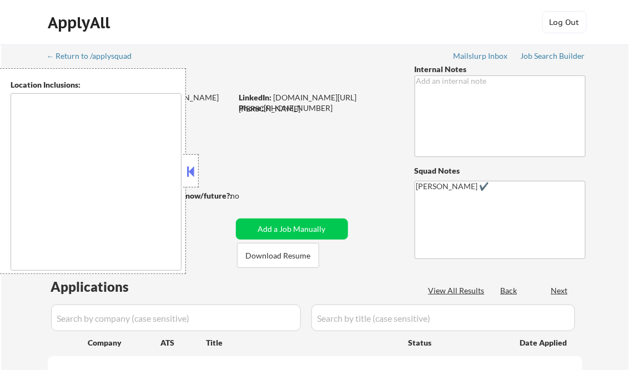
type textarea "Loremips, DO Sitamet, CO Adipisci, EL Seddoeius, TE Incid Utlabo, ET Dolorem Al…"
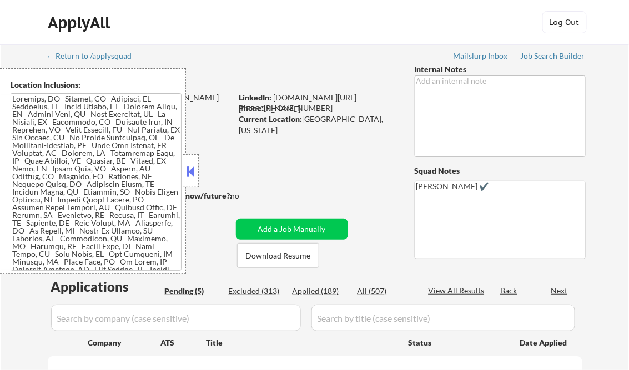
select select ""pending""
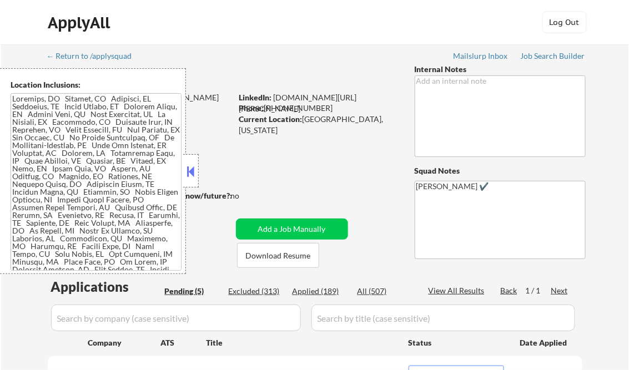
click at [197, 171] on div at bounding box center [191, 170] width 16 height 33
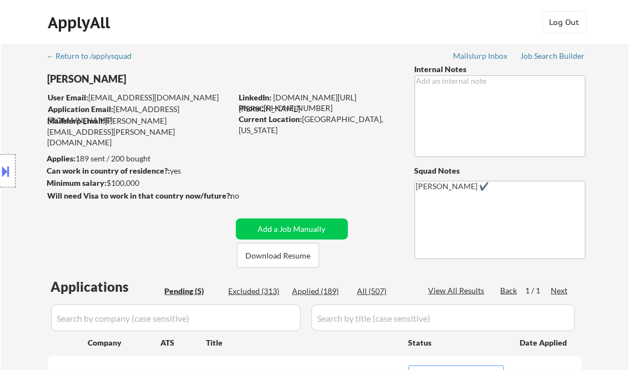
click at [315, 290] on div "Applied (189)" at bounding box center [320, 291] width 56 height 11
click at [469, 291] on div "View All Results" at bounding box center [457, 290] width 59 height 11
select select ""applied""
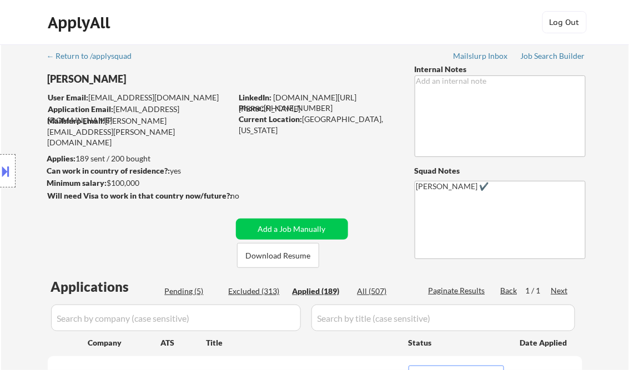
select select ""applied""
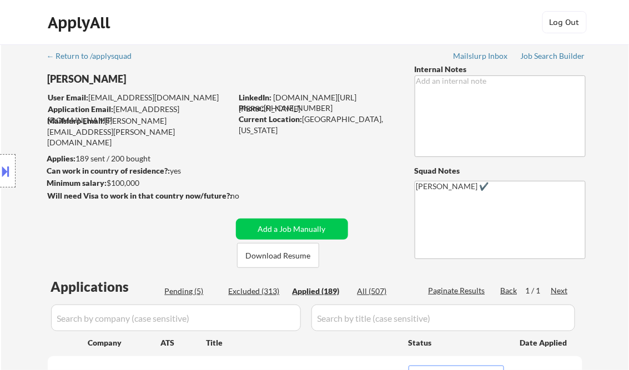
select select ""applied""
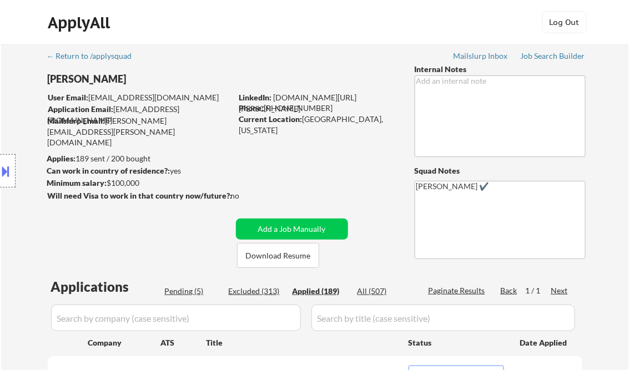
select select ""applied""
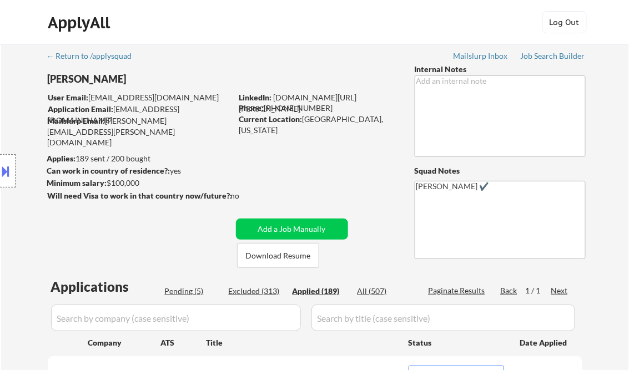
select select ""applied""
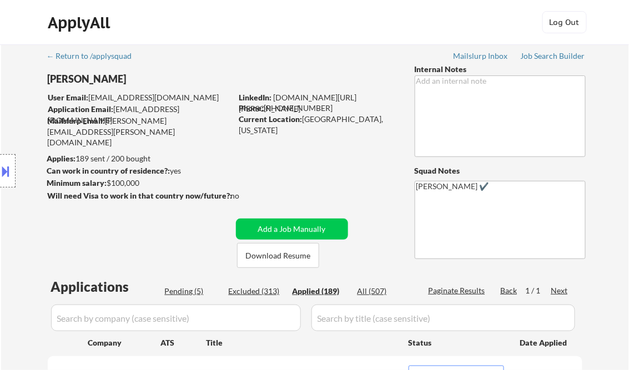
select select ""applied""
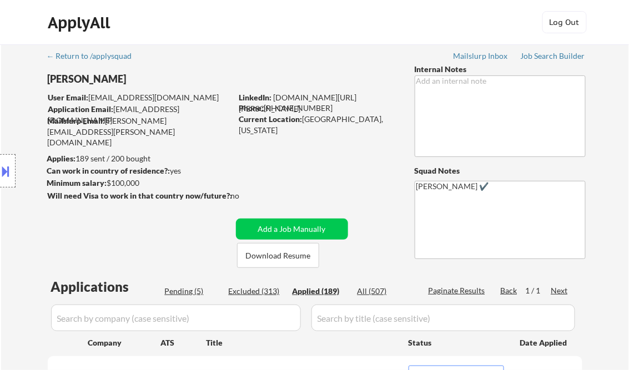
select select ""applied""
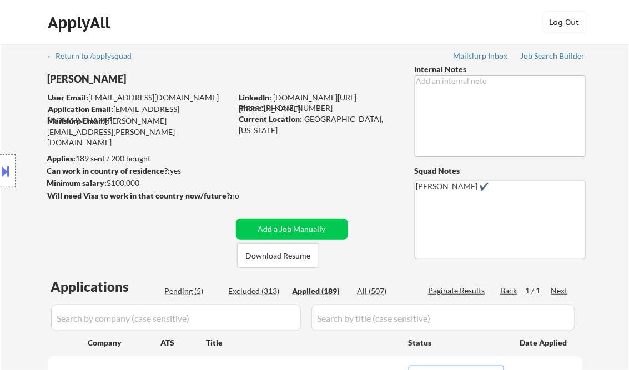
select select ""applied""
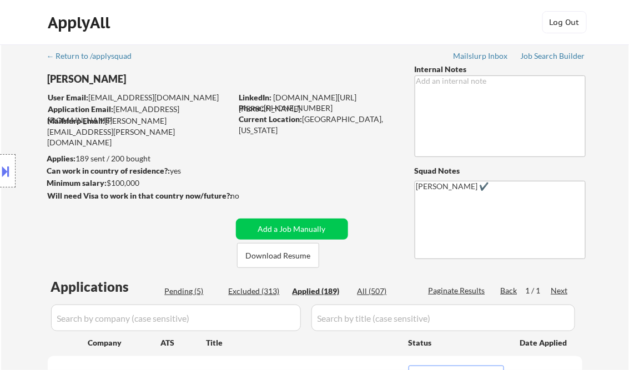
select select ""applied""
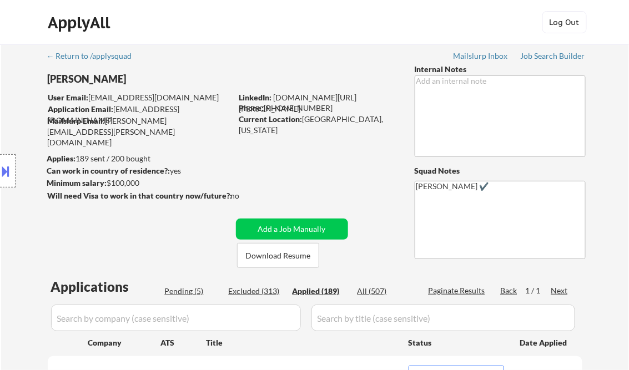
select select ""applied""
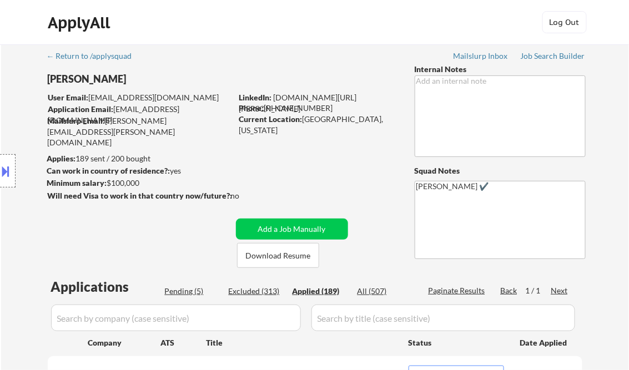
select select ""applied""
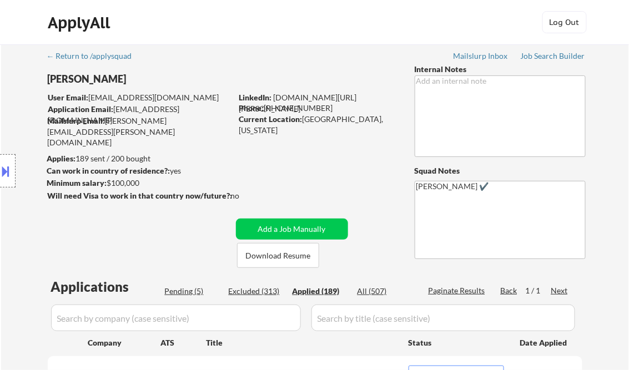
select select ""applied""
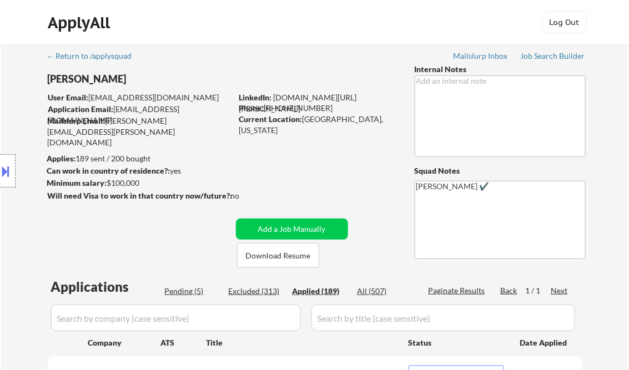
select select ""applied""
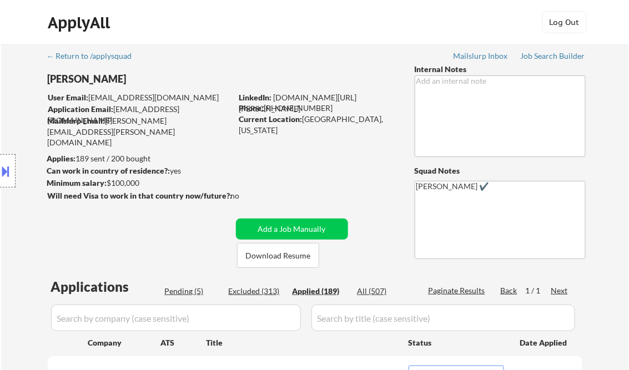
select select ""applied""
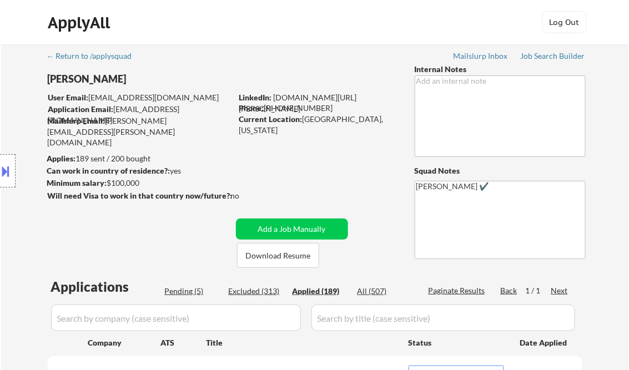
select select ""applied""
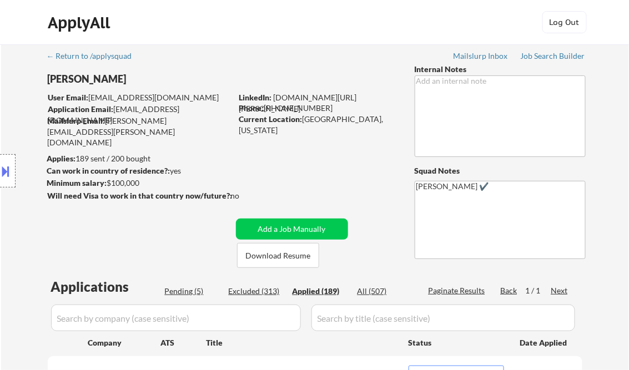
select select ""applied""
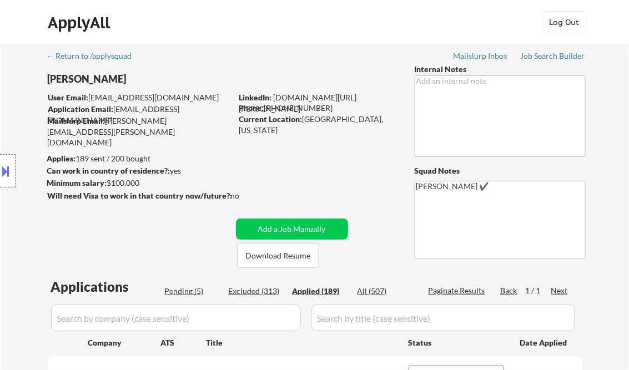
select select ""applied""
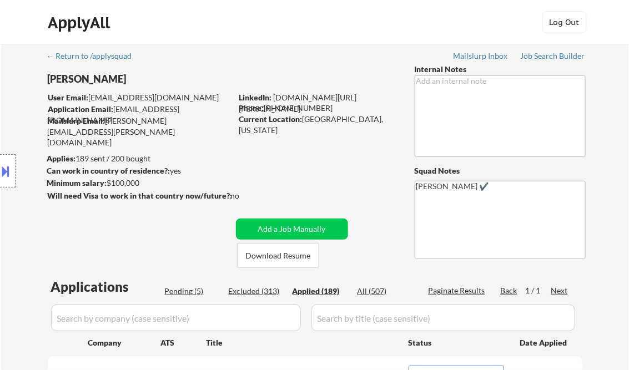
select select ""applied""
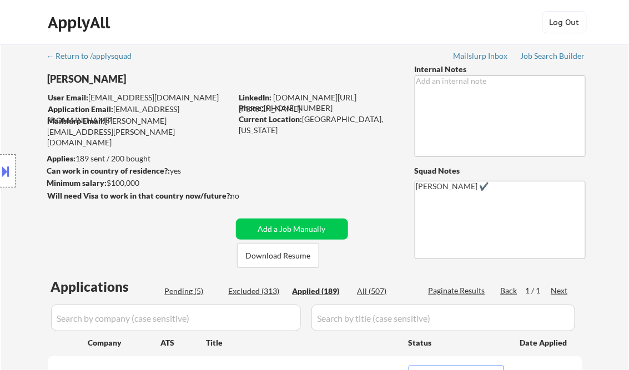
select select ""applied""
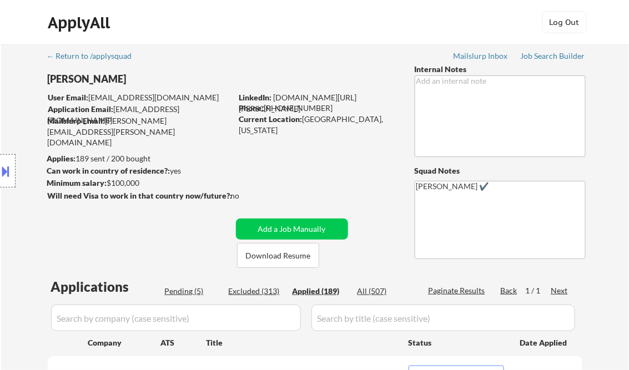
select select ""applied""
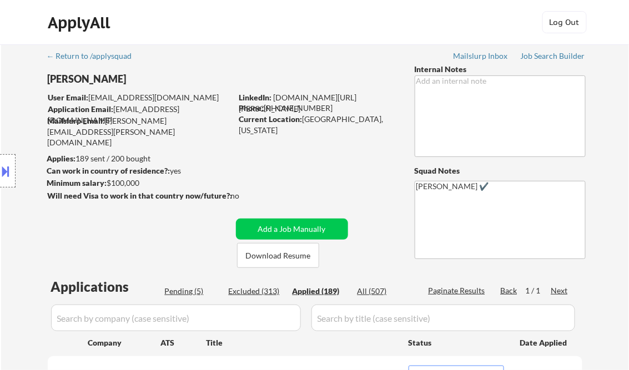
select select ""applied""
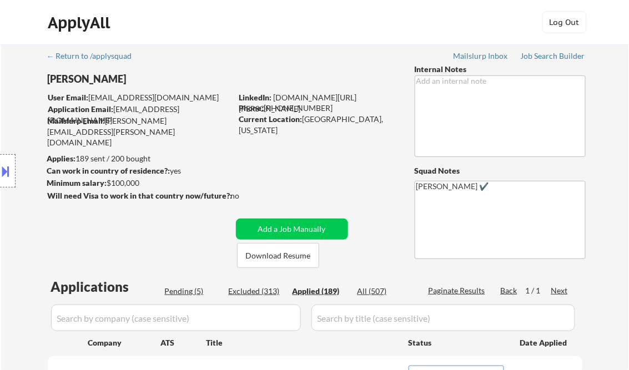
select select ""applied""
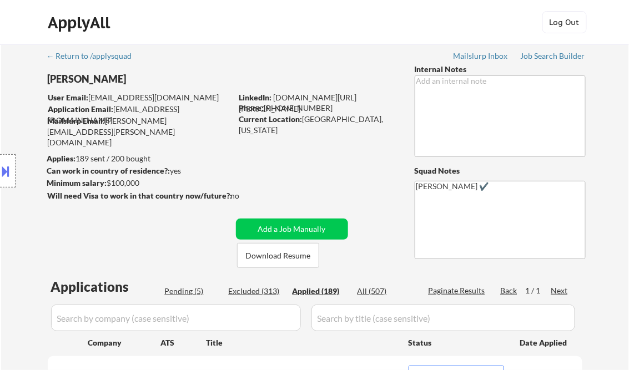
select select ""applied""
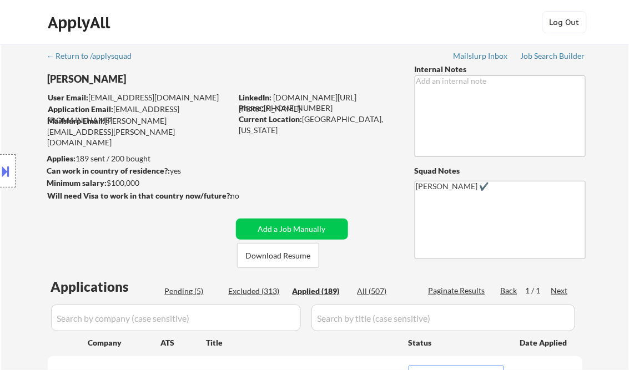
select select ""applied""
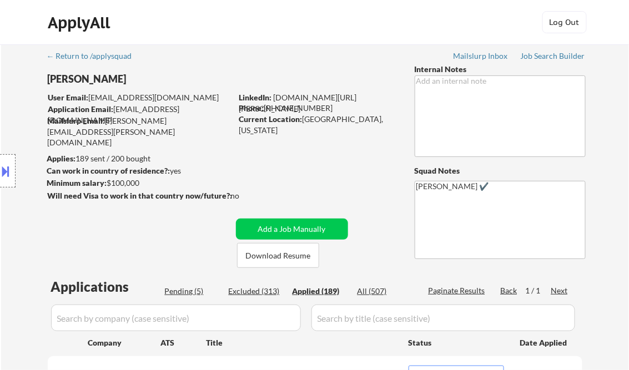
select select ""applied""
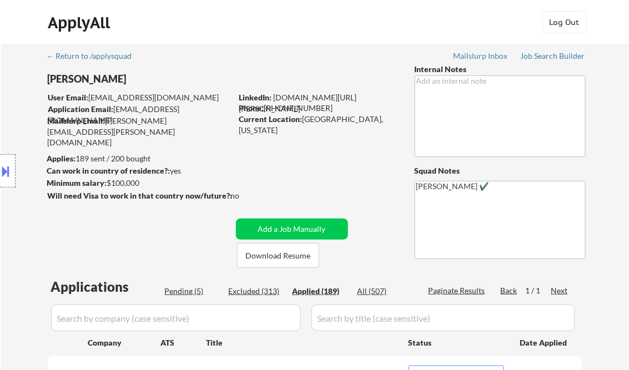
select select ""applied""
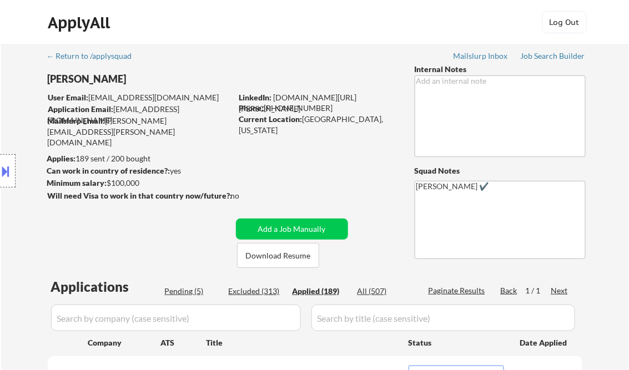
select select ""applied""
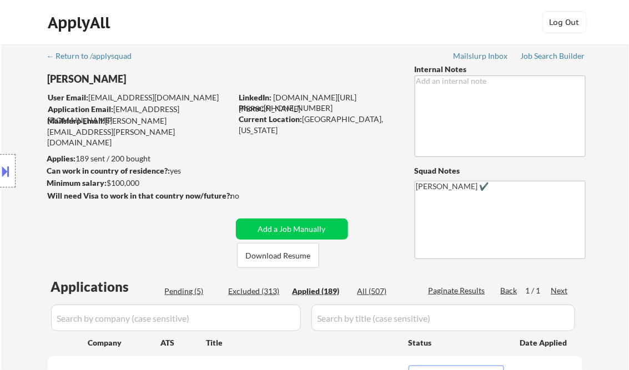
select select ""applied""
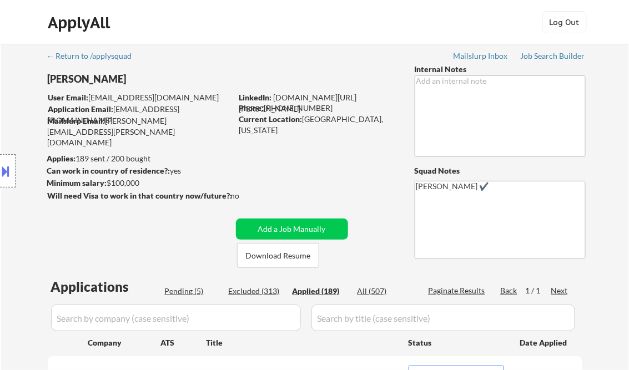
select select ""applied""
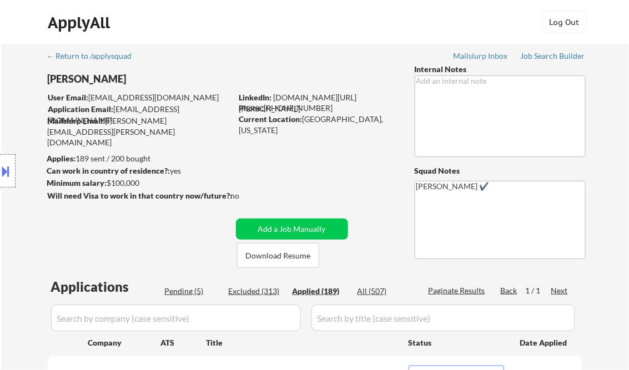
select select ""applied""
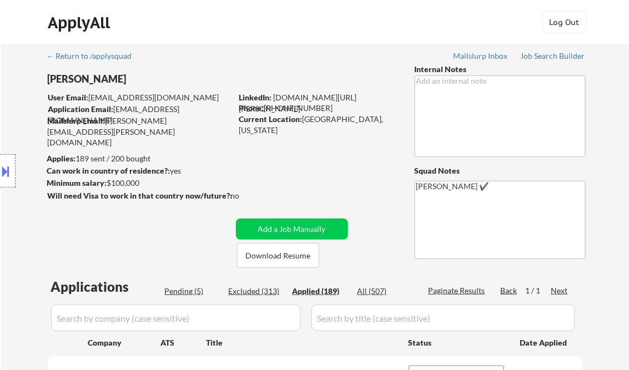
select select ""applied""
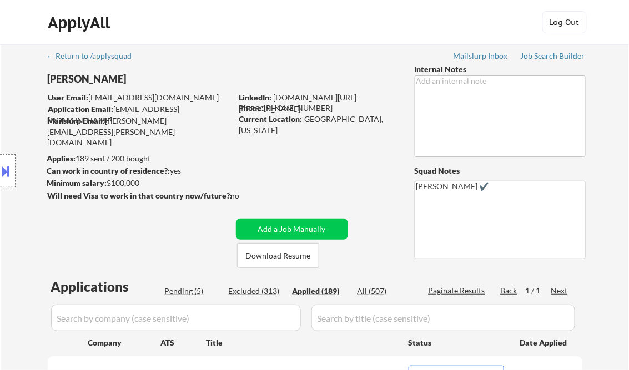
select select ""applied""
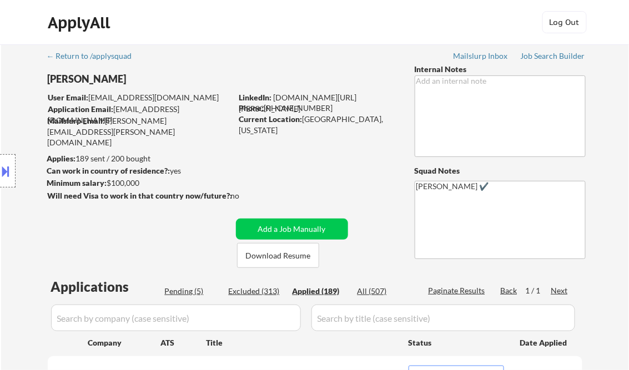
select select ""applied""
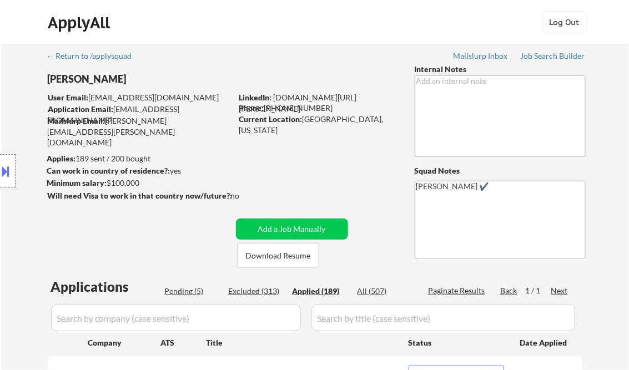
select select ""applied""
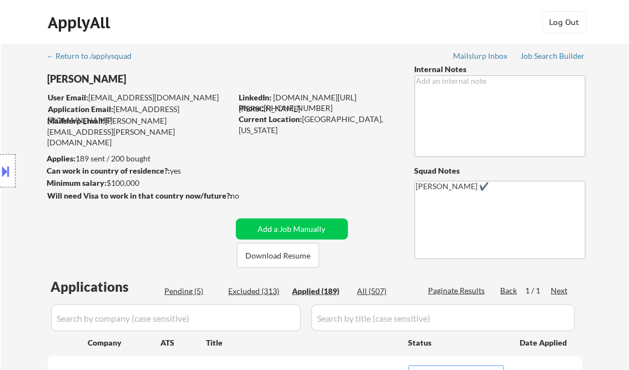
select select ""applied""
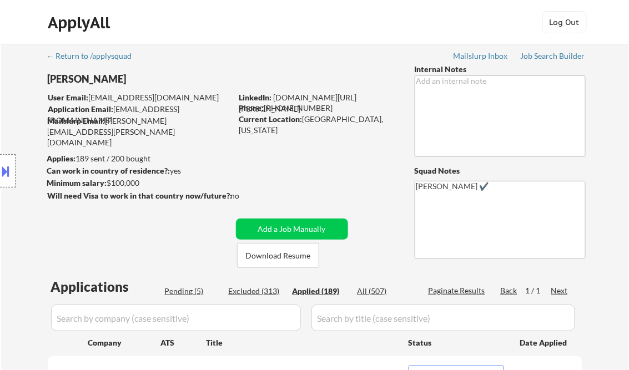
select select ""applied""
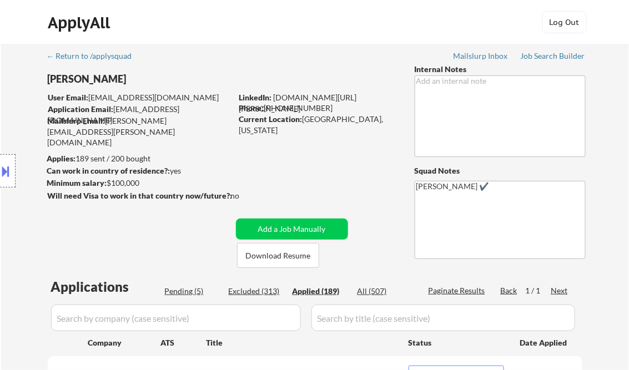
select select ""applied""
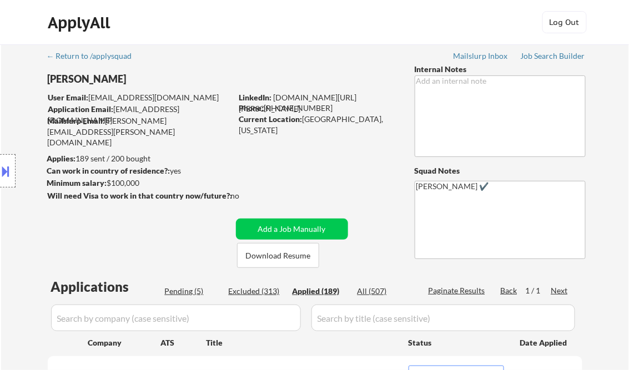
select select ""applied""
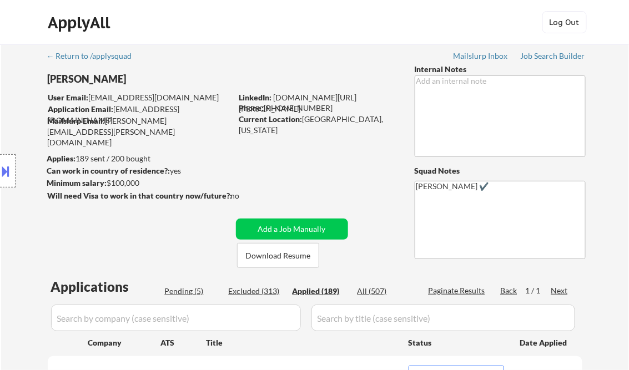
select select ""applied""
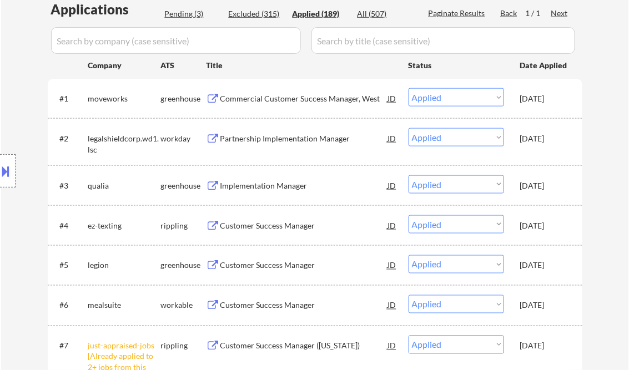
select select ""applied""
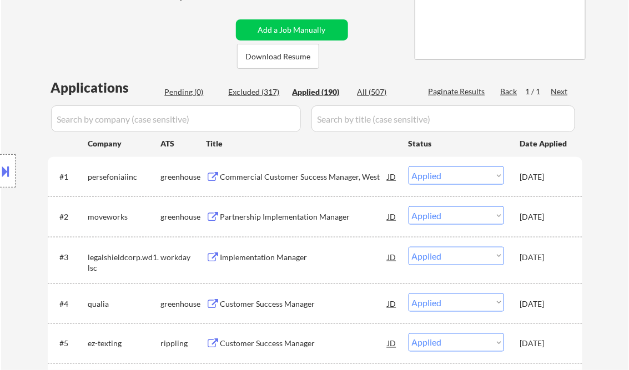
scroll to position [189, 0]
